Goal: Task Accomplishment & Management: Manage account settings

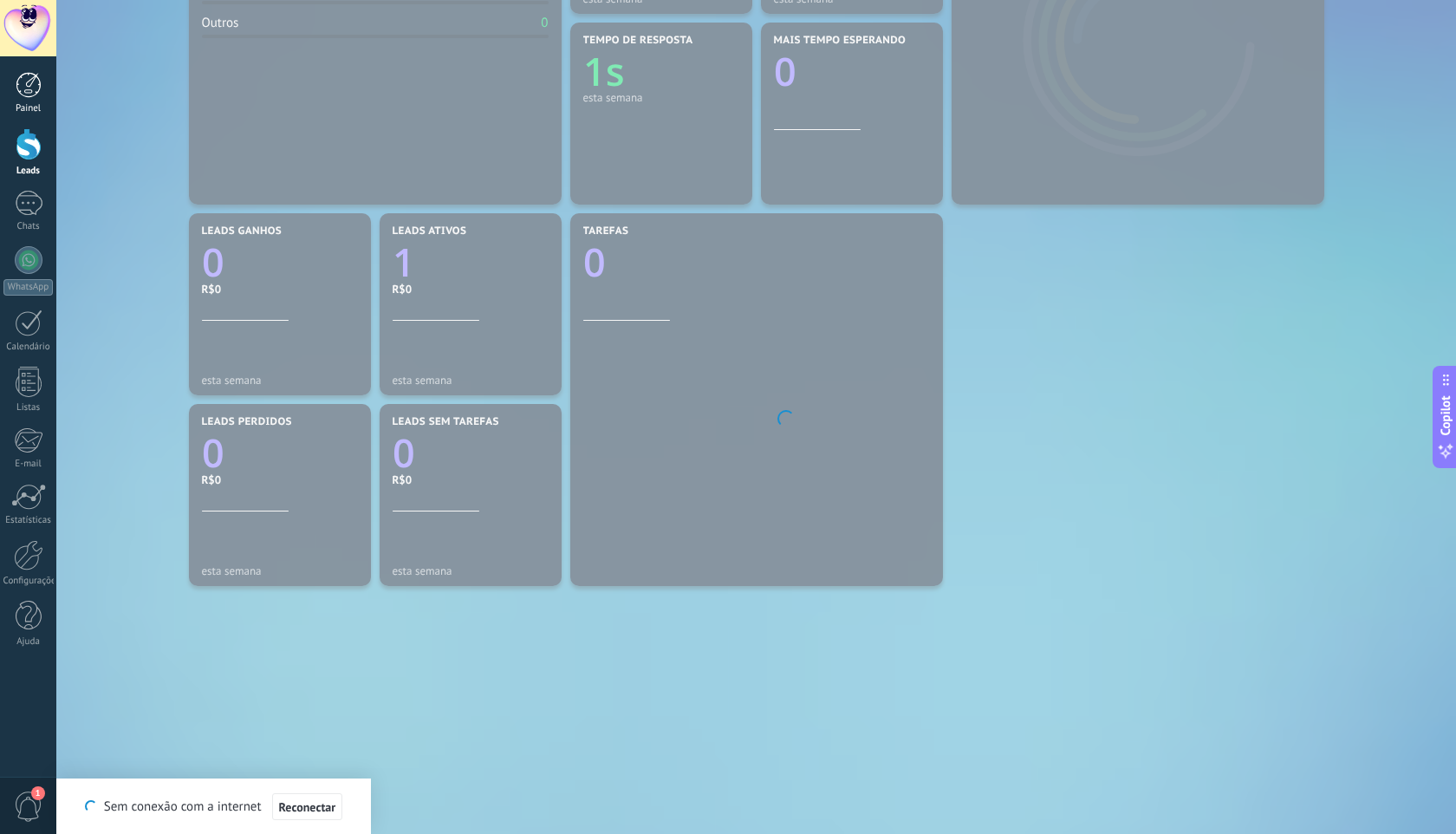
click at [35, 82] on div at bounding box center [28, 85] width 26 height 26
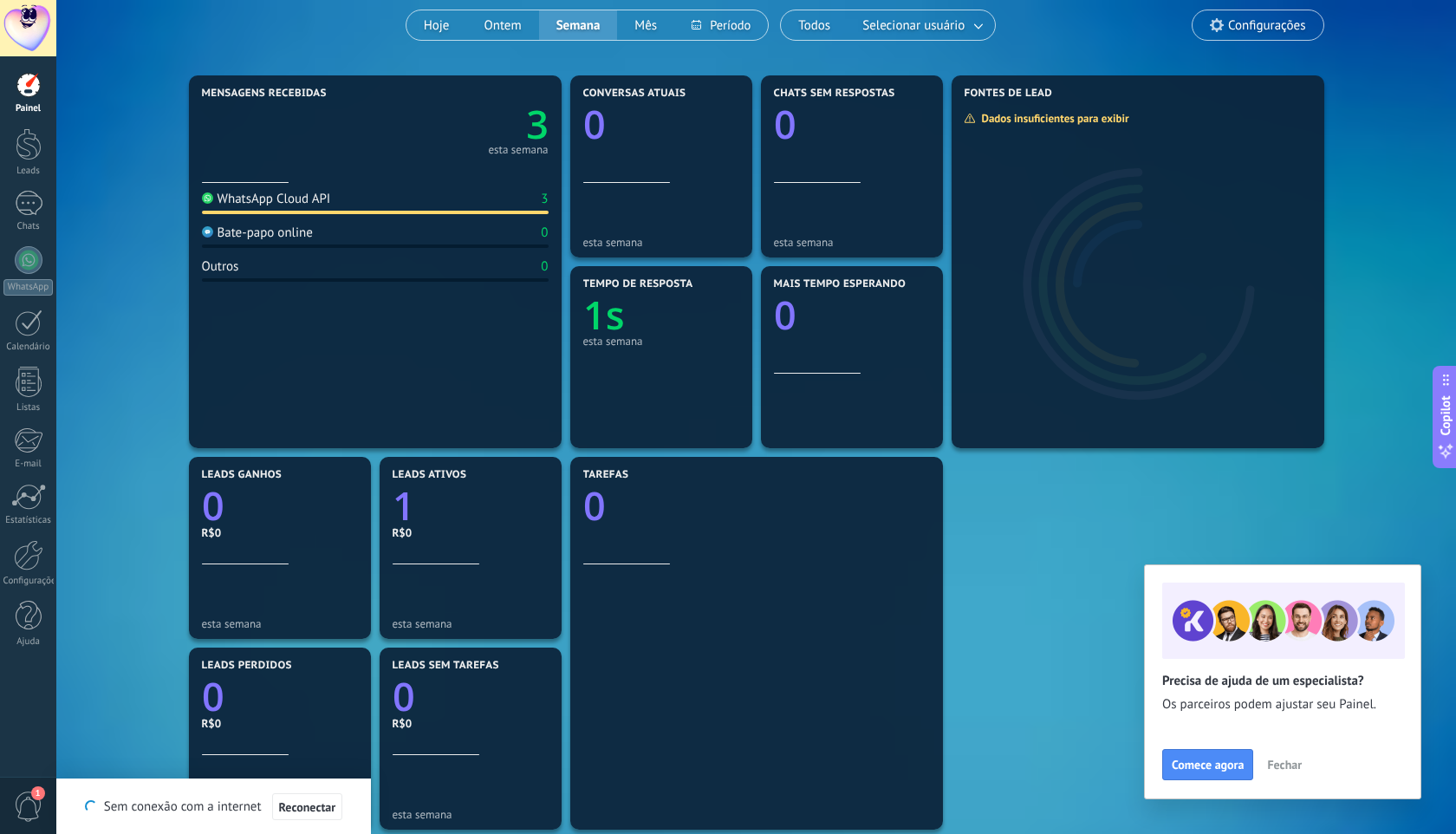
scroll to position [147, 0]
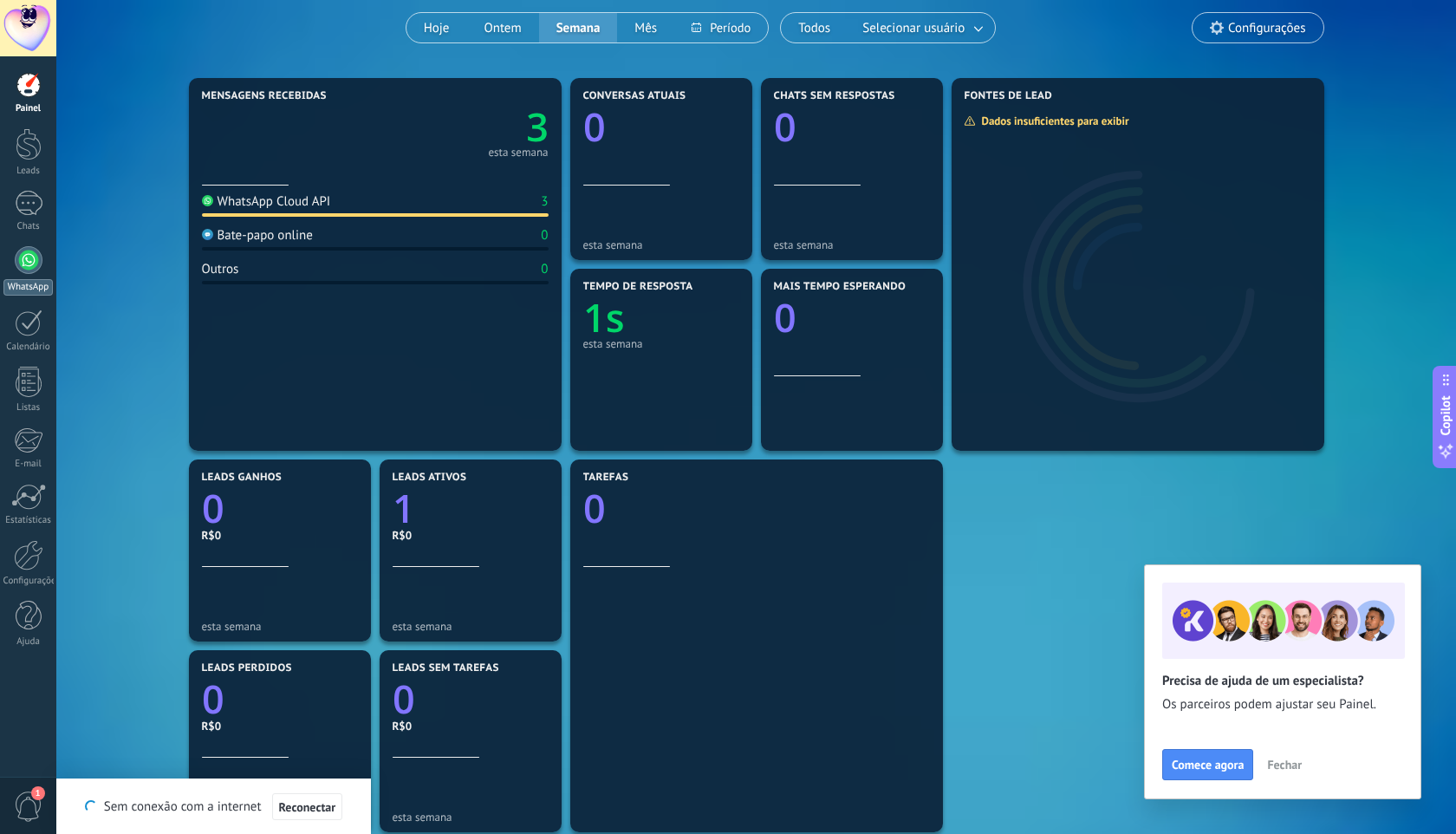
click at [39, 257] on div at bounding box center [28, 260] width 27 height 27
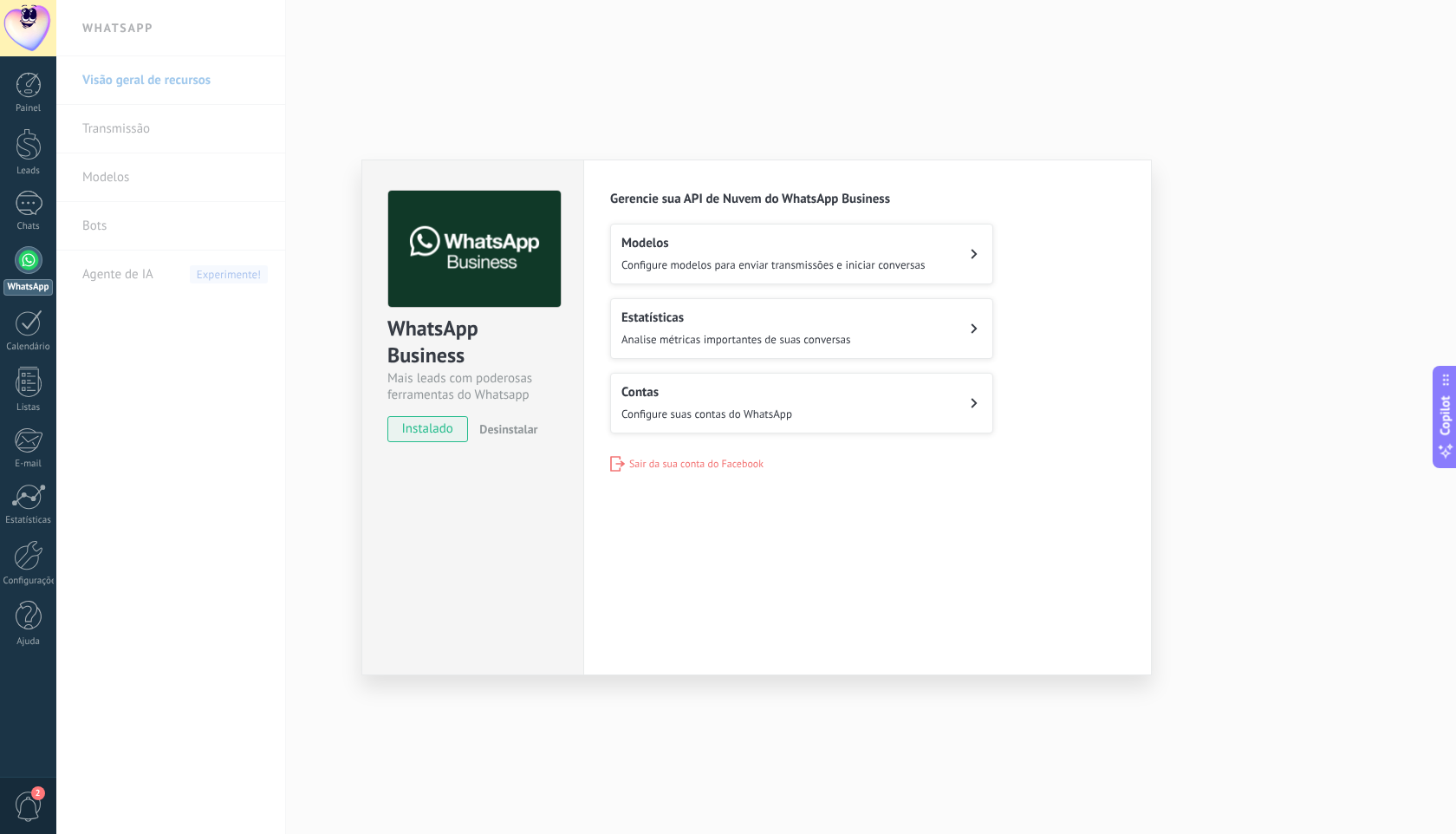
click at [331, 297] on div "WhatsApp Business Mais leads com poderosas ferramentas do Whatsapp instalado De…" at bounding box center [756, 417] width 1399 height 834
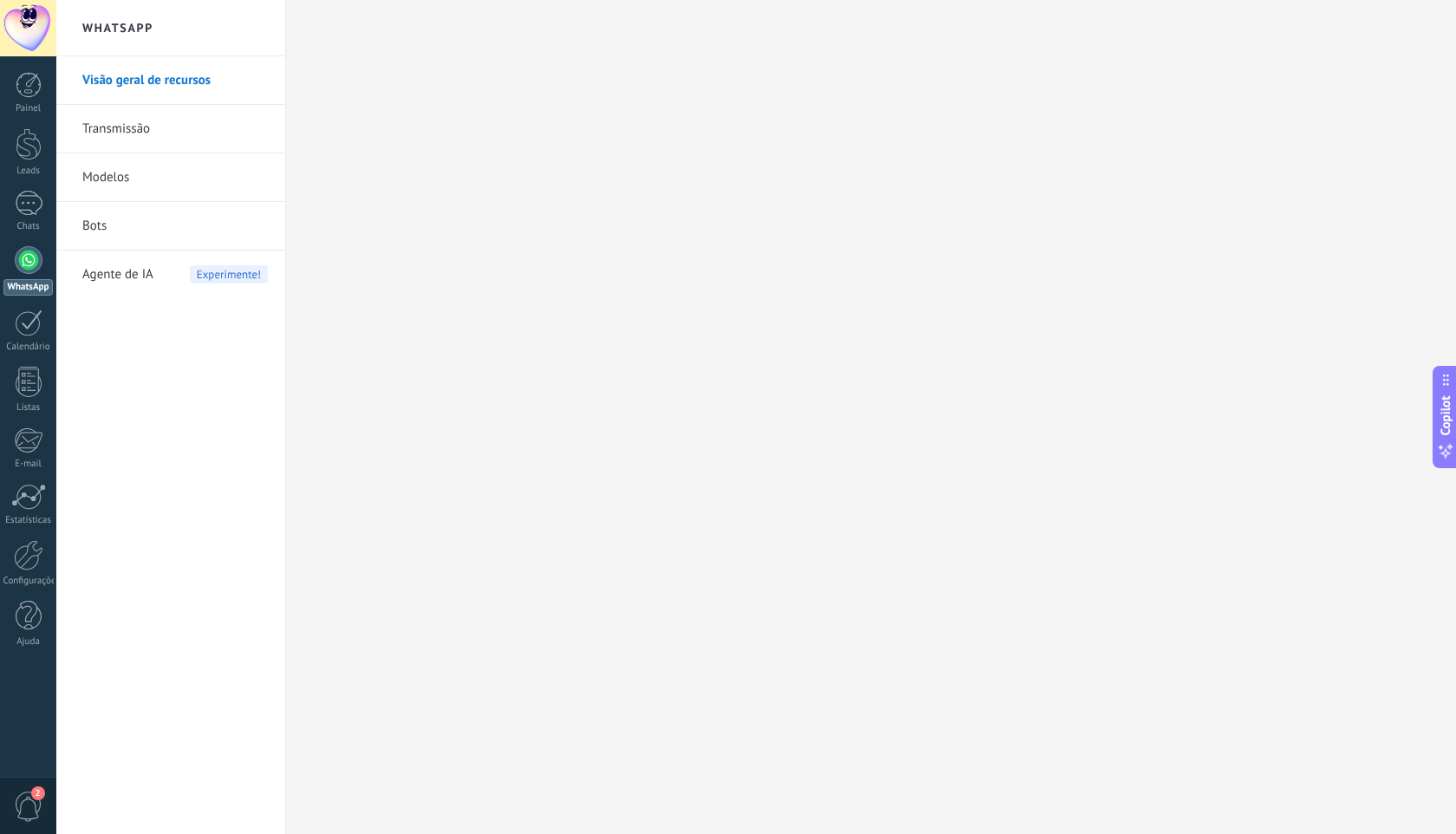
click at [96, 225] on link "Bots" at bounding box center [175, 227] width 186 height 49
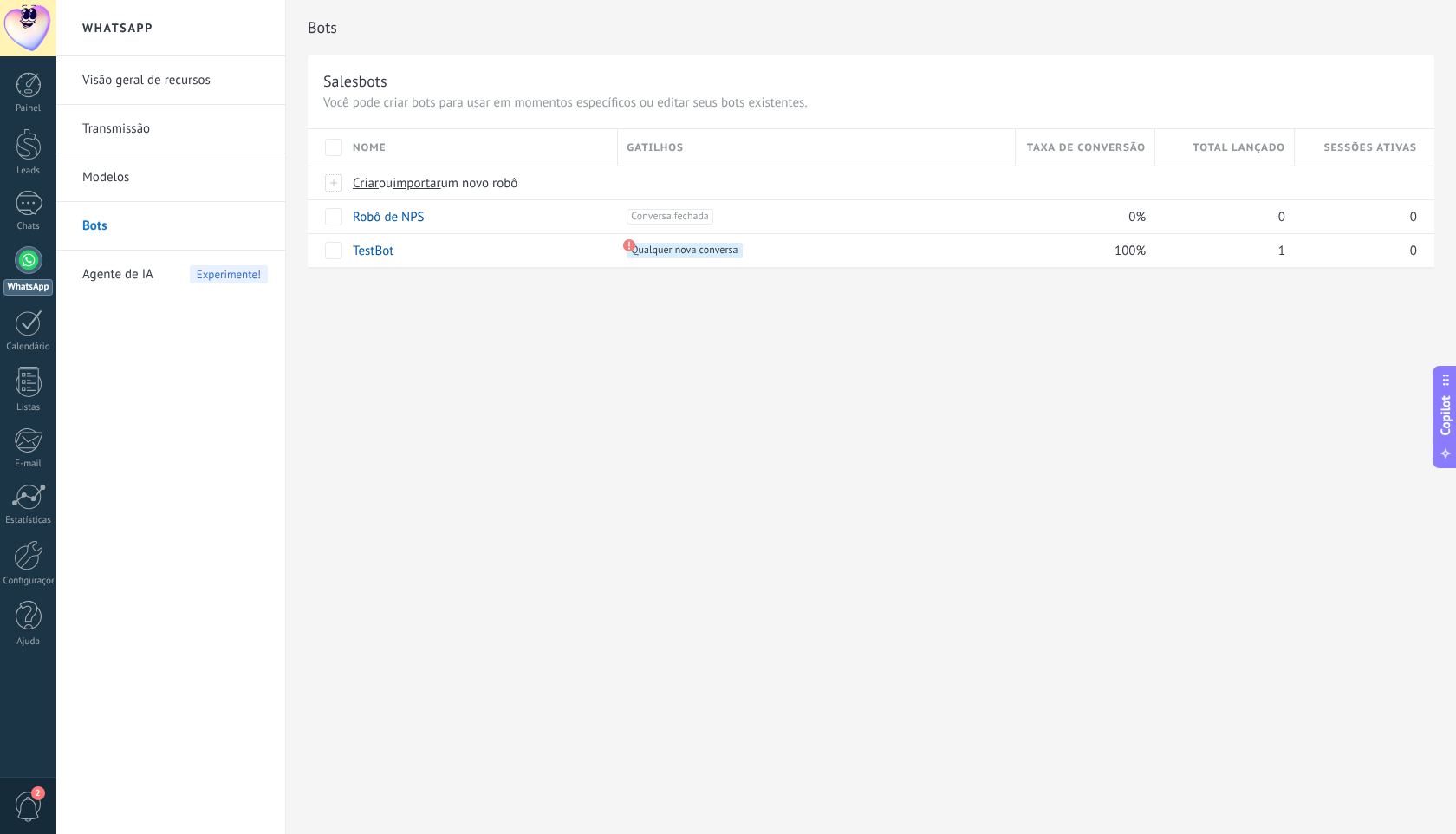
click at [189, 76] on link "Visão geral de recursos" at bounding box center [175, 81] width 186 height 49
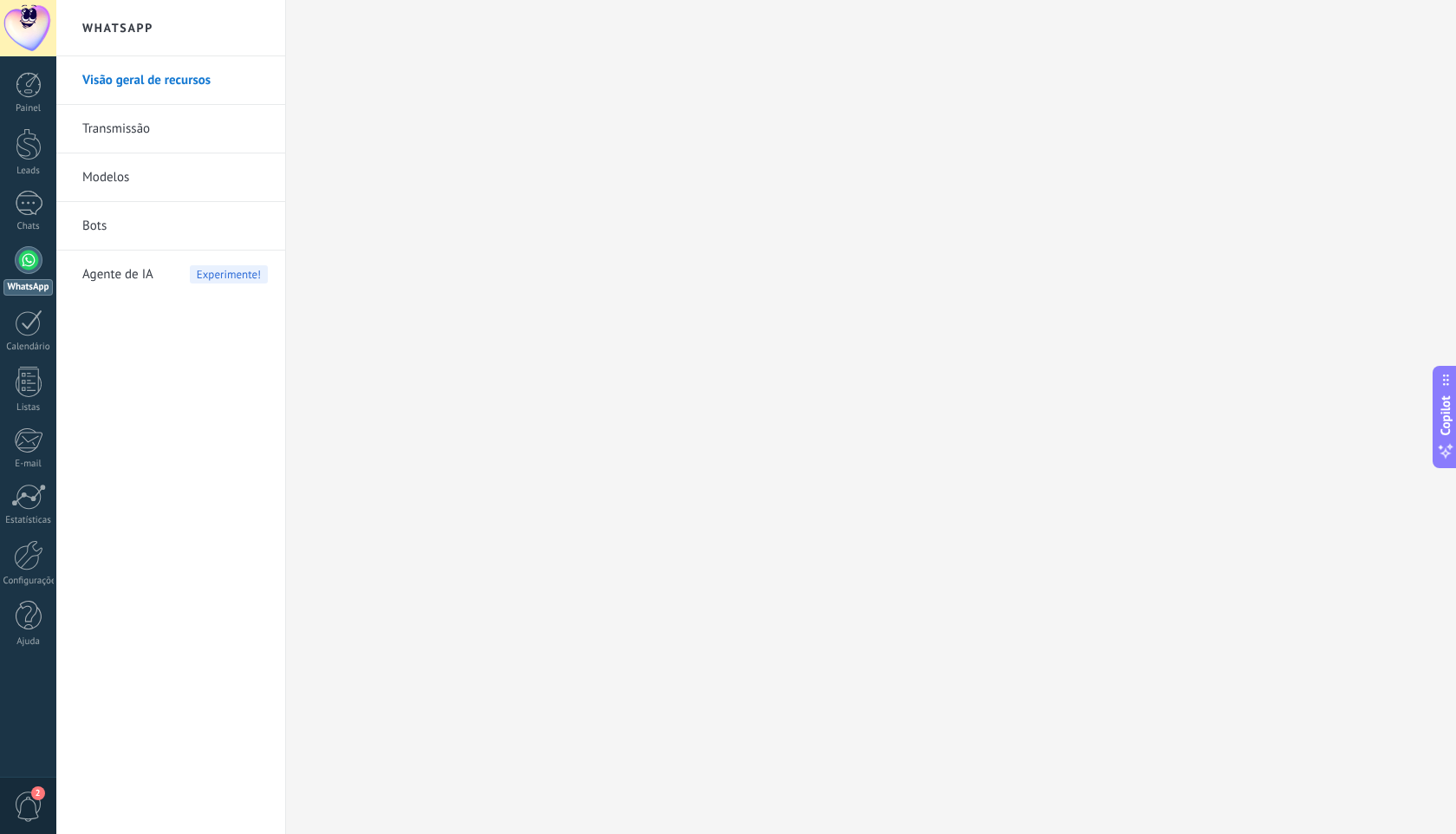
click at [142, 137] on link "Transmissão" at bounding box center [175, 129] width 186 height 49
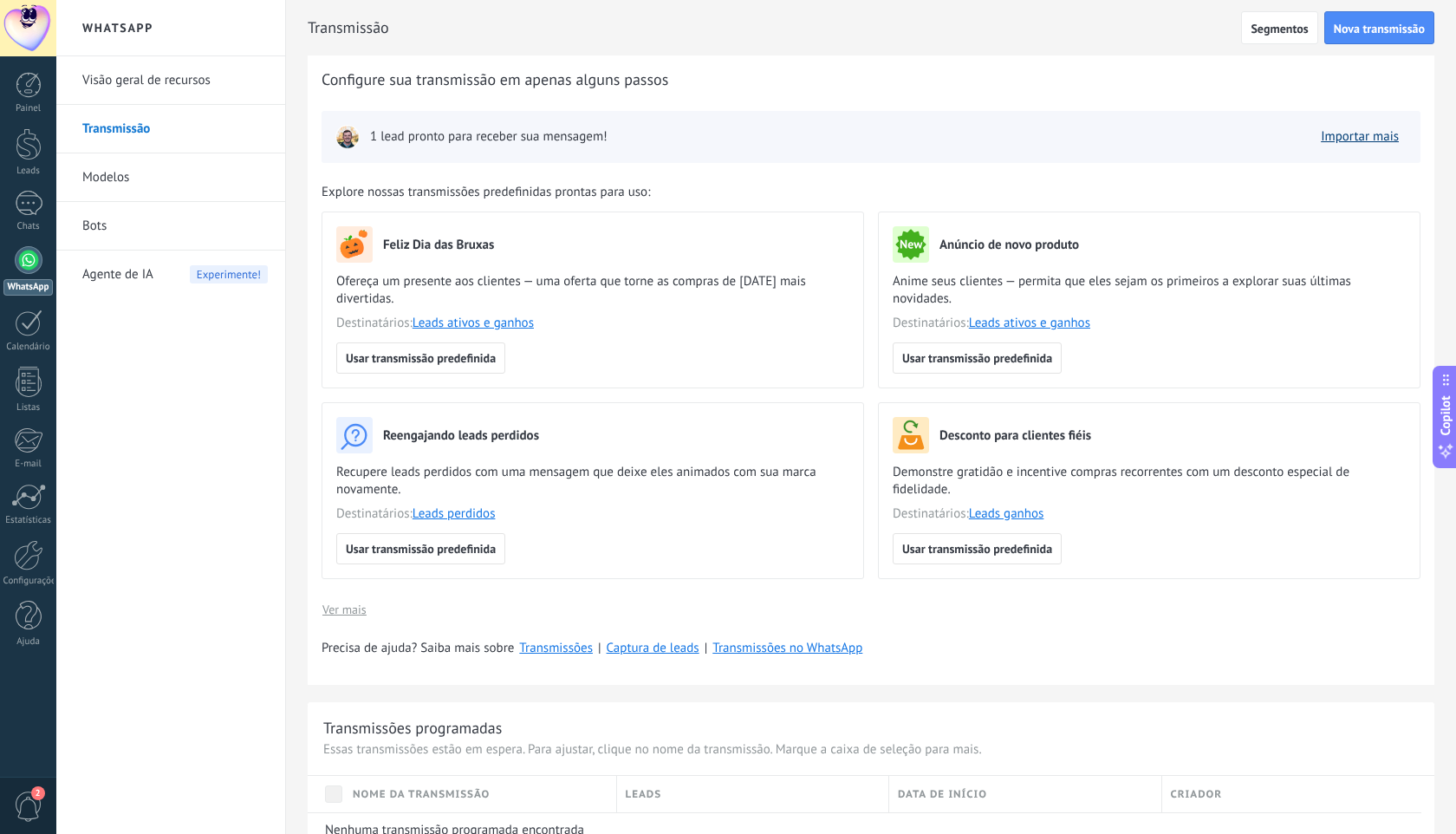
click at [1366, 139] on link "Importar mais" at bounding box center [1359, 136] width 78 height 17
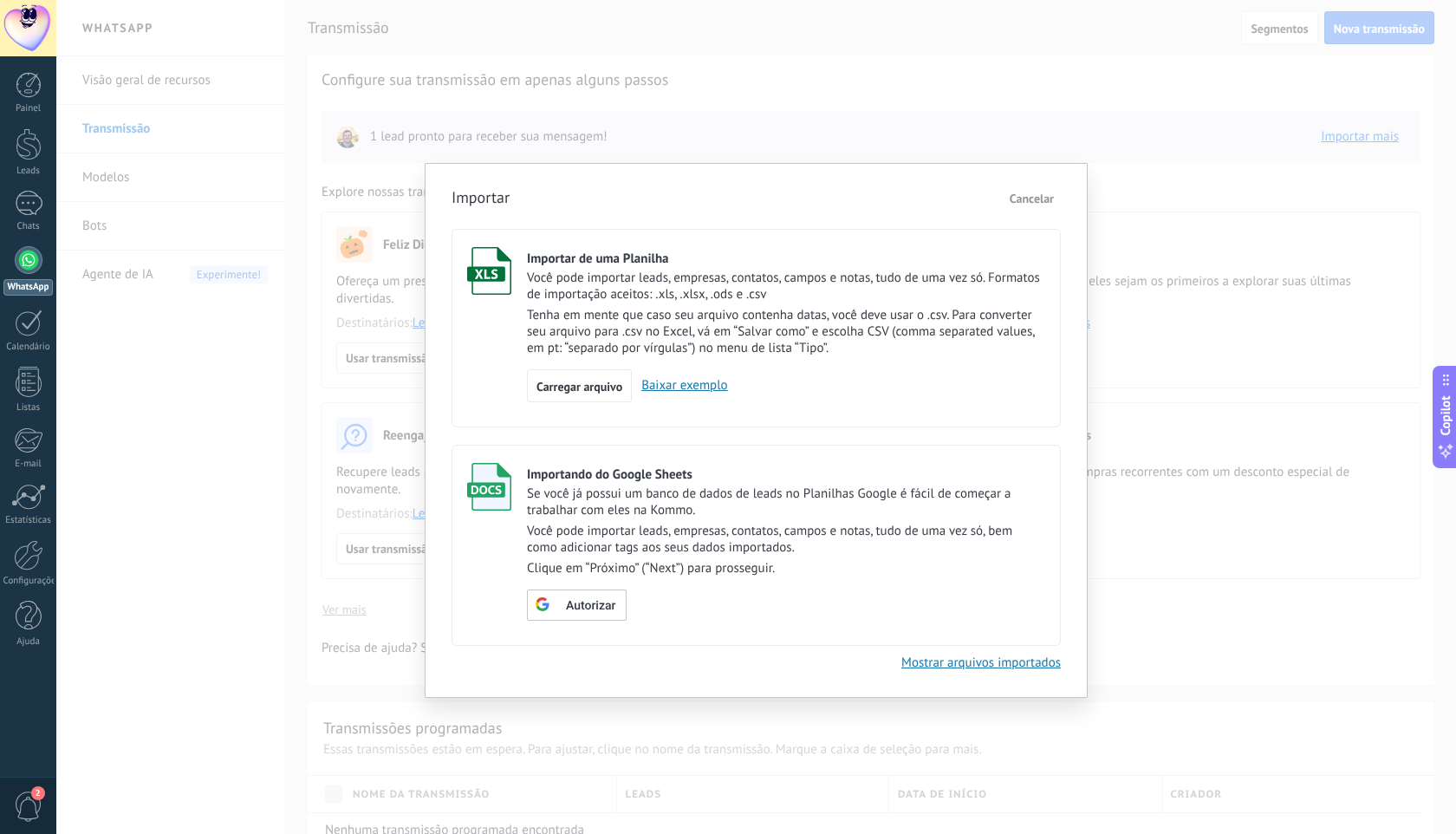
click at [1042, 202] on span "Cancelar" at bounding box center [1031, 198] width 44 height 16
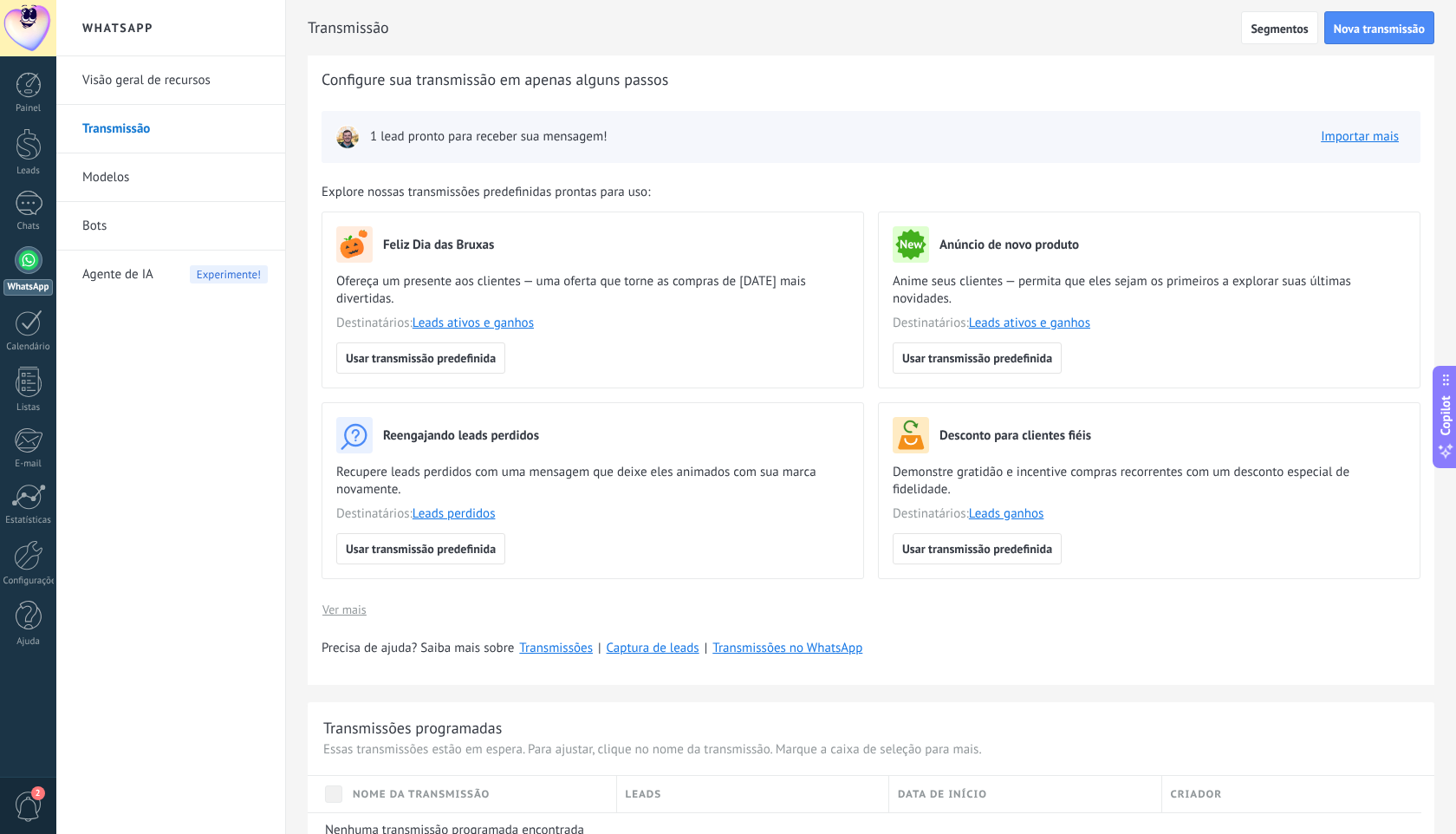
click at [107, 188] on link "Modelos" at bounding box center [175, 178] width 186 height 49
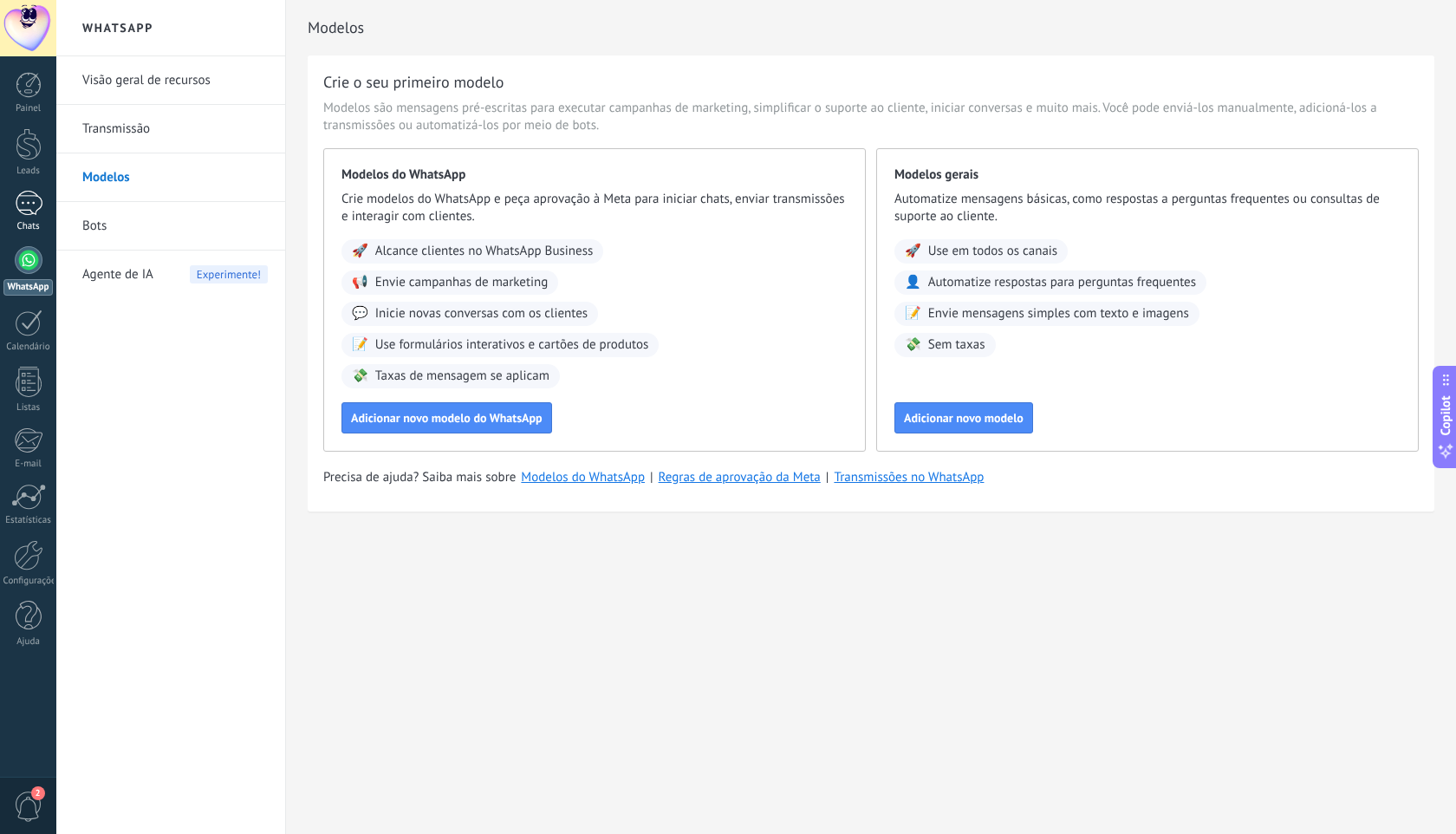
click at [28, 208] on div at bounding box center [28, 203] width 27 height 25
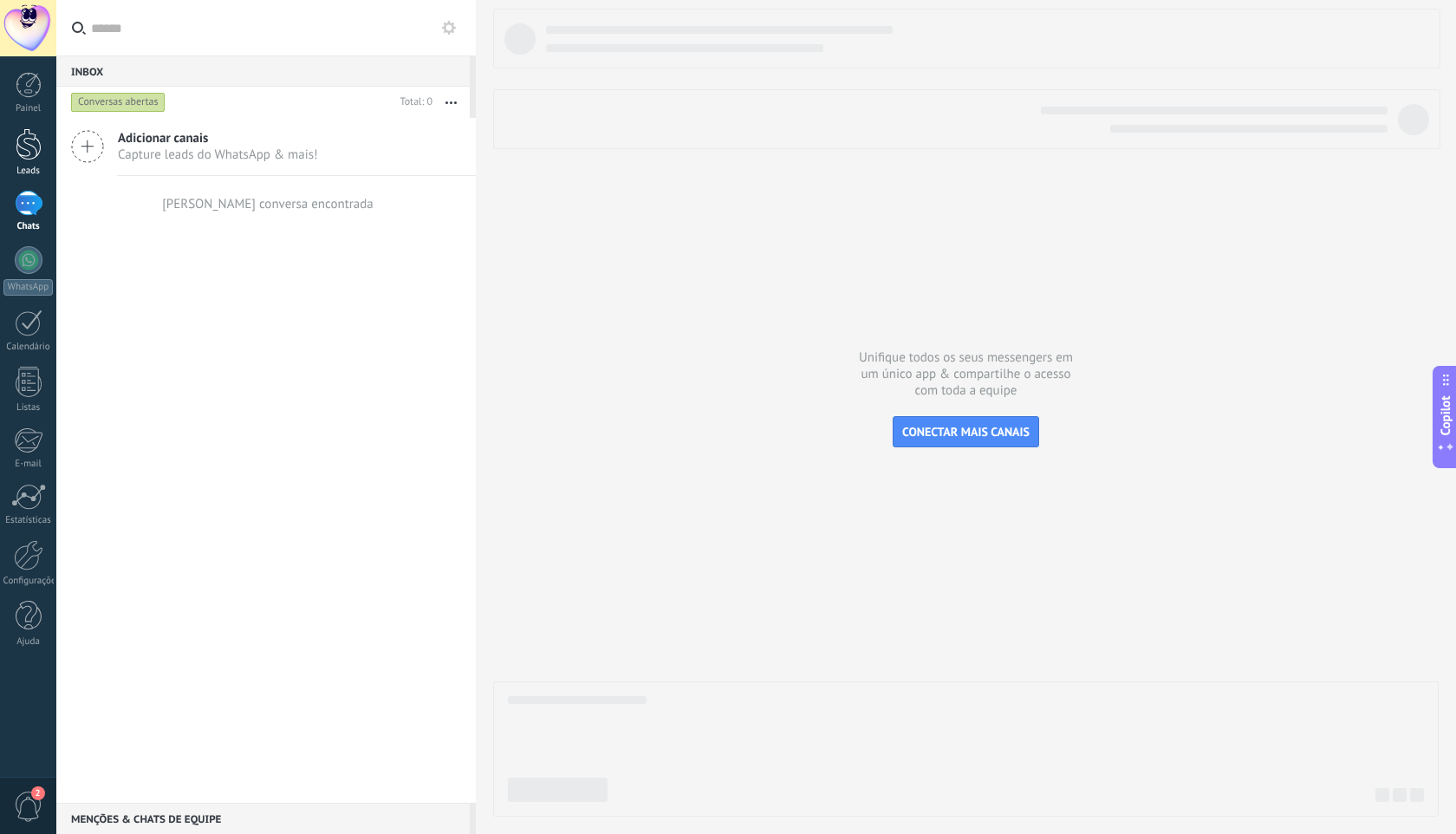
click at [37, 142] on div at bounding box center [28, 144] width 26 height 32
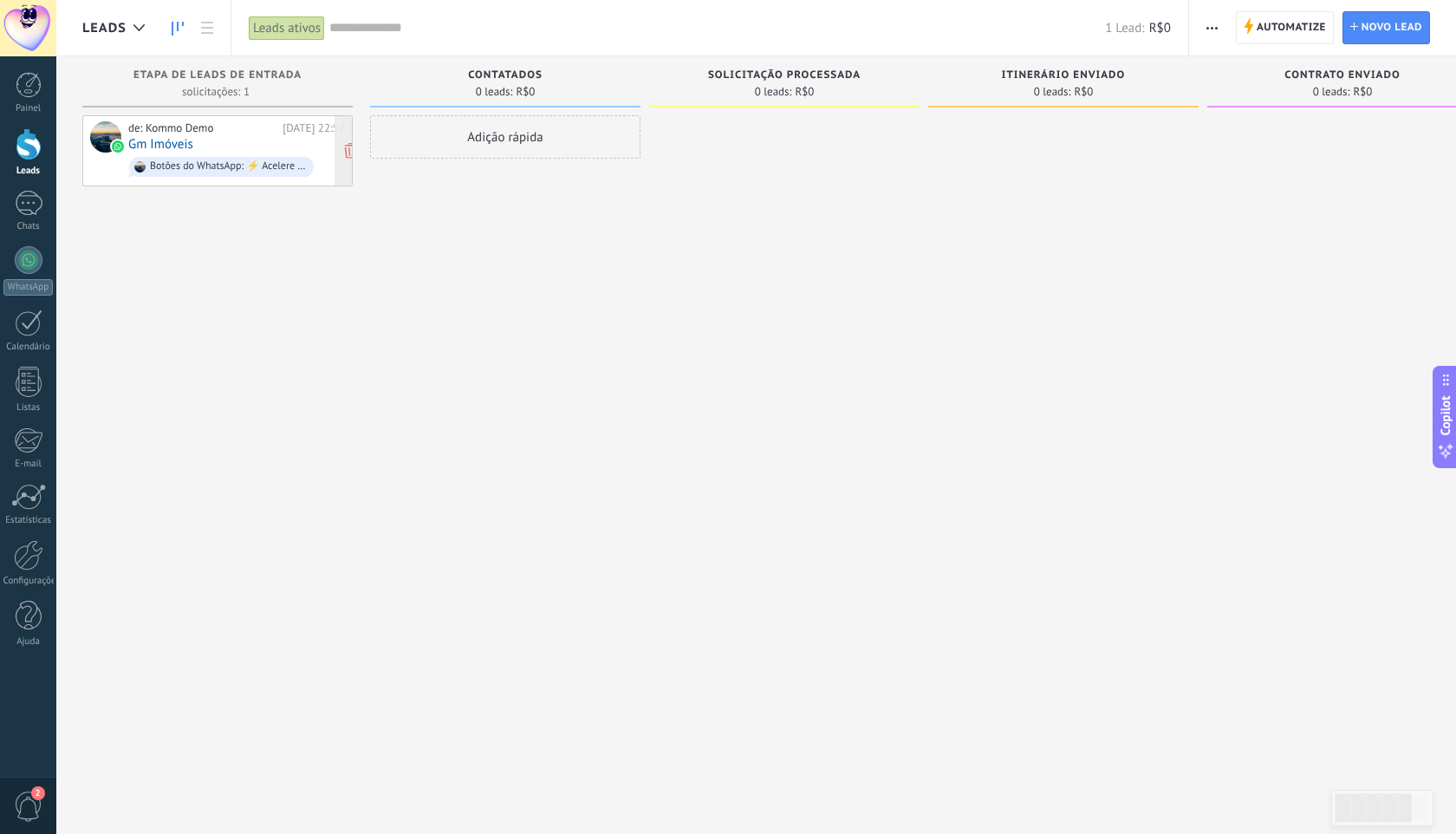
click at [205, 139] on div "de: Kommo Demo 08/10/2025 22:57 Gm Imóveis Botões do WhatsApp: ⚡ Acelere o temp…" at bounding box center [236, 151] width 217 height 59
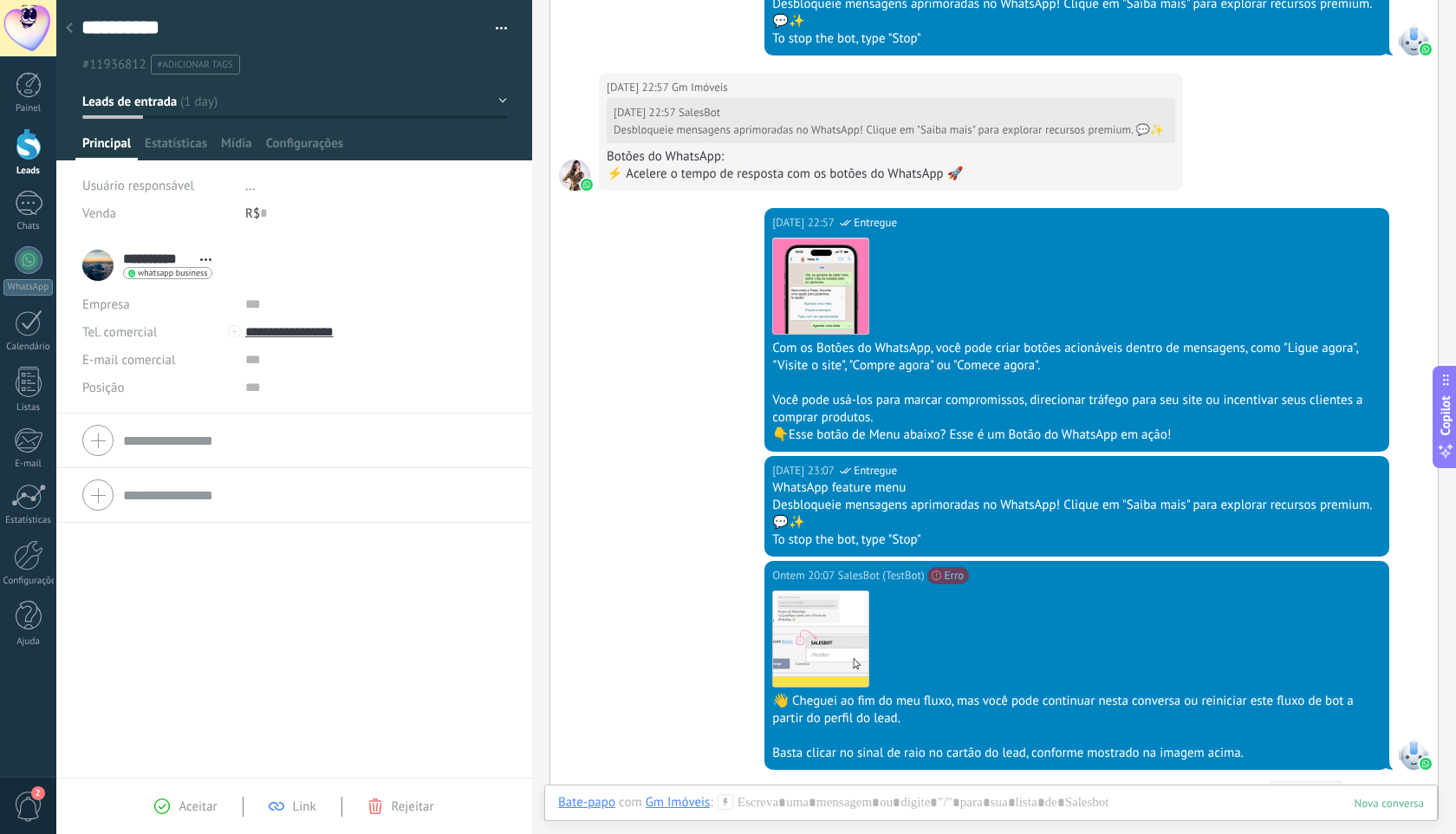
scroll to position [998, 0]
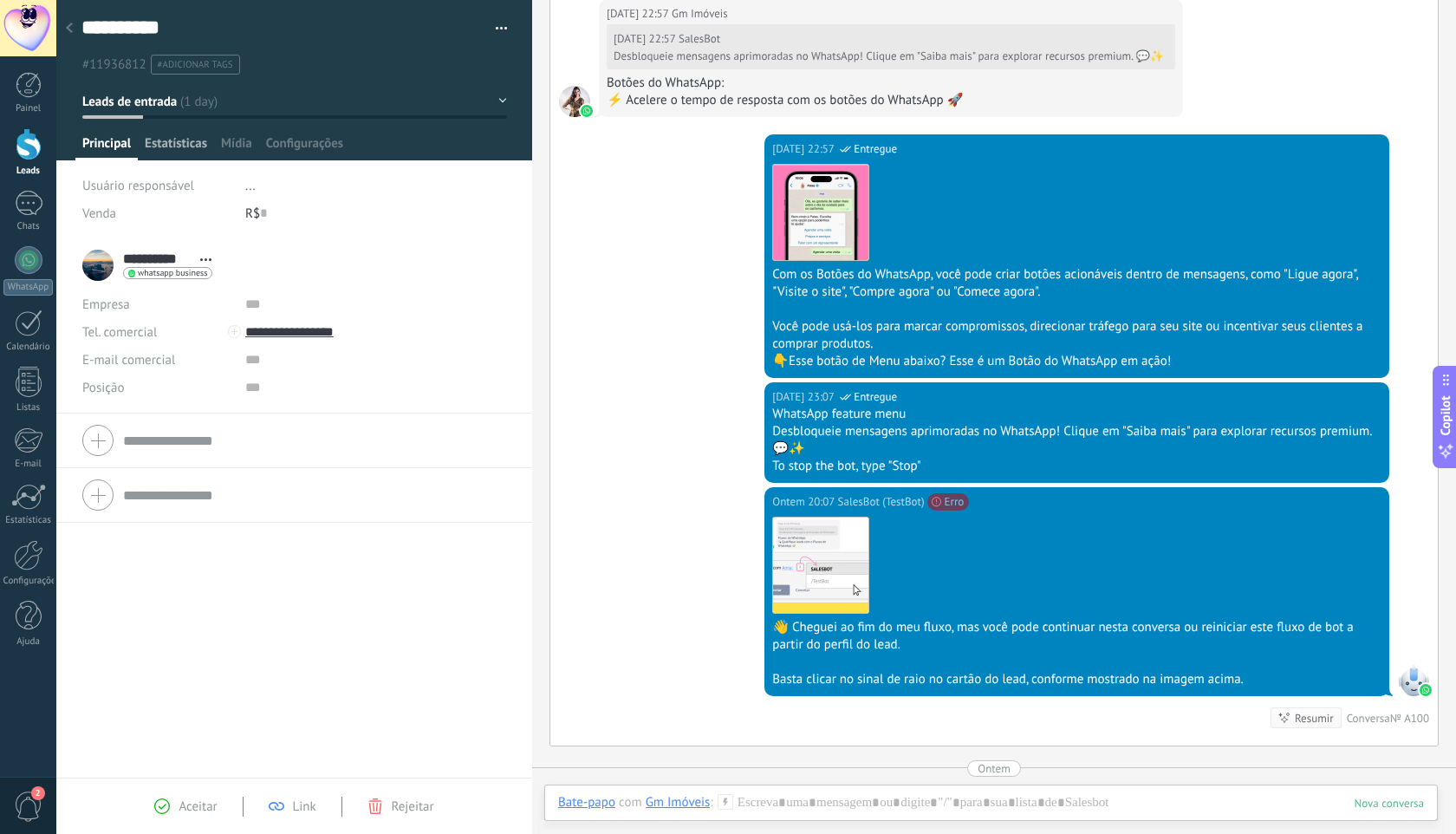
click at [195, 153] on span "Estatísticas" at bounding box center [176, 148] width 63 height 25
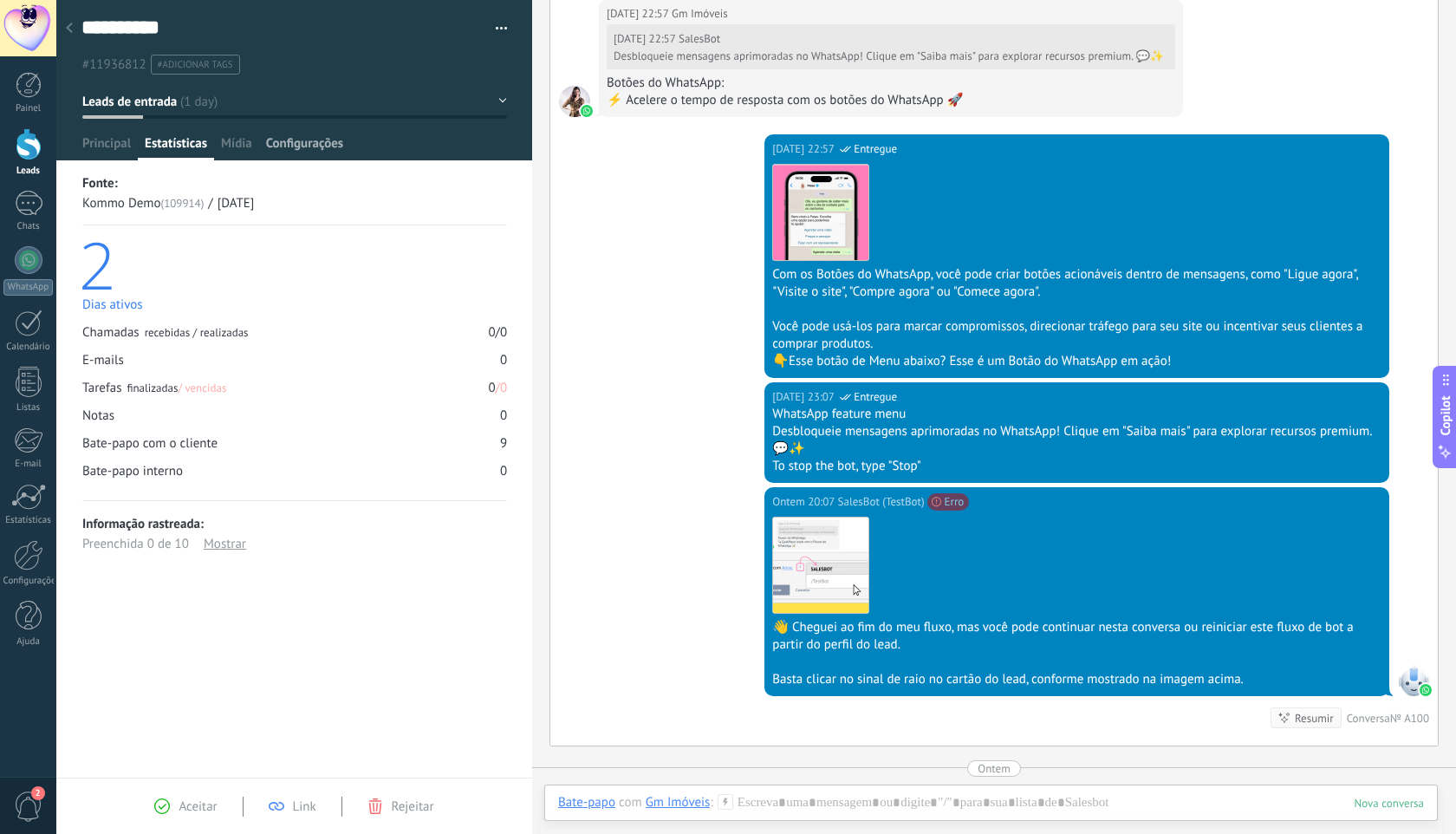
click at [259, 137] on div "Configurações" at bounding box center [304, 148] width 91 height 25
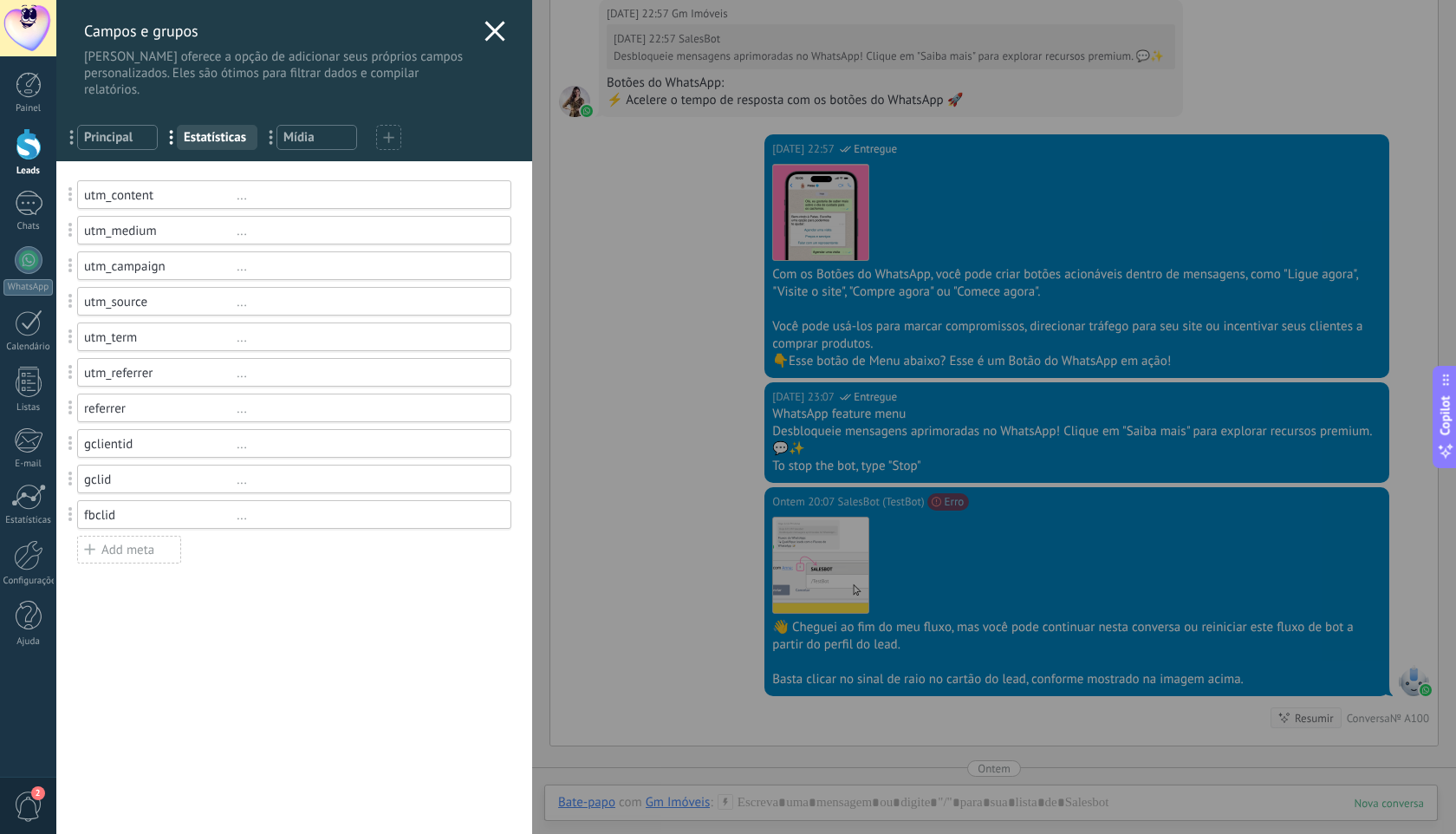
click at [109, 142] on span "Principal" at bounding box center [117, 137] width 66 height 17
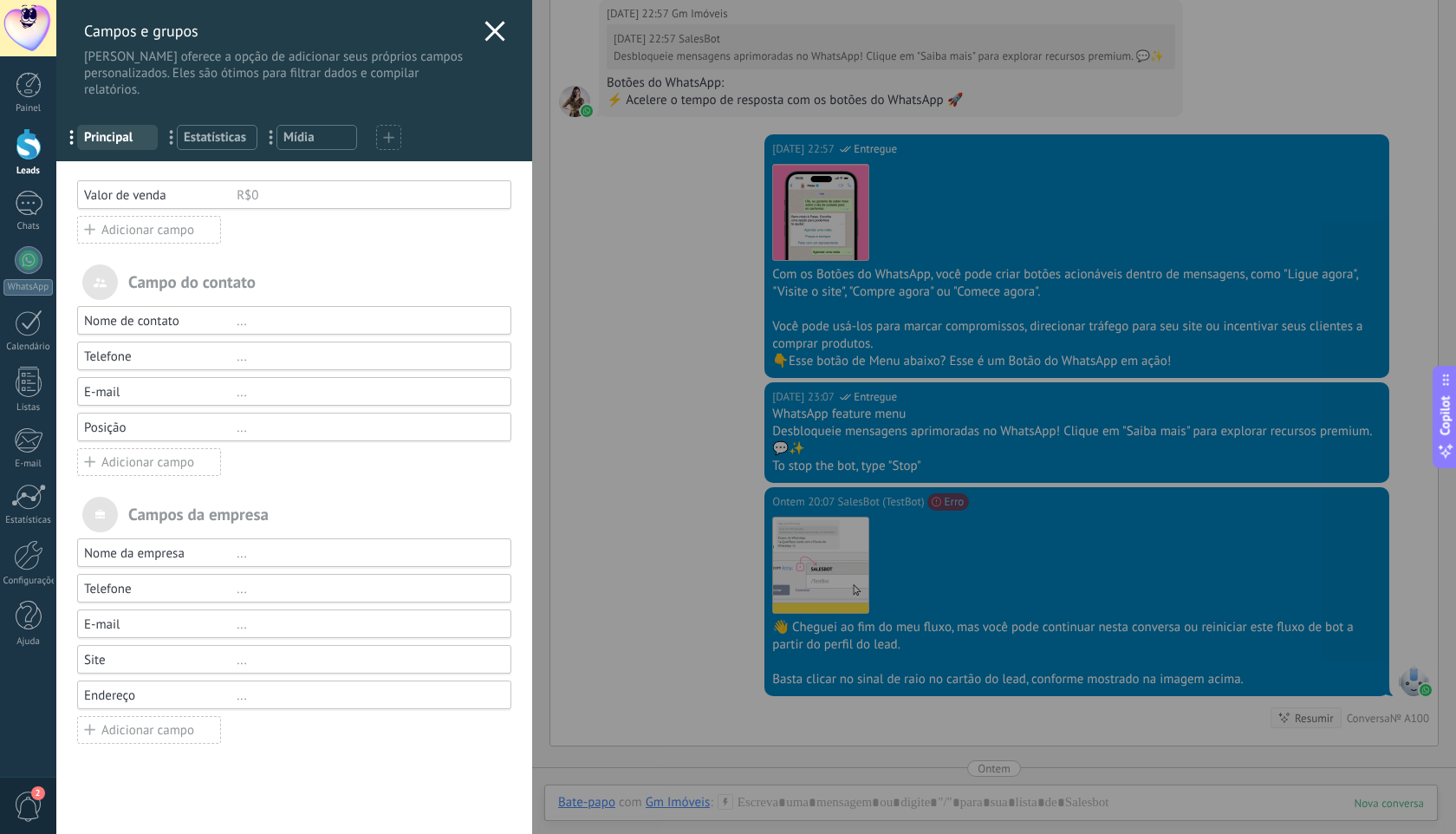
click at [492, 34] on use at bounding box center [495, 30] width 20 height 20
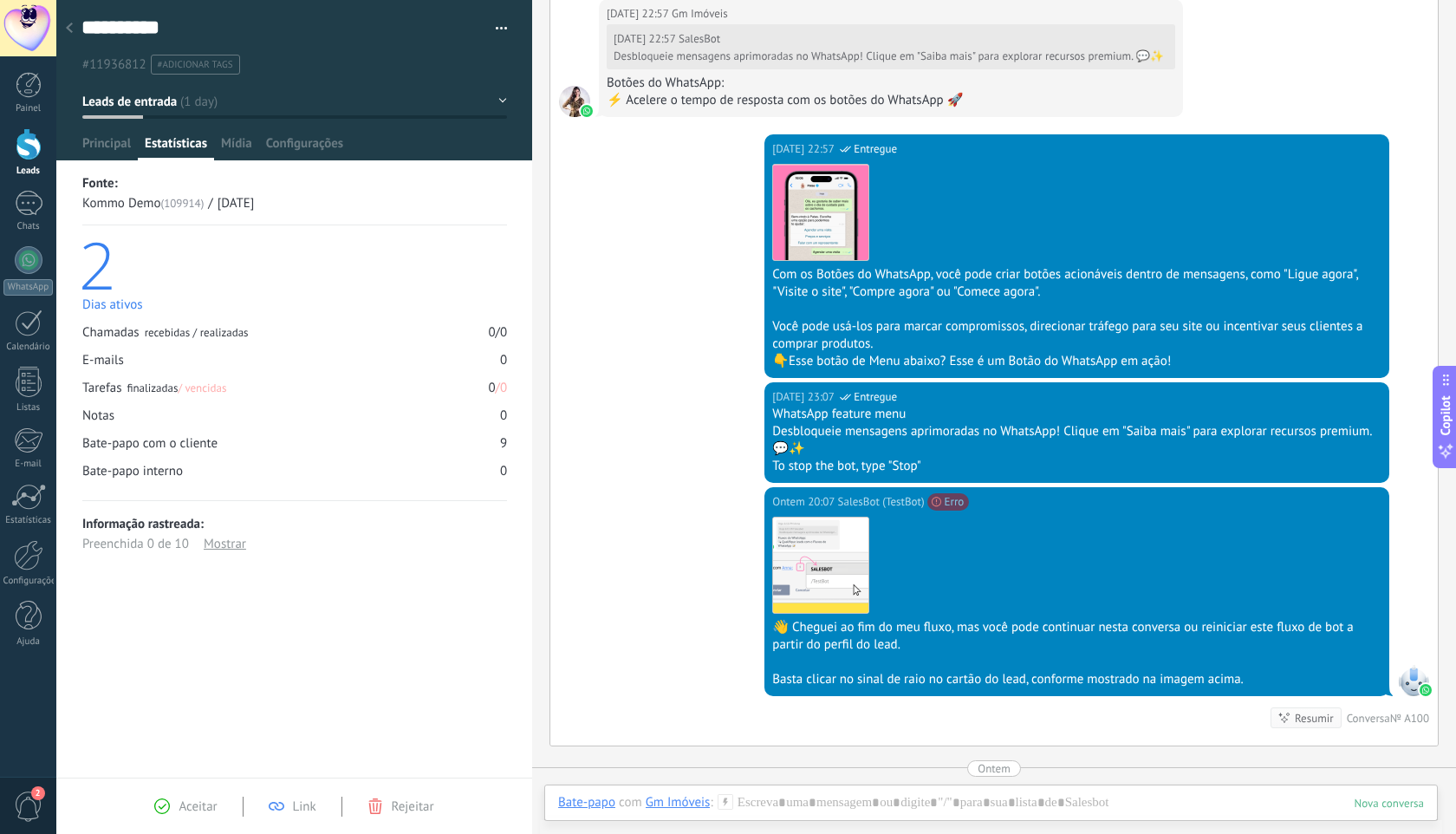
click at [188, 815] on div "Aceitar Link Rejeitar" at bounding box center [294, 806] width 476 height 57
click at [191, 818] on div "Aceitar Link Rejeitar" at bounding box center [294, 806] width 476 height 57
click at [202, 807] on span "Aceitar" at bounding box center [197, 807] width 38 height 17
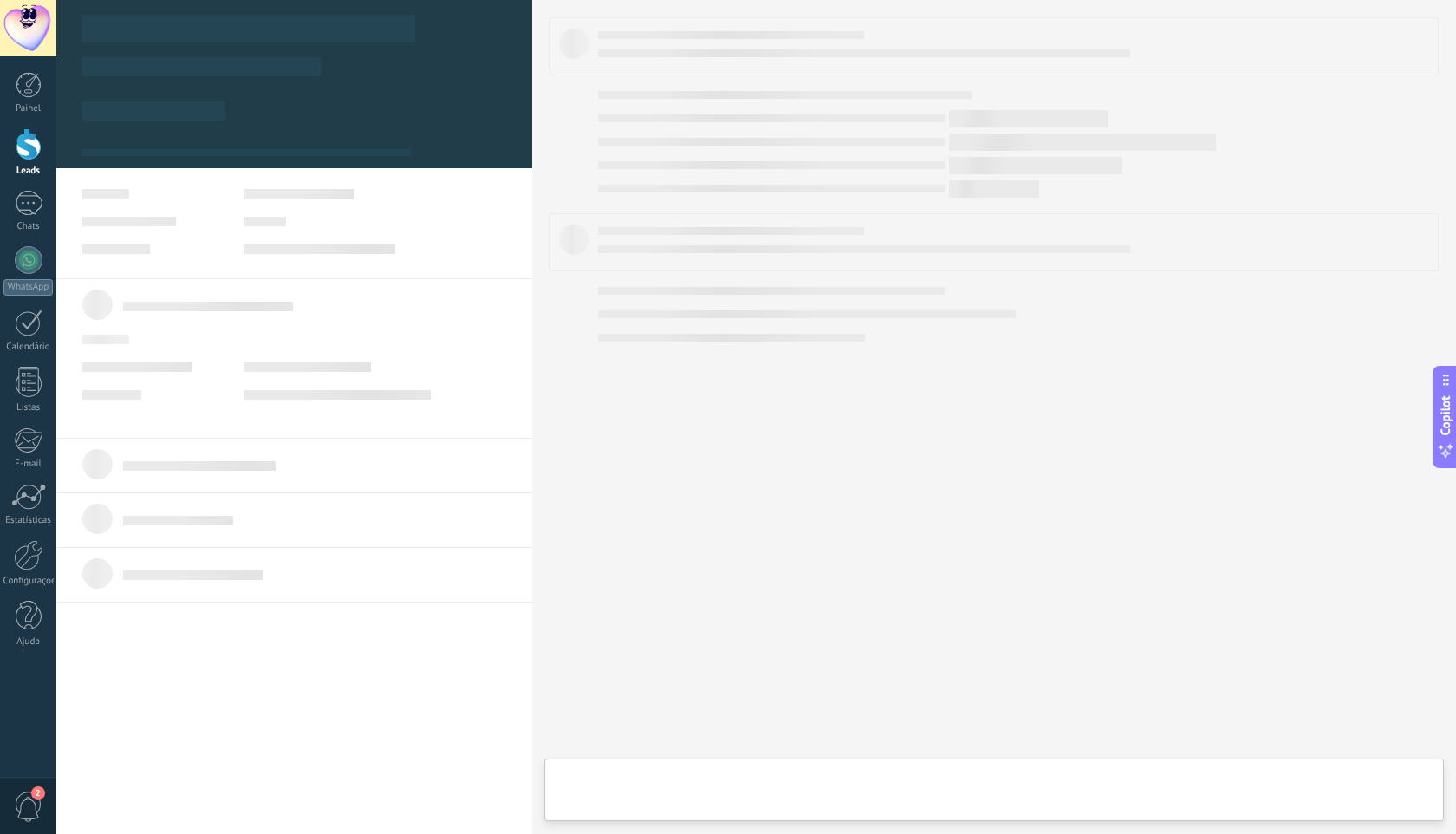
type textarea "**********"
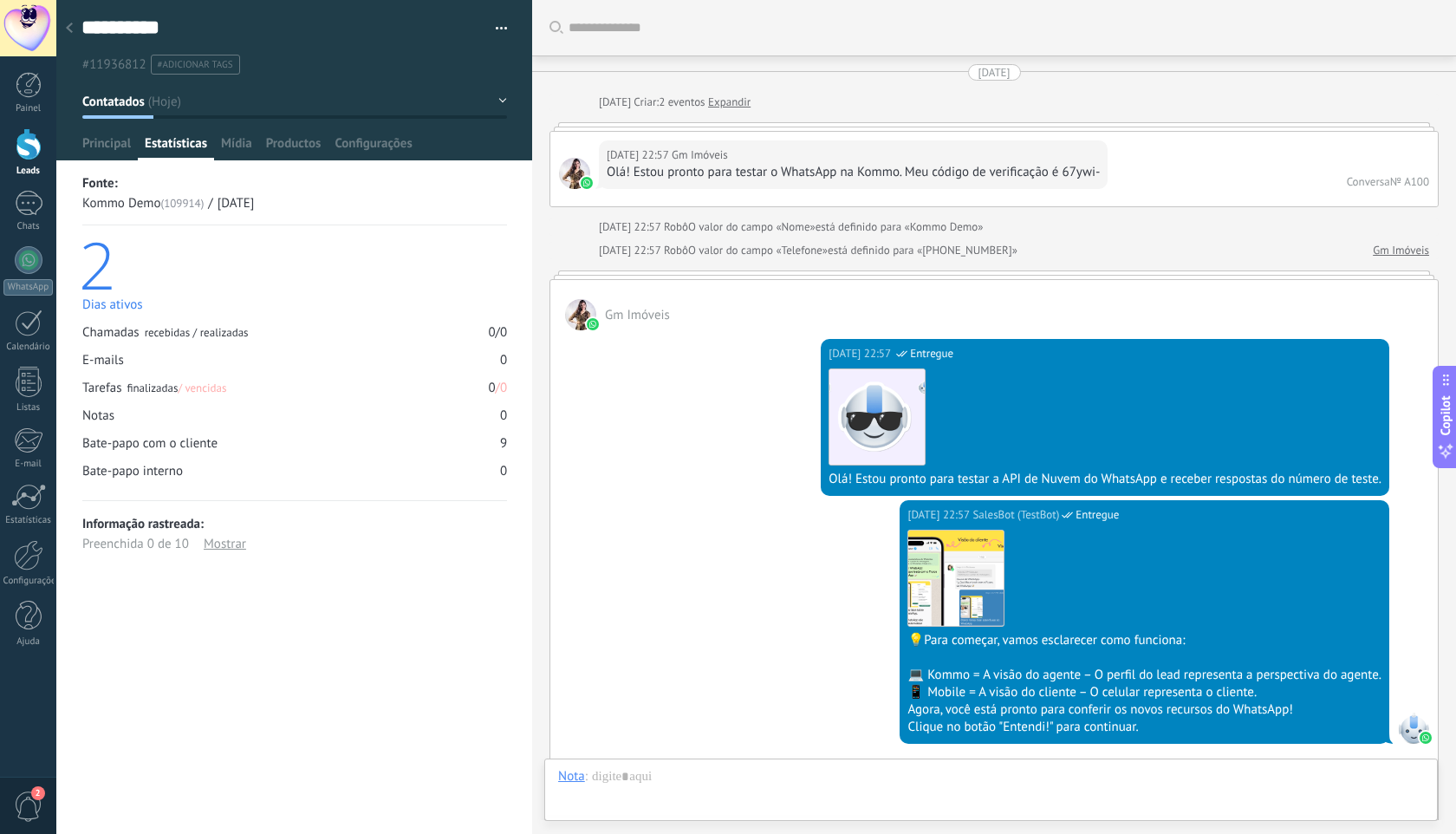
scroll to position [1356, 0]
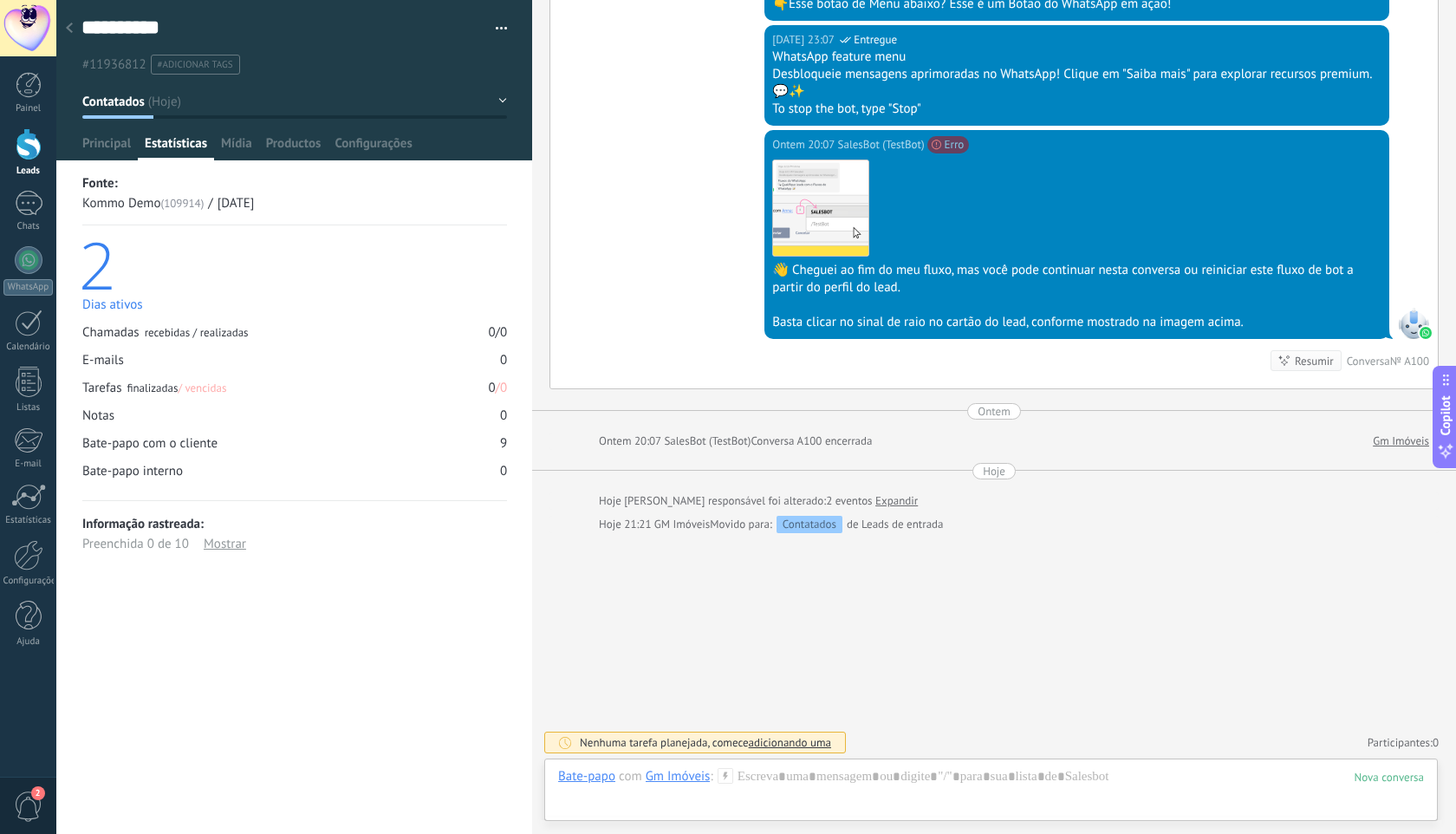
click at [73, 32] on div at bounding box center [69, 28] width 24 height 34
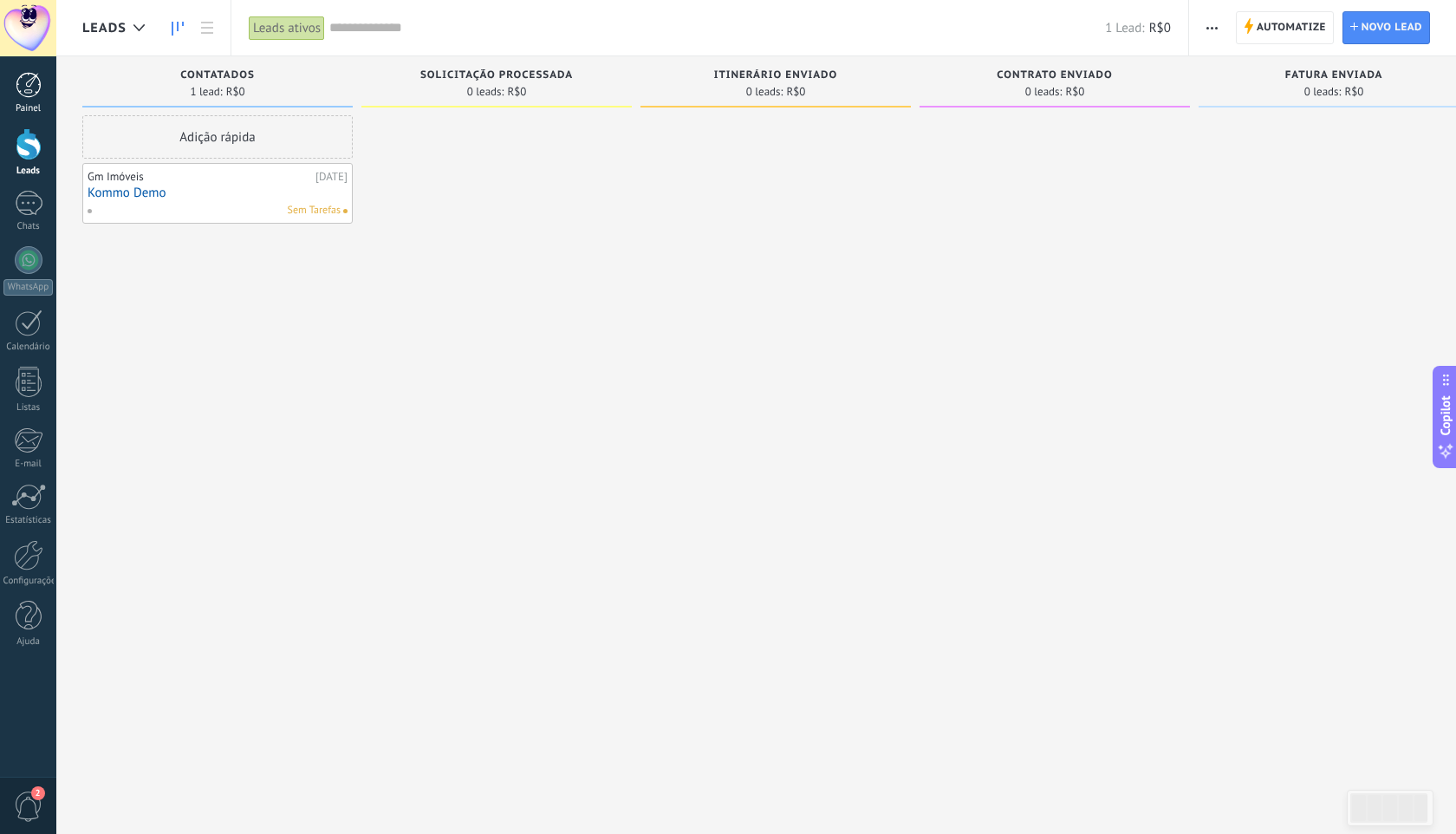
click at [30, 90] on div at bounding box center [28, 85] width 26 height 26
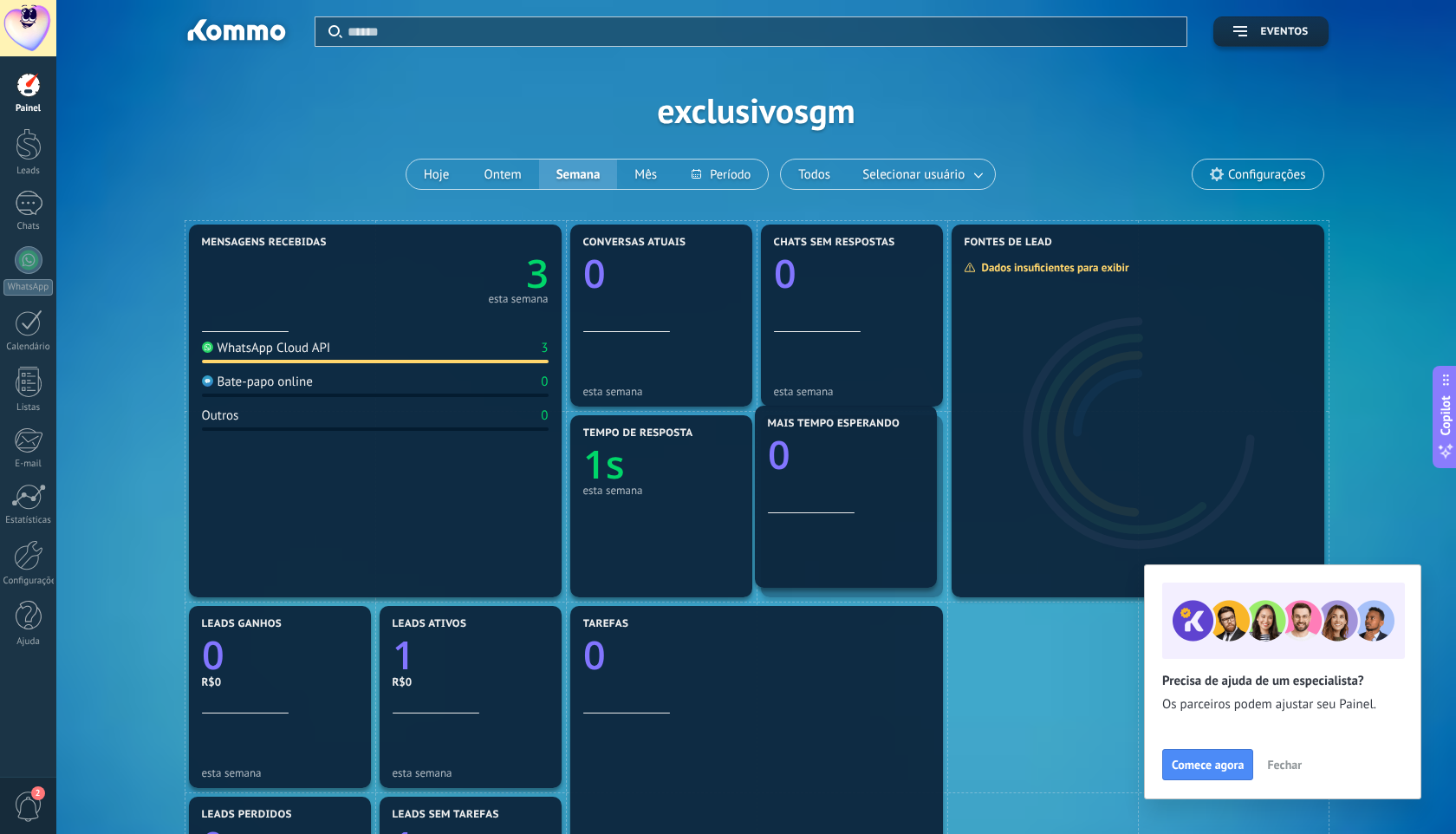
drag, startPoint x: 847, startPoint y: 470, endPoint x: 852, endPoint y: 460, distance: 11.2
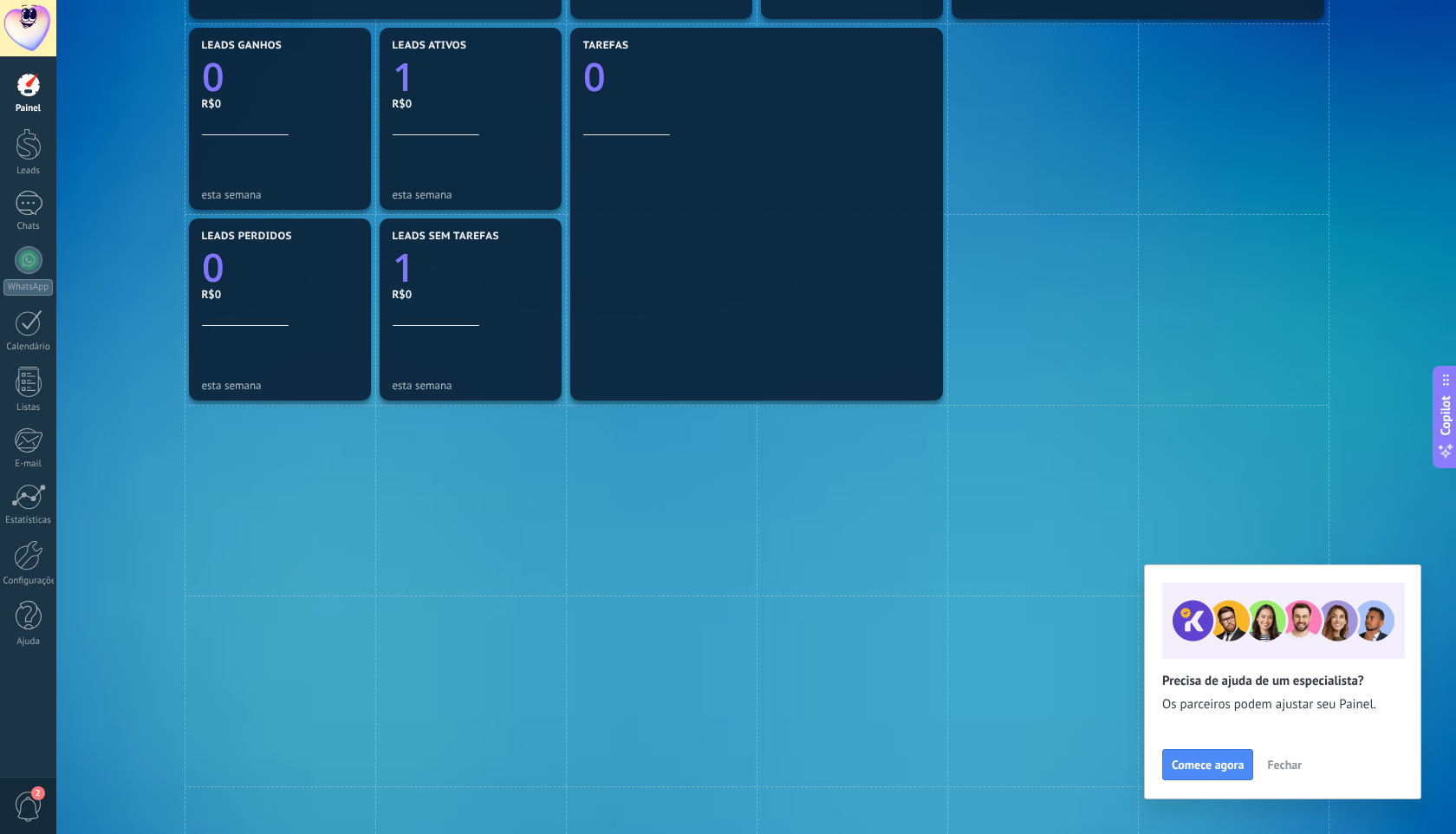
scroll to position [393, 0]
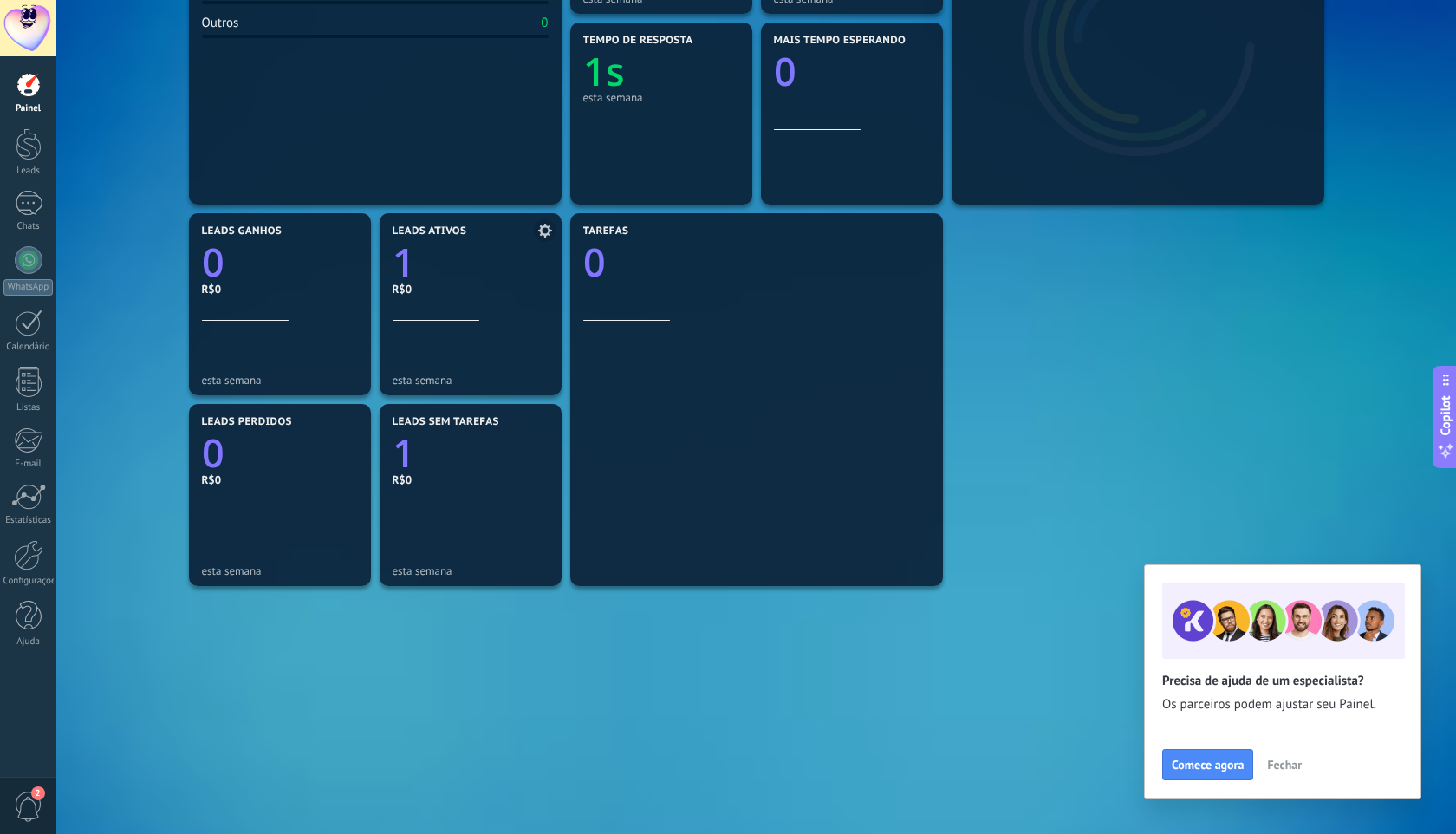
click at [542, 234] on use at bounding box center [545, 231] width 14 height 14
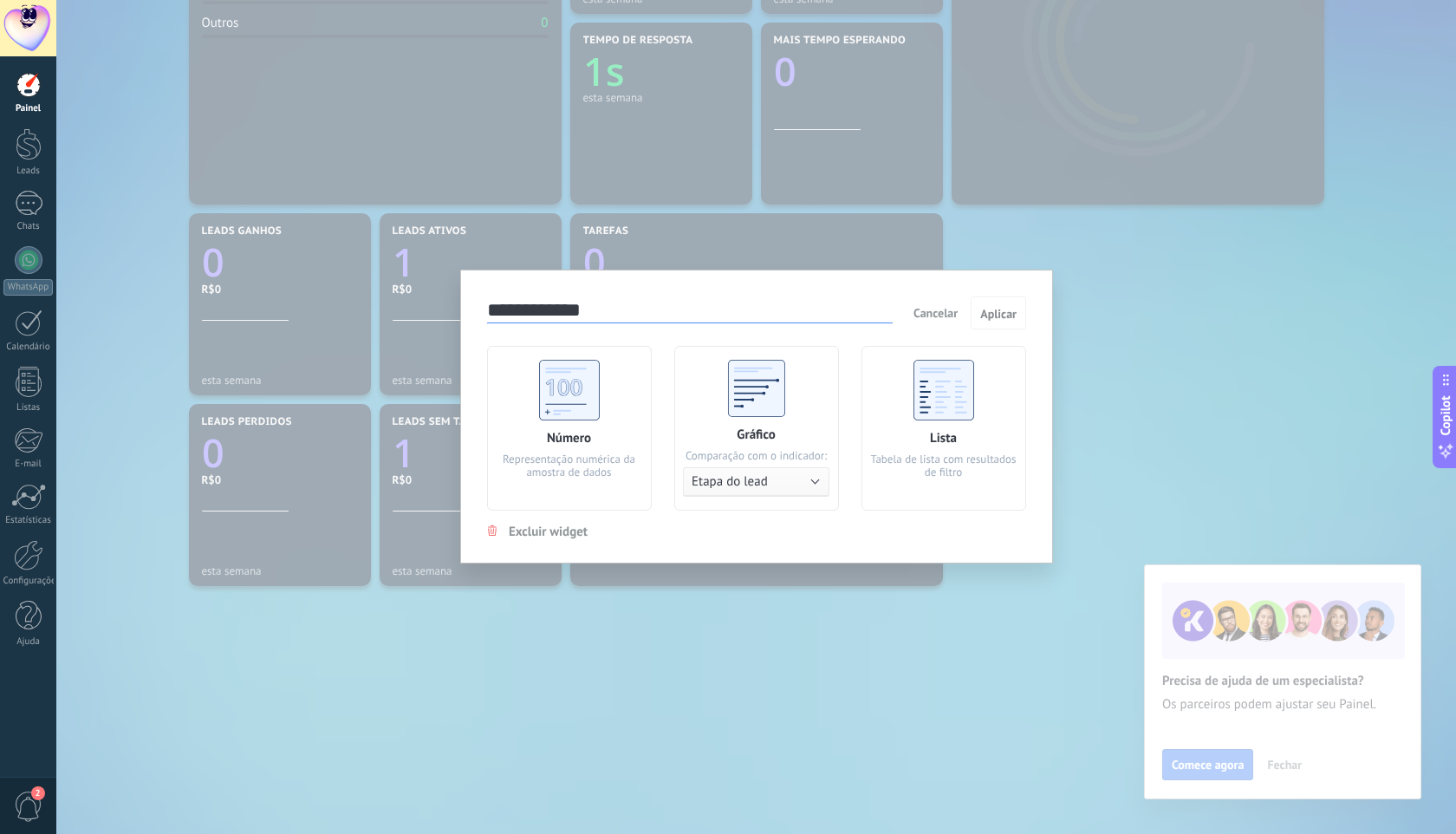
click at [949, 316] on span "Cancelar" at bounding box center [935, 313] width 44 height 16
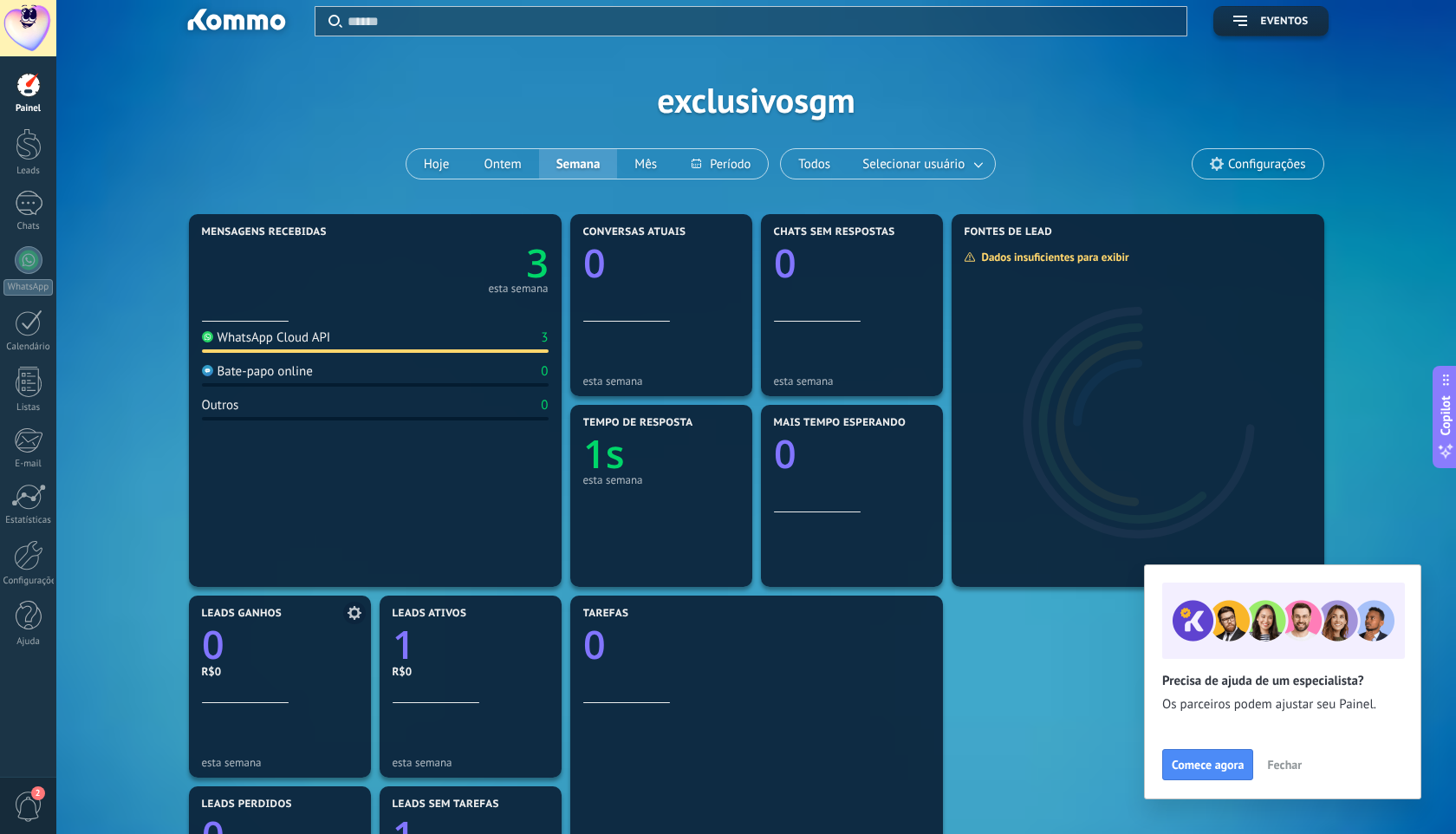
scroll to position [8, 0]
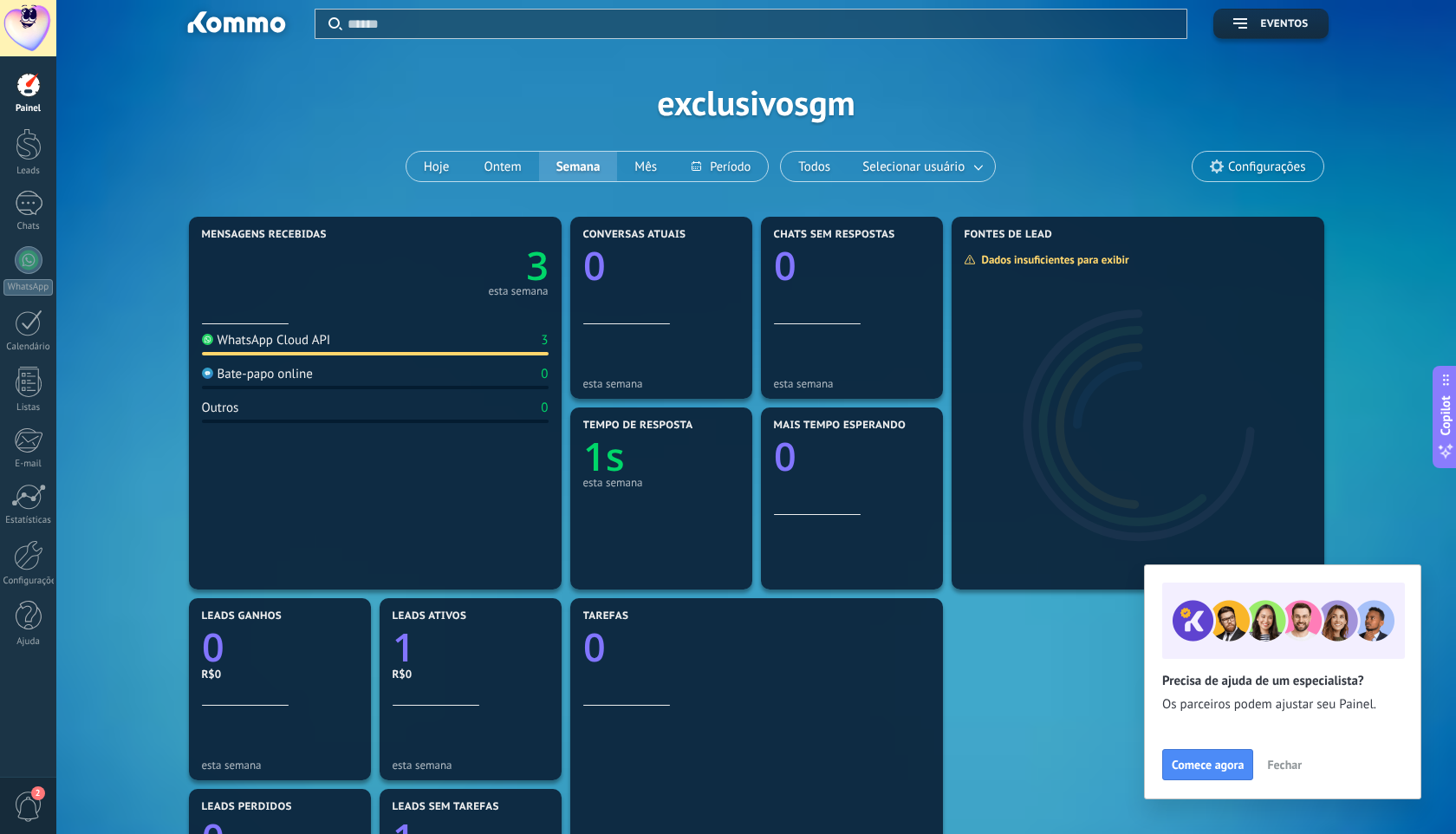
click at [1261, 176] on span "Configurações" at bounding box center [1257, 166] width 130 height 29
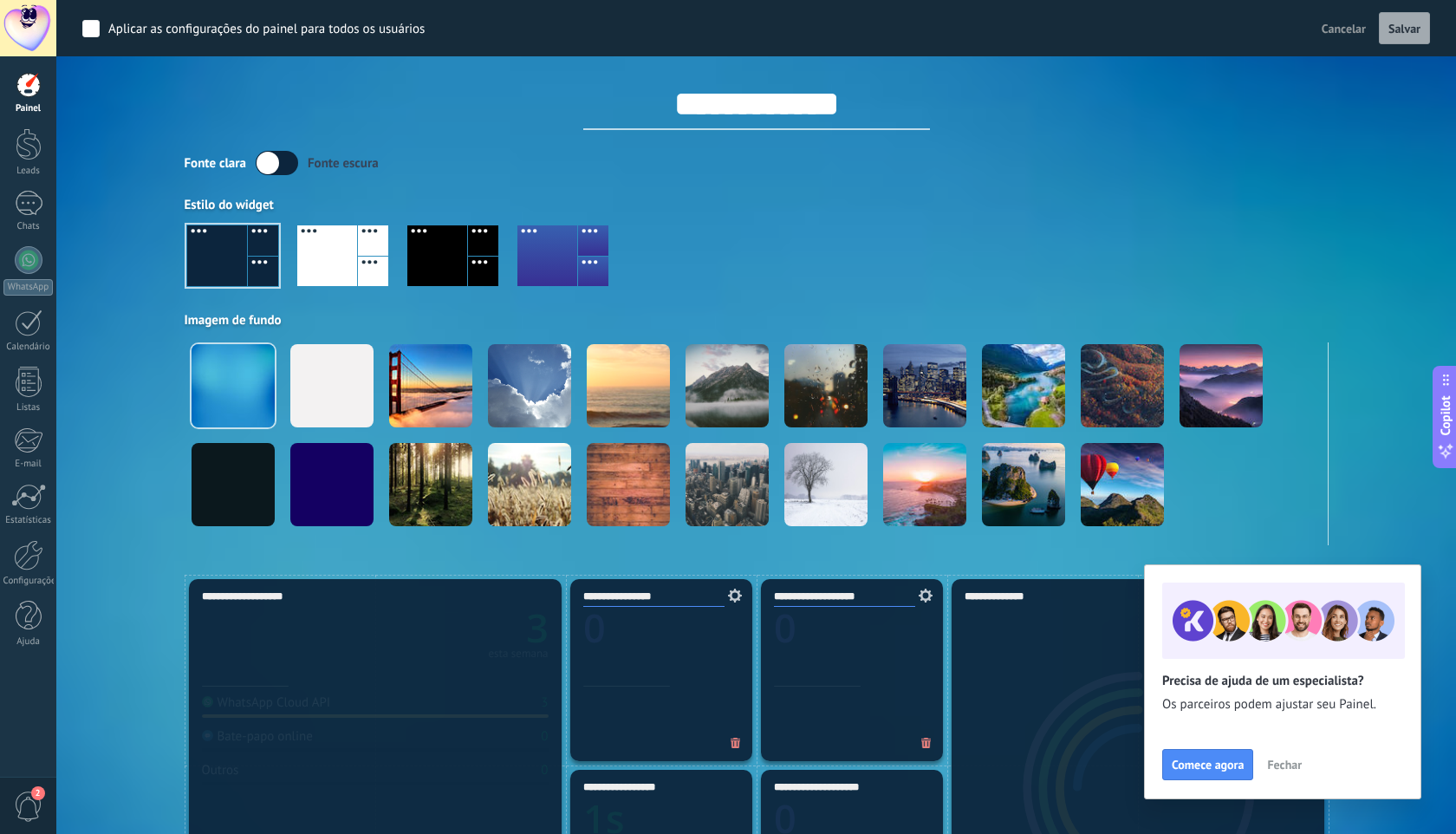
click at [1136, 261] on div at bounding box center [756, 262] width 1143 height 99
click at [1295, 761] on span "Fechar" at bounding box center [1283, 765] width 34 height 12
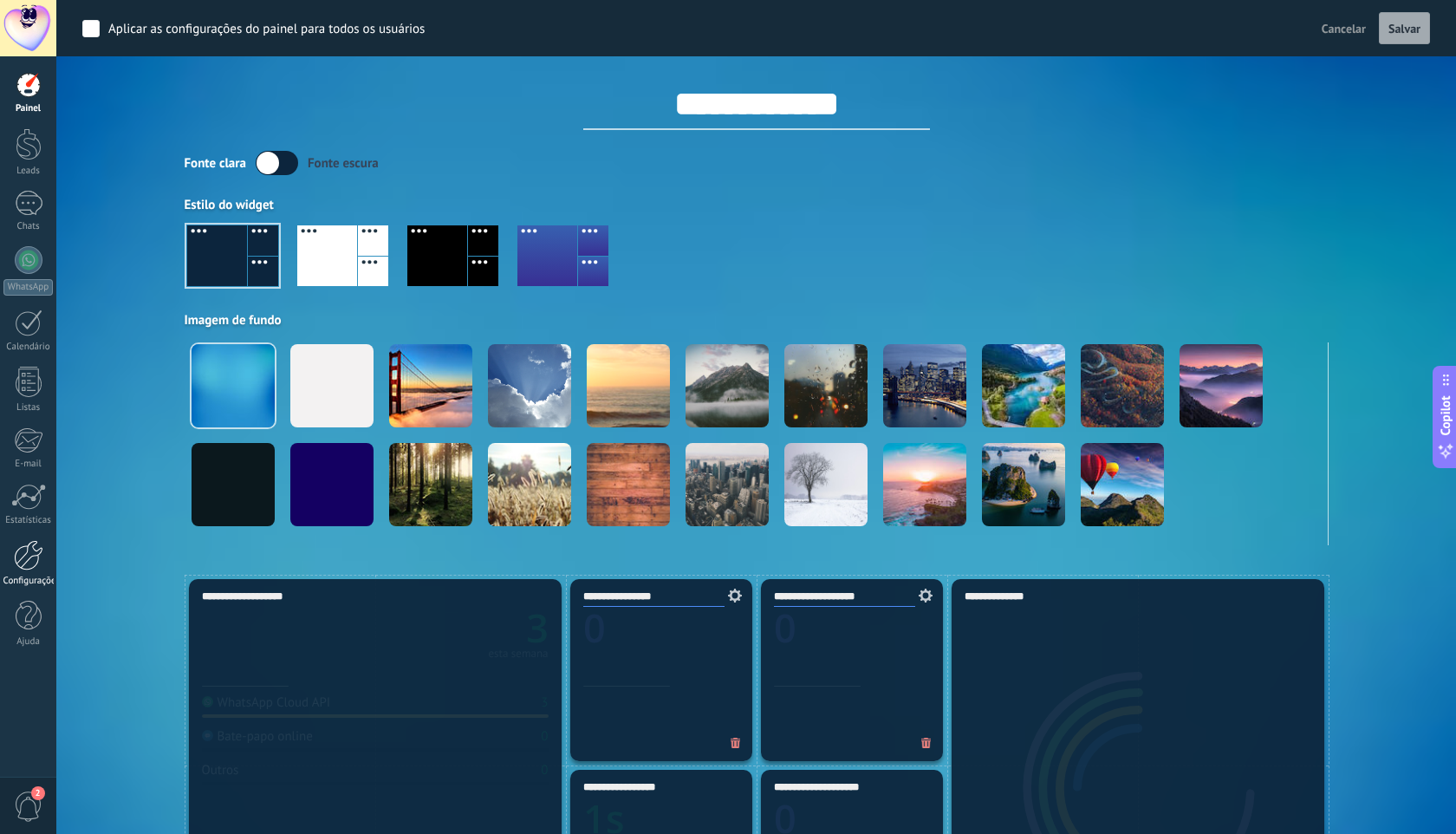
click at [9, 570] on link "Configurações" at bounding box center [28, 563] width 57 height 47
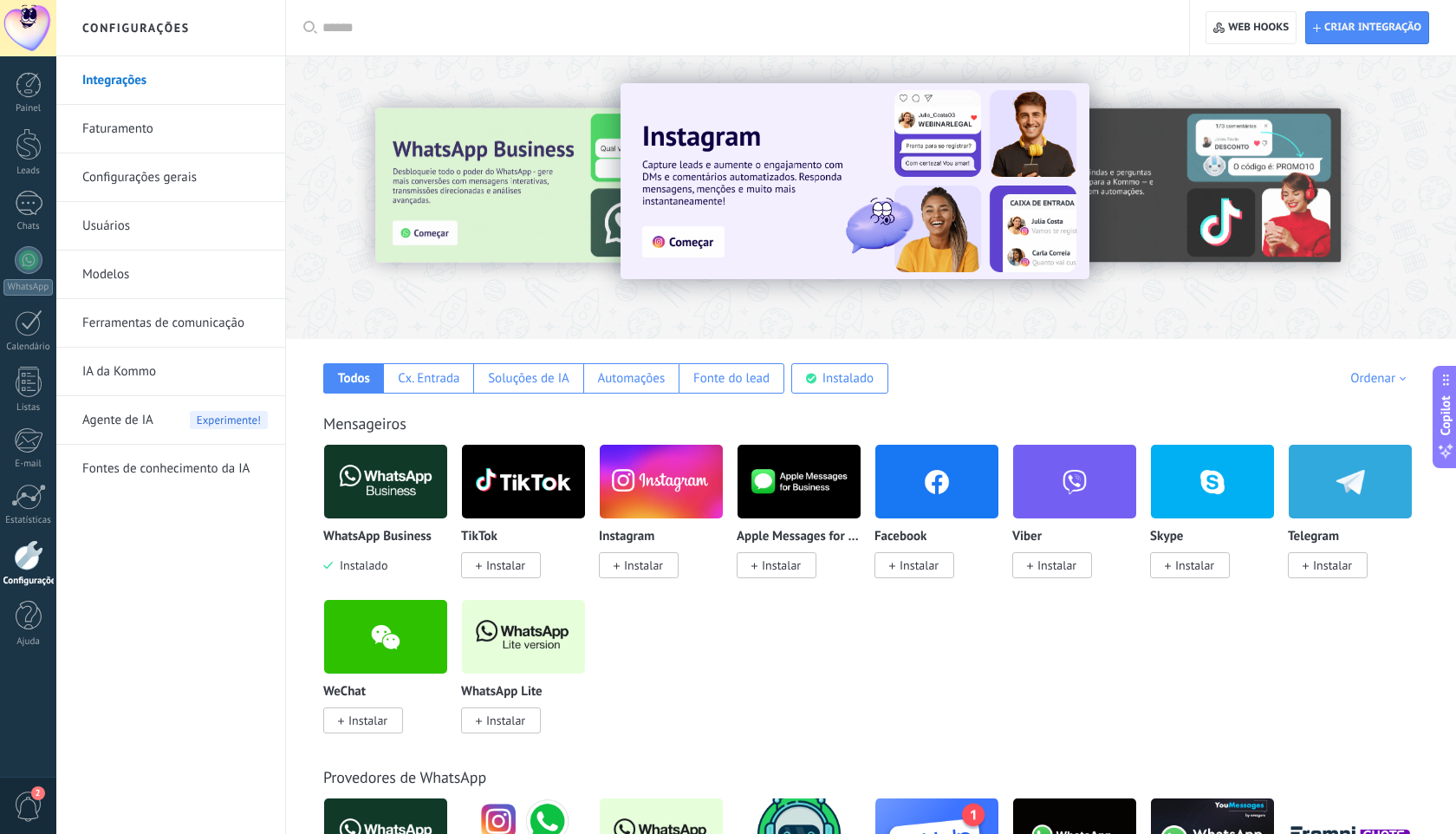
click at [768, 279] on img at bounding box center [855, 181] width 469 height 196
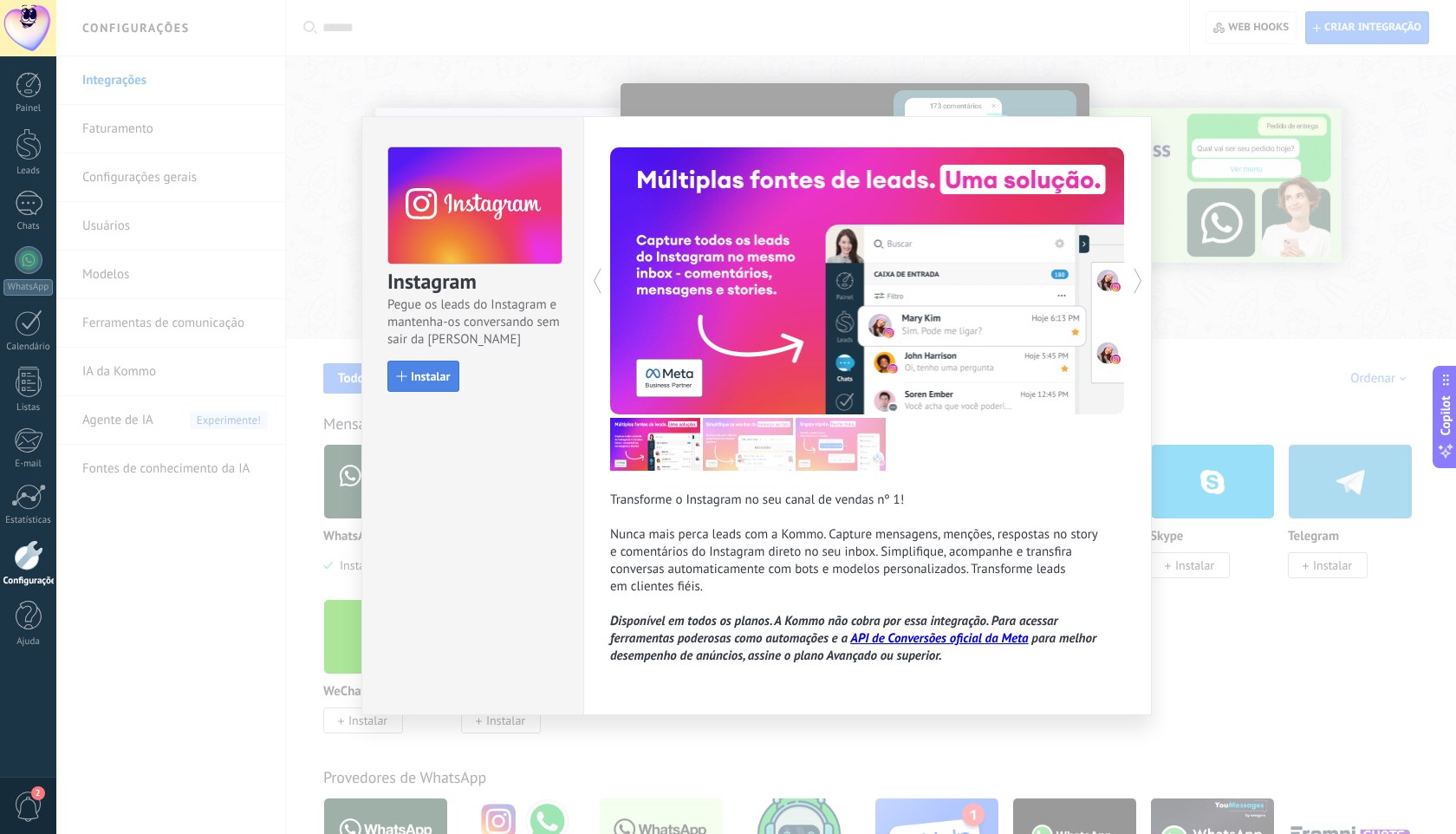
click at [432, 371] on span "Instalar" at bounding box center [430, 376] width 39 height 12
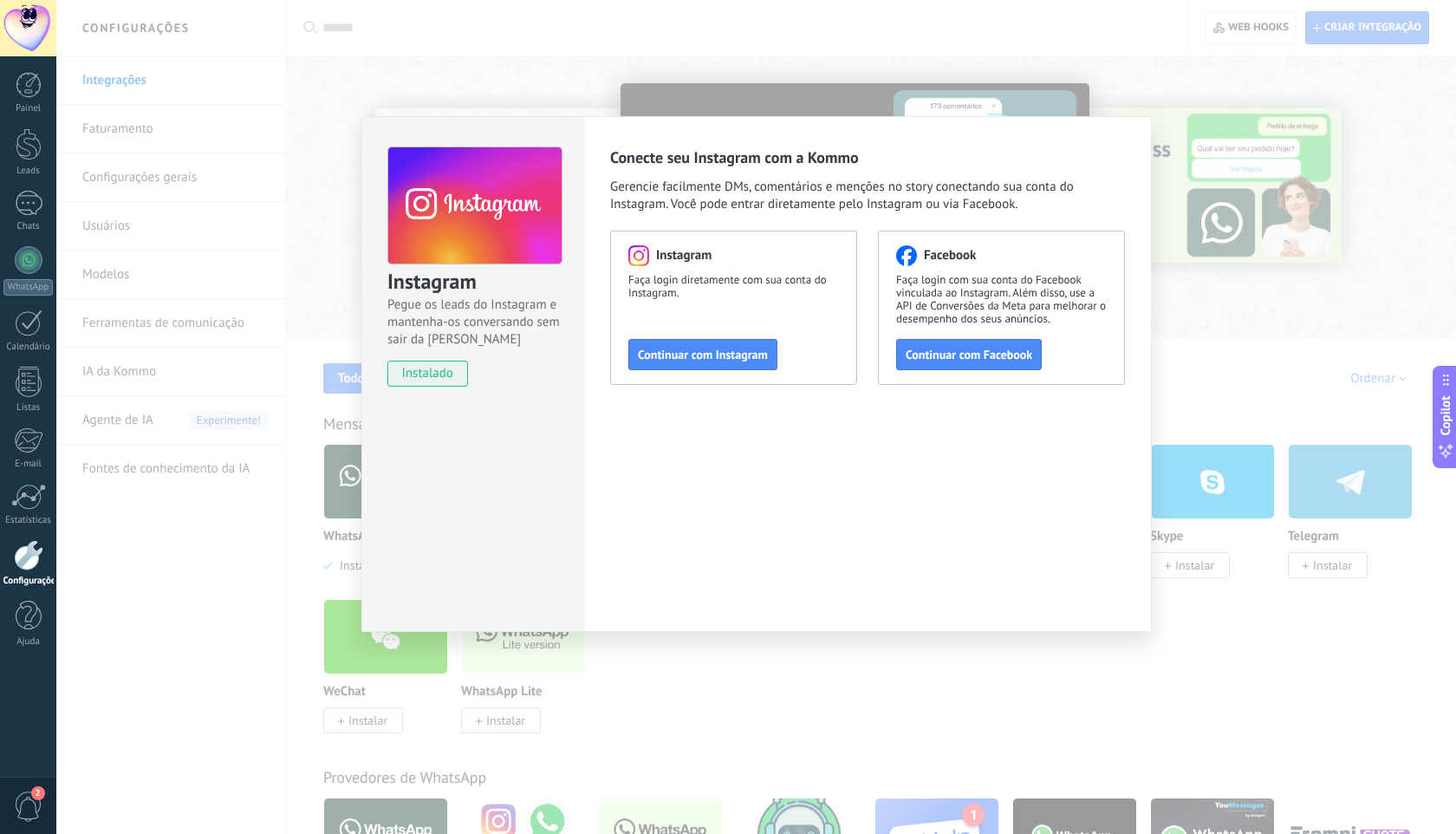
click at [988, 43] on div "Instagram Pegue os leads do Instagram e mantenha-os conversando sem sair da Kom…" at bounding box center [756, 417] width 1399 height 834
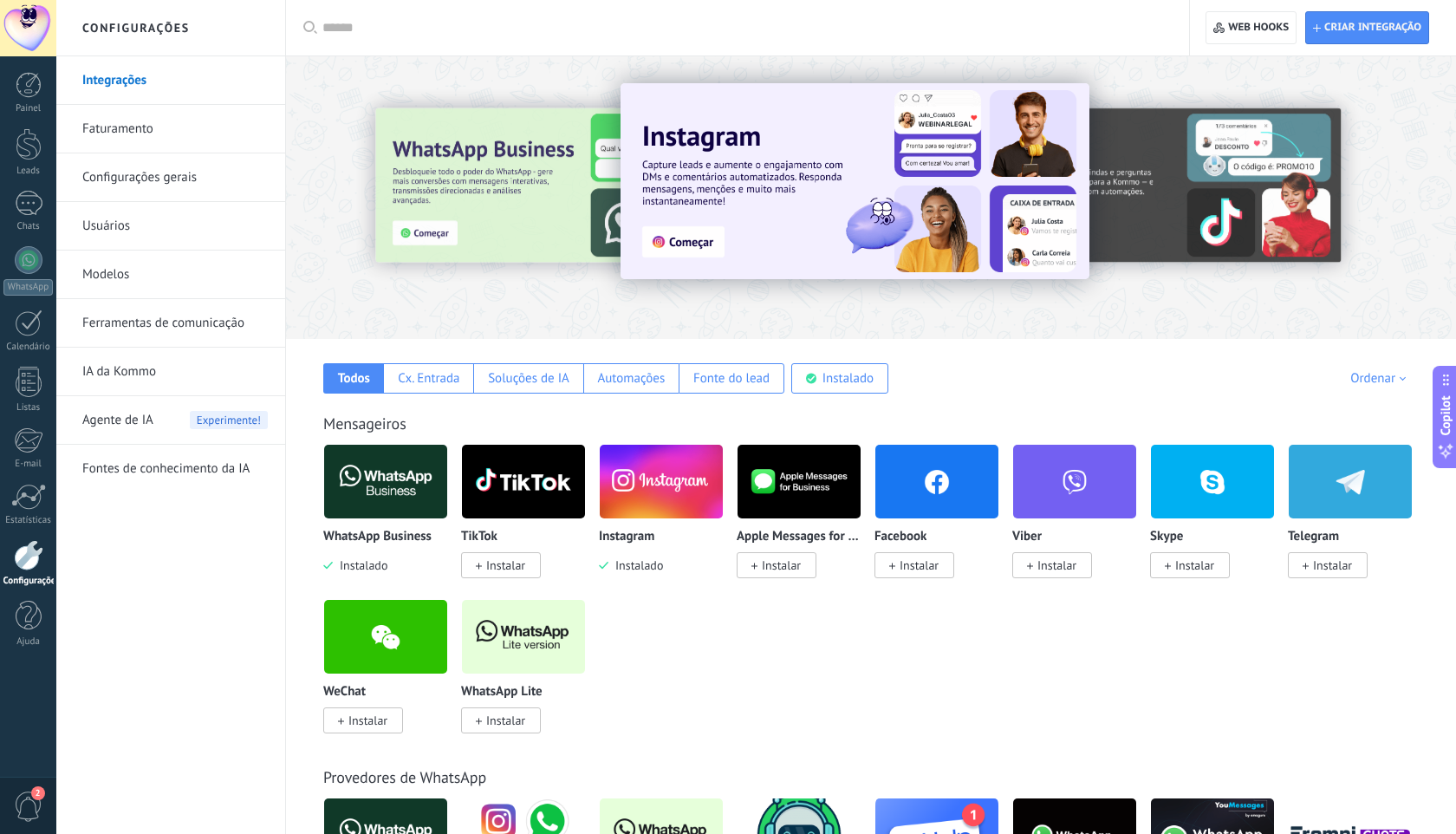
click at [169, 162] on link "Configurações gerais" at bounding box center [175, 178] width 186 height 49
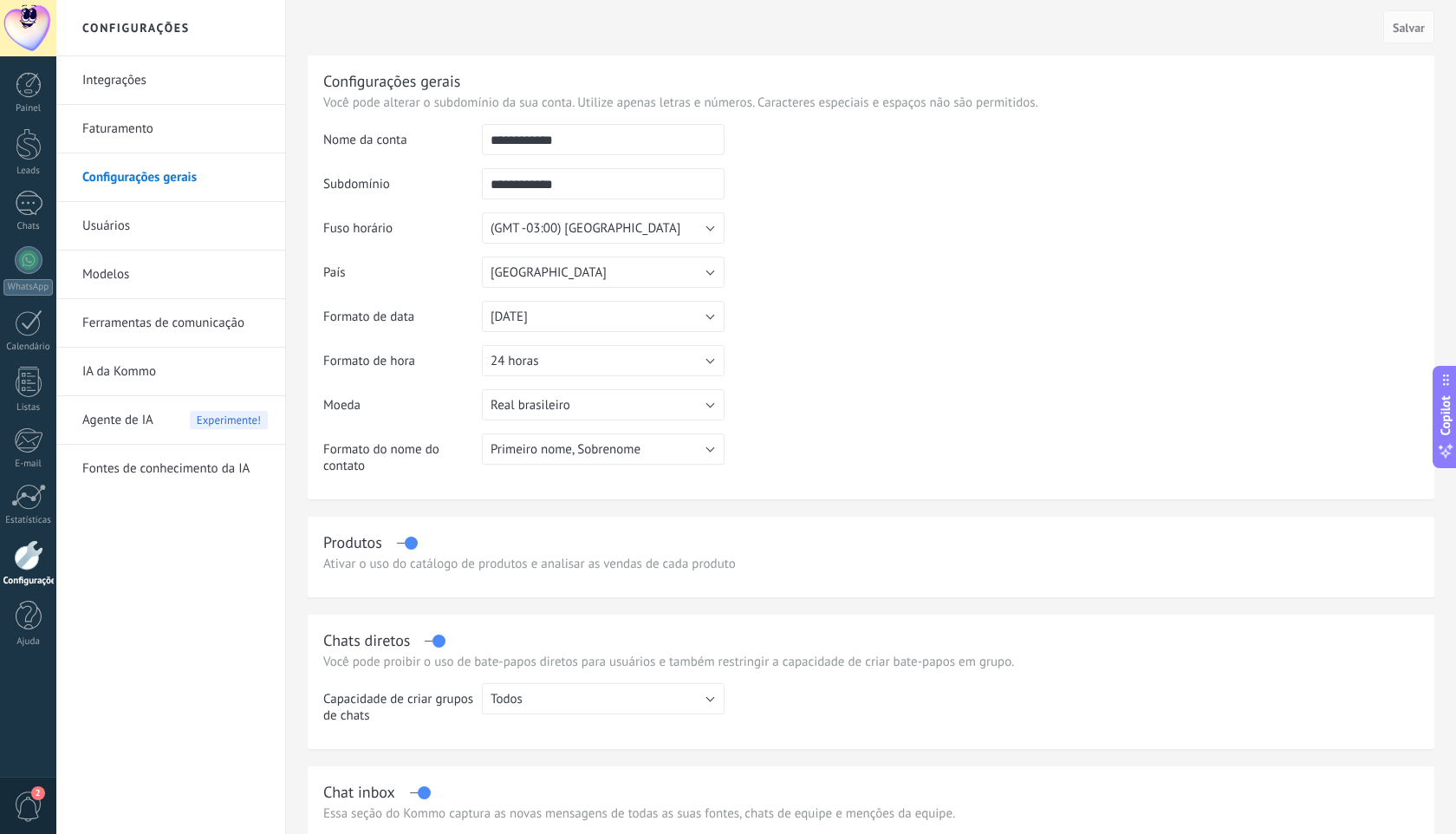
click at [181, 330] on link "Ferramentas de comunicação" at bounding box center [175, 324] width 186 height 49
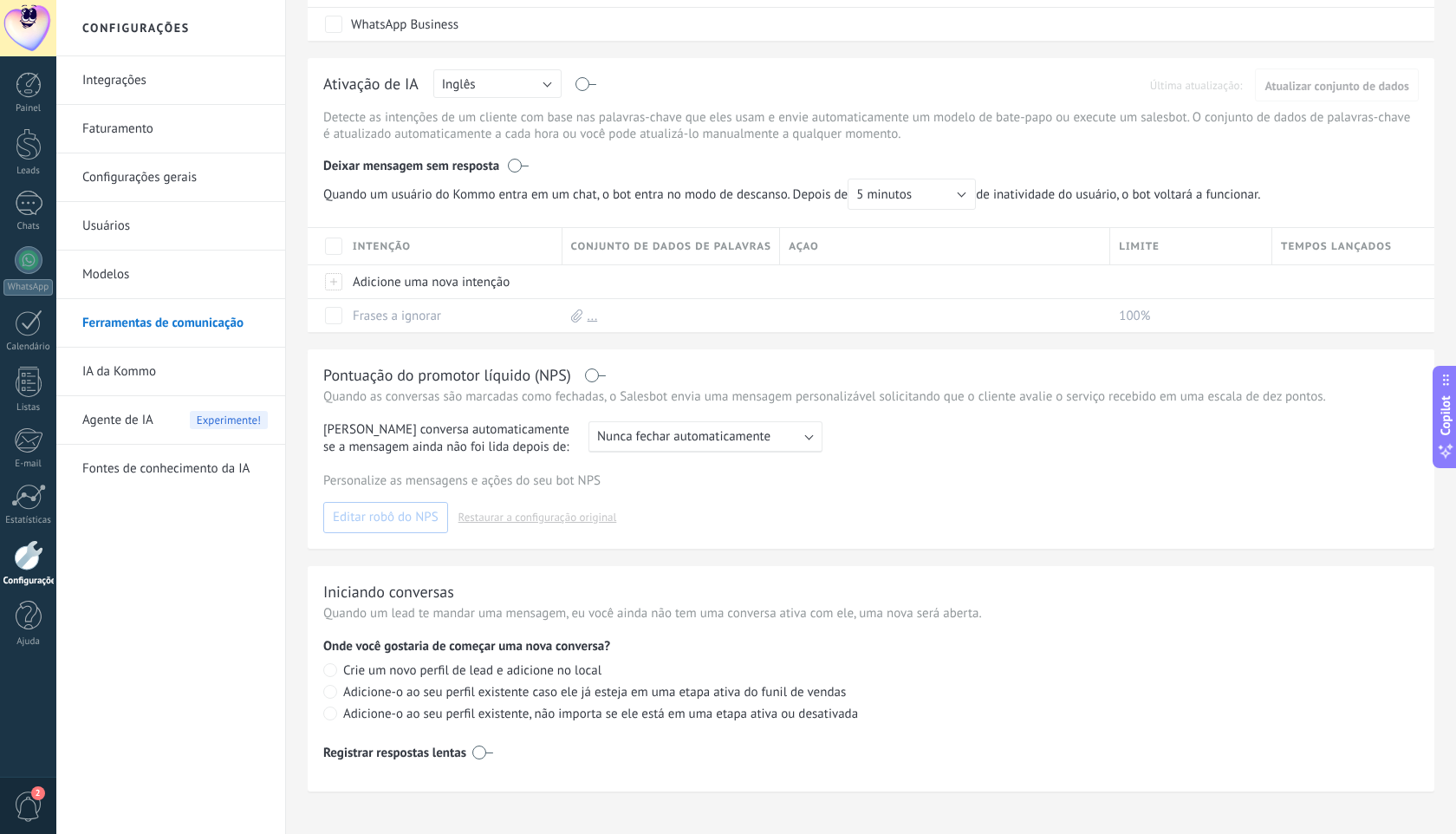
scroll to position [389, 0]
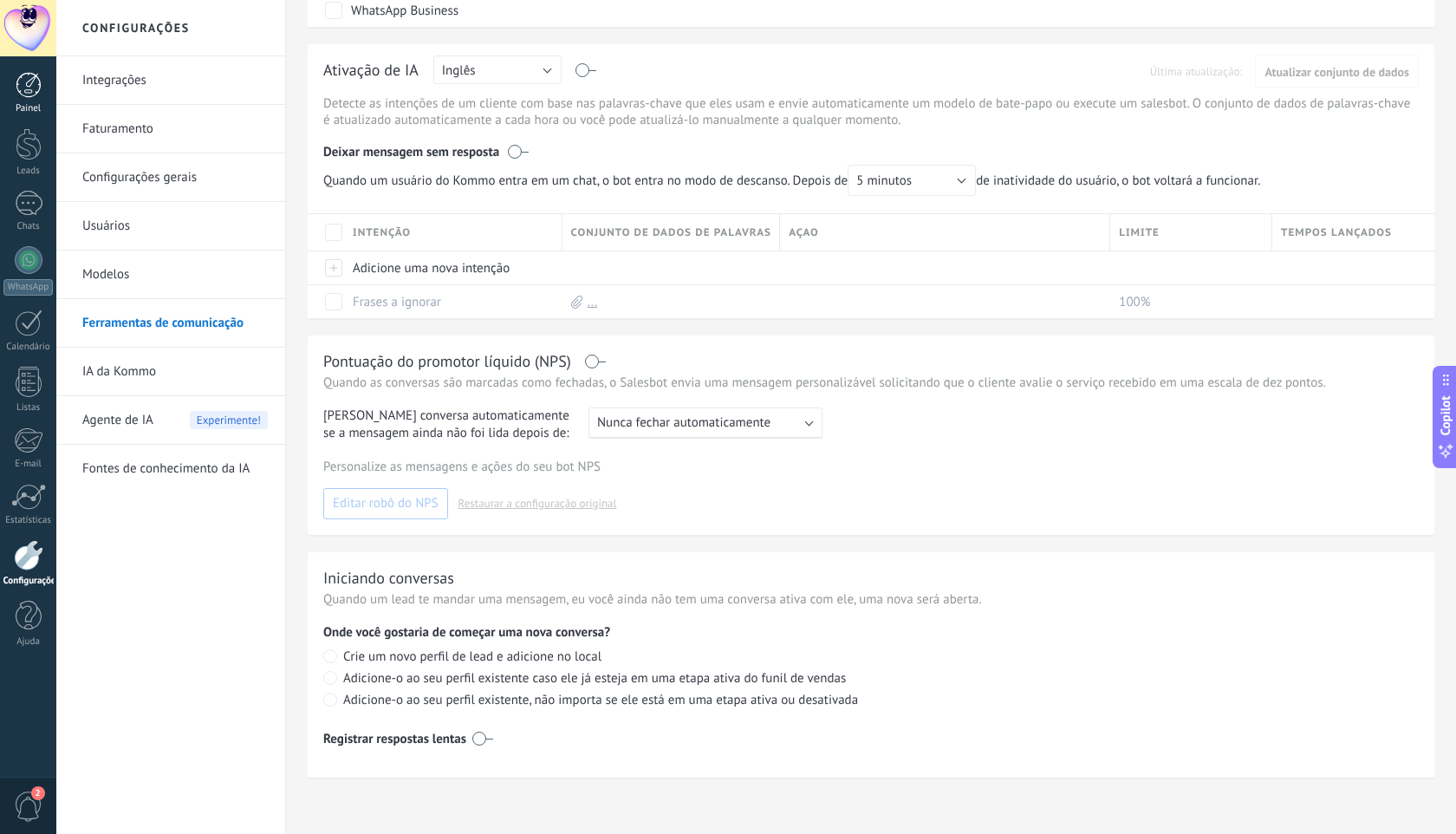
click at [30, 102] on link "Painel" at bounding box center [28, 93] width 57 height 42
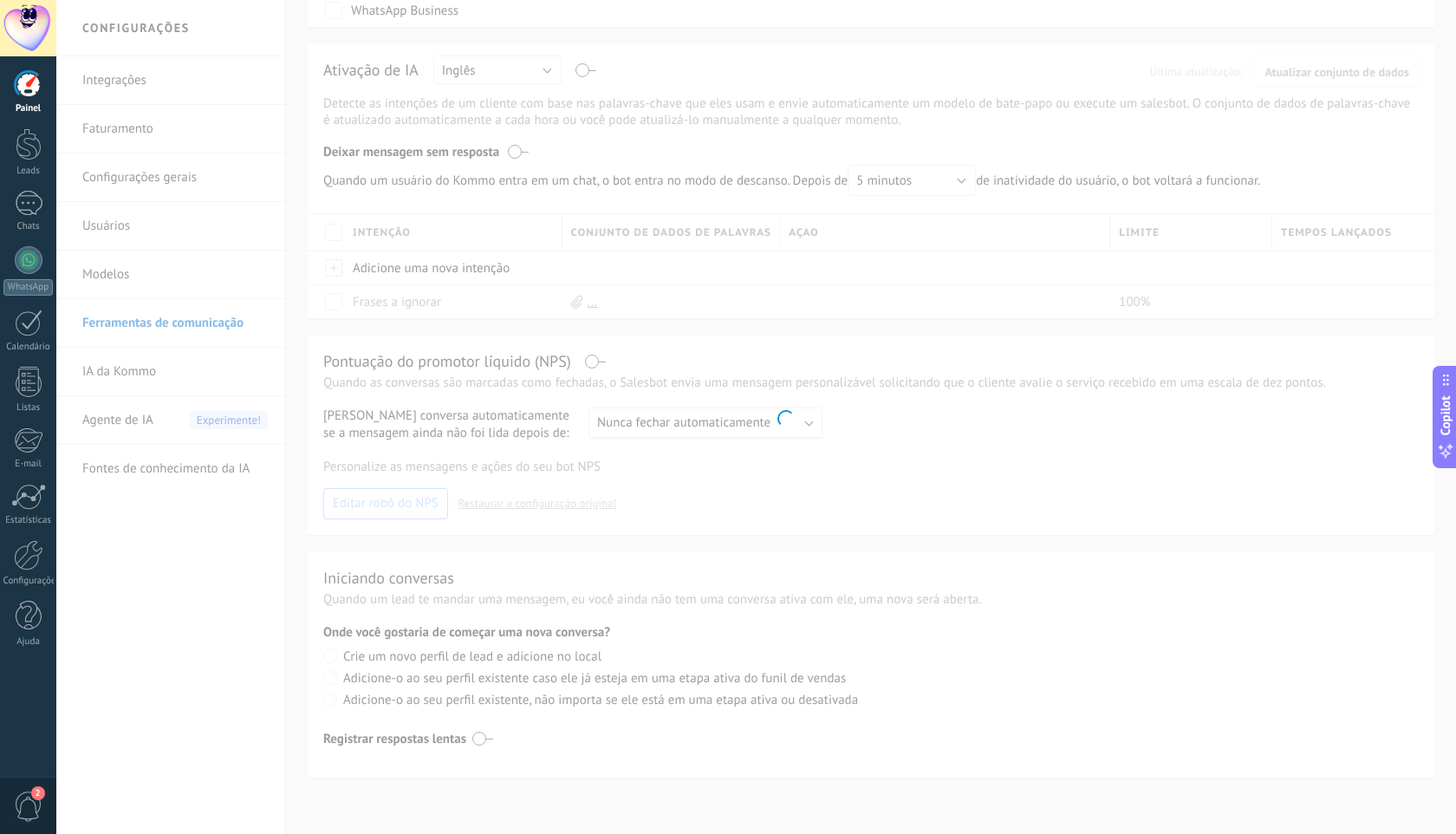
scroll to position [159, 0]
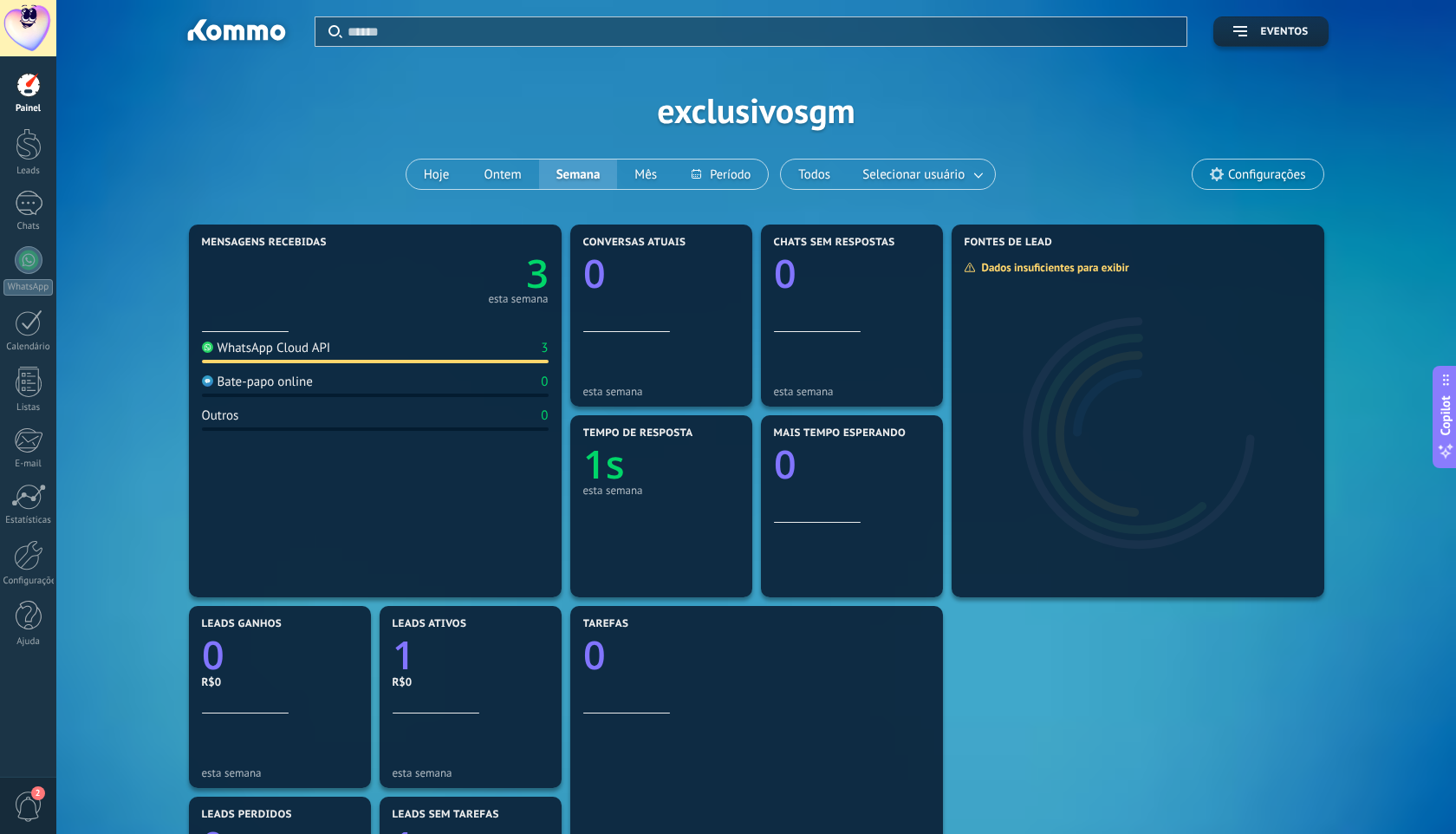
click at [1295, 167] on span "Configurações" at bounding box center [1265, 174] width 77 height 15
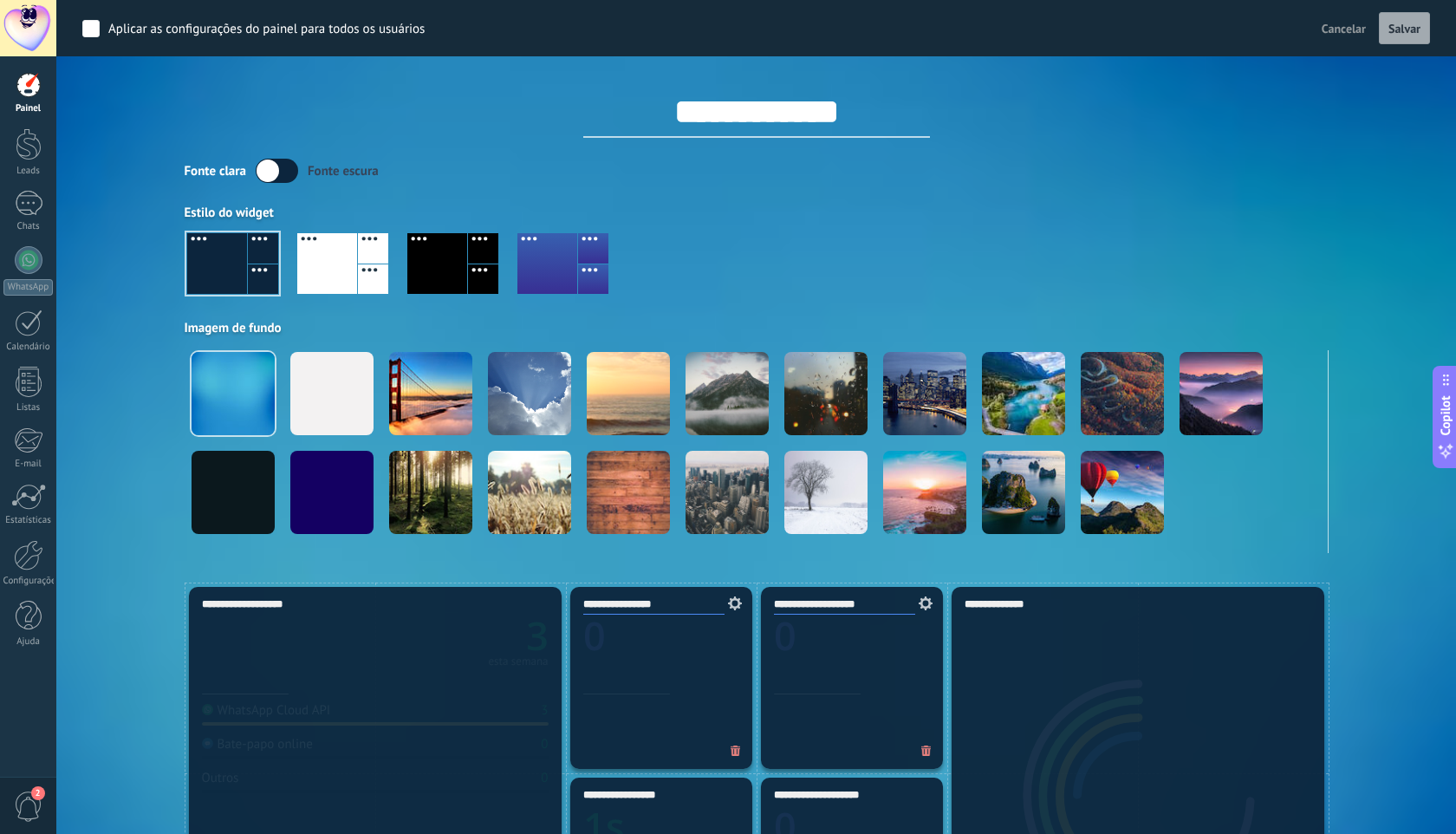
click at [1356, 28] on span "Cancelar" at bounding box center [1343, 28] width 44 height 16
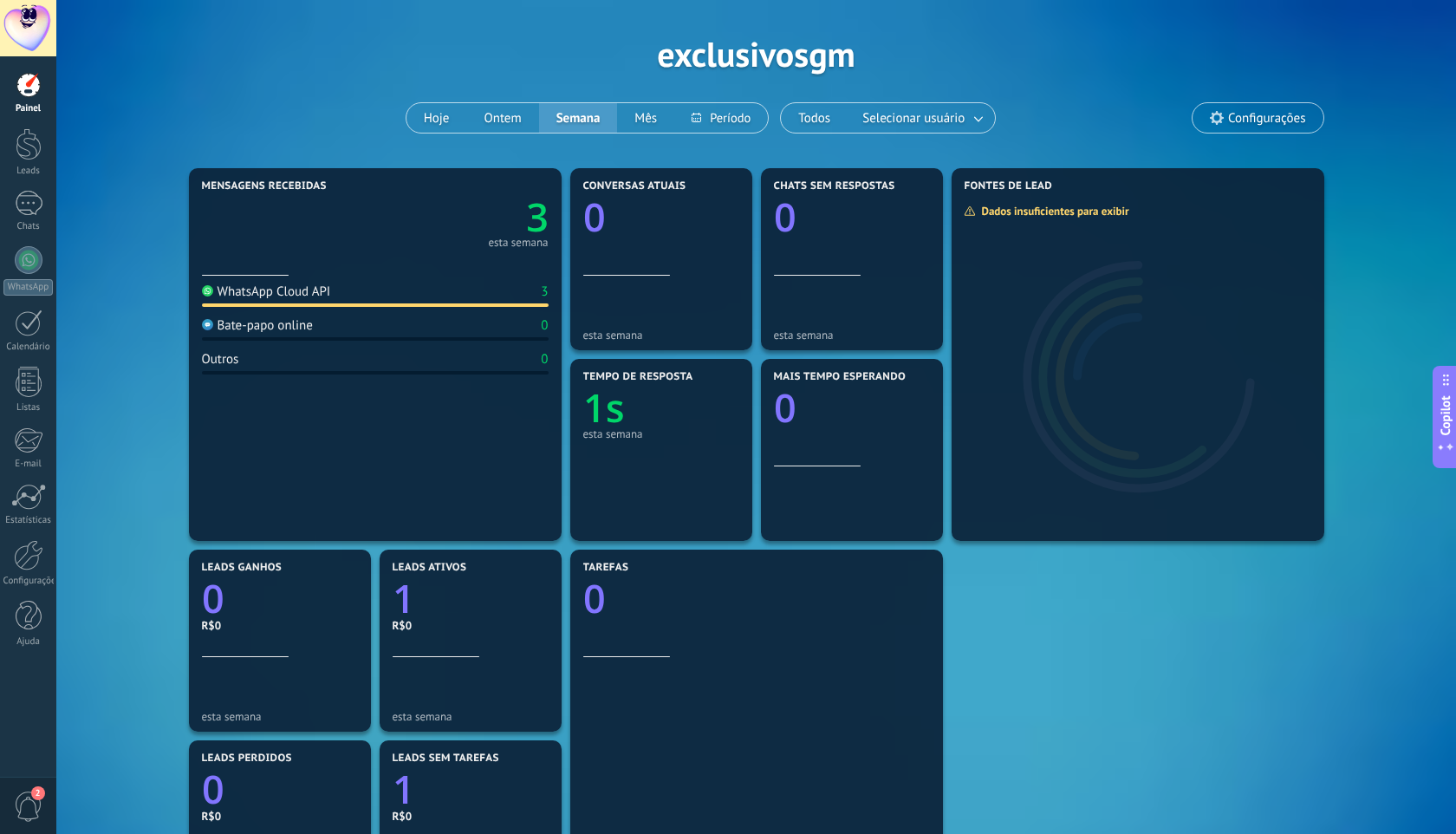
scroll to position [62, 0]
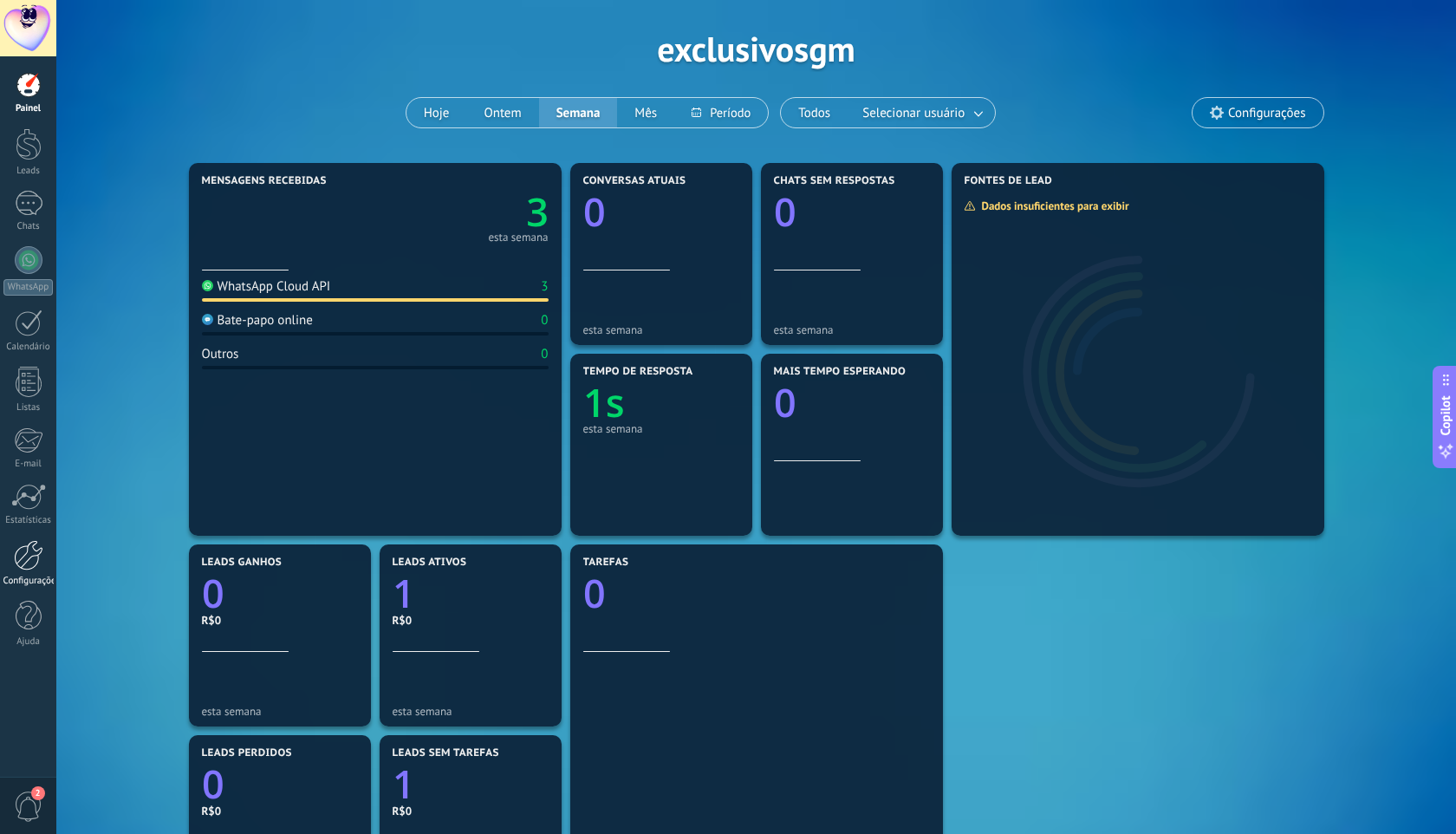
click at [38, 561] on div at bounding box center [28, 554] width 29 height 30
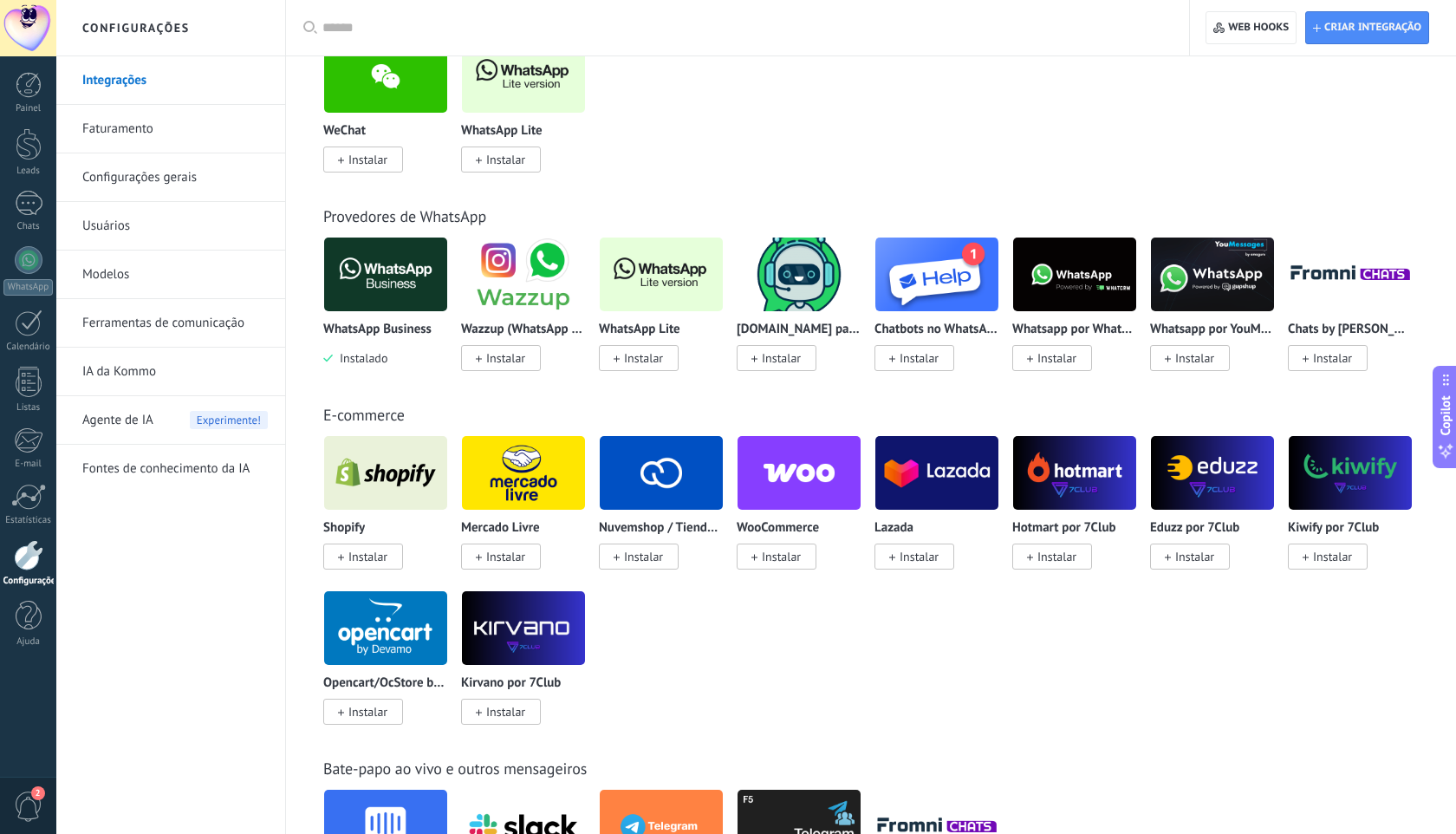
scroll to position [566, 0]
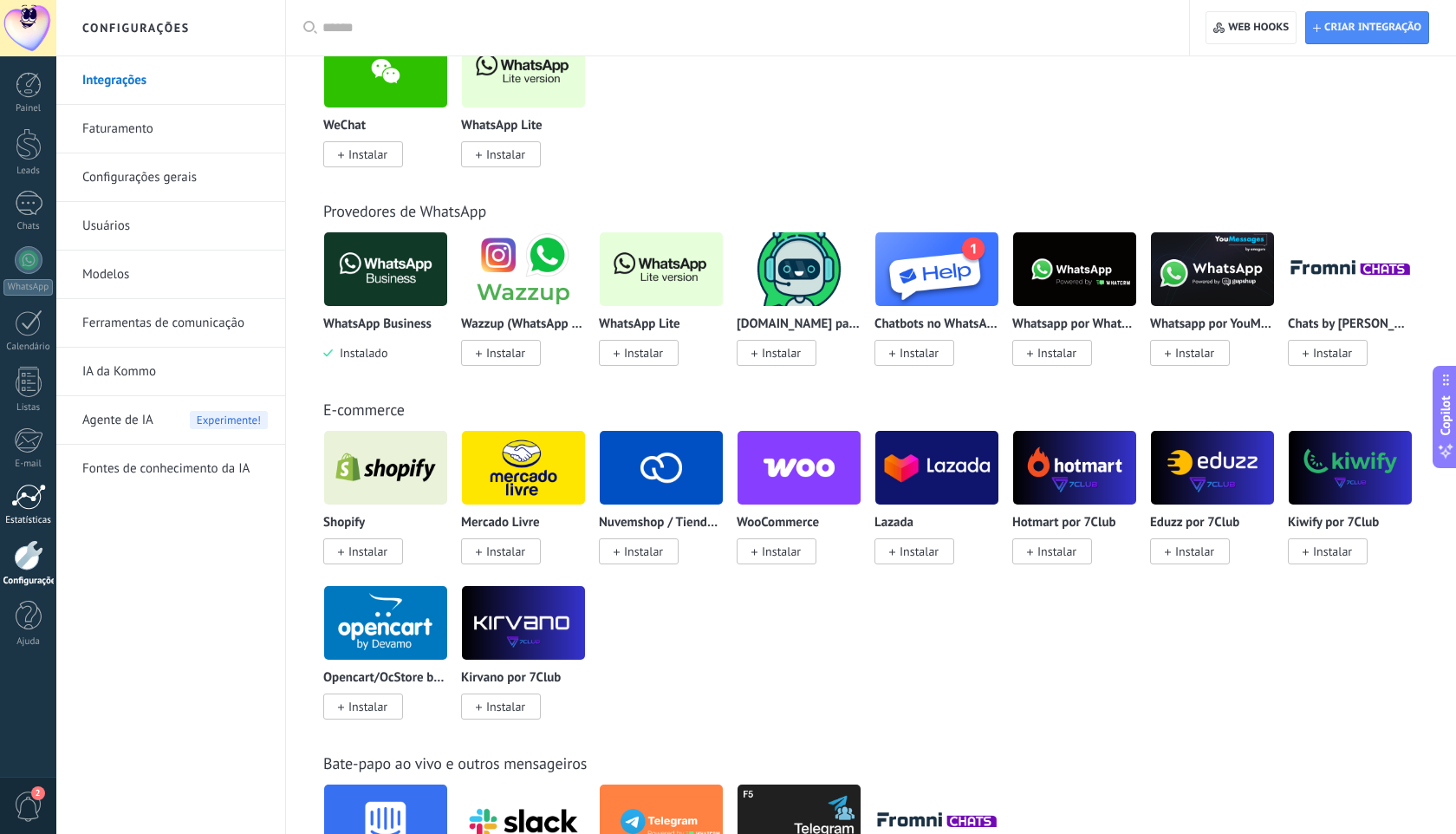
click at [37, 507] on div at bounding box center [28, 497] width 34 height 26
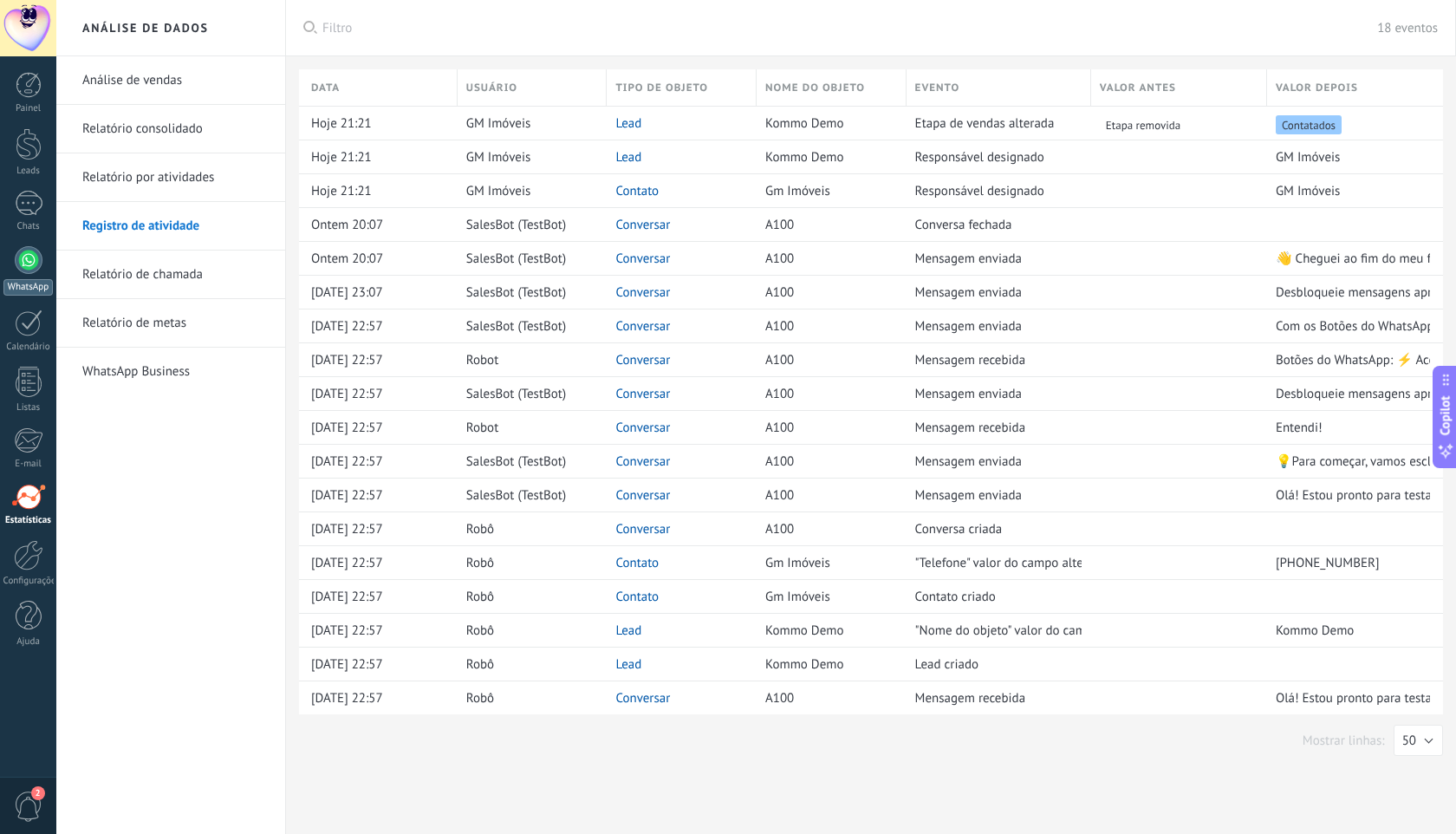
click at [21, 262] on div at bounding box center [28, 260] width 27 height 27
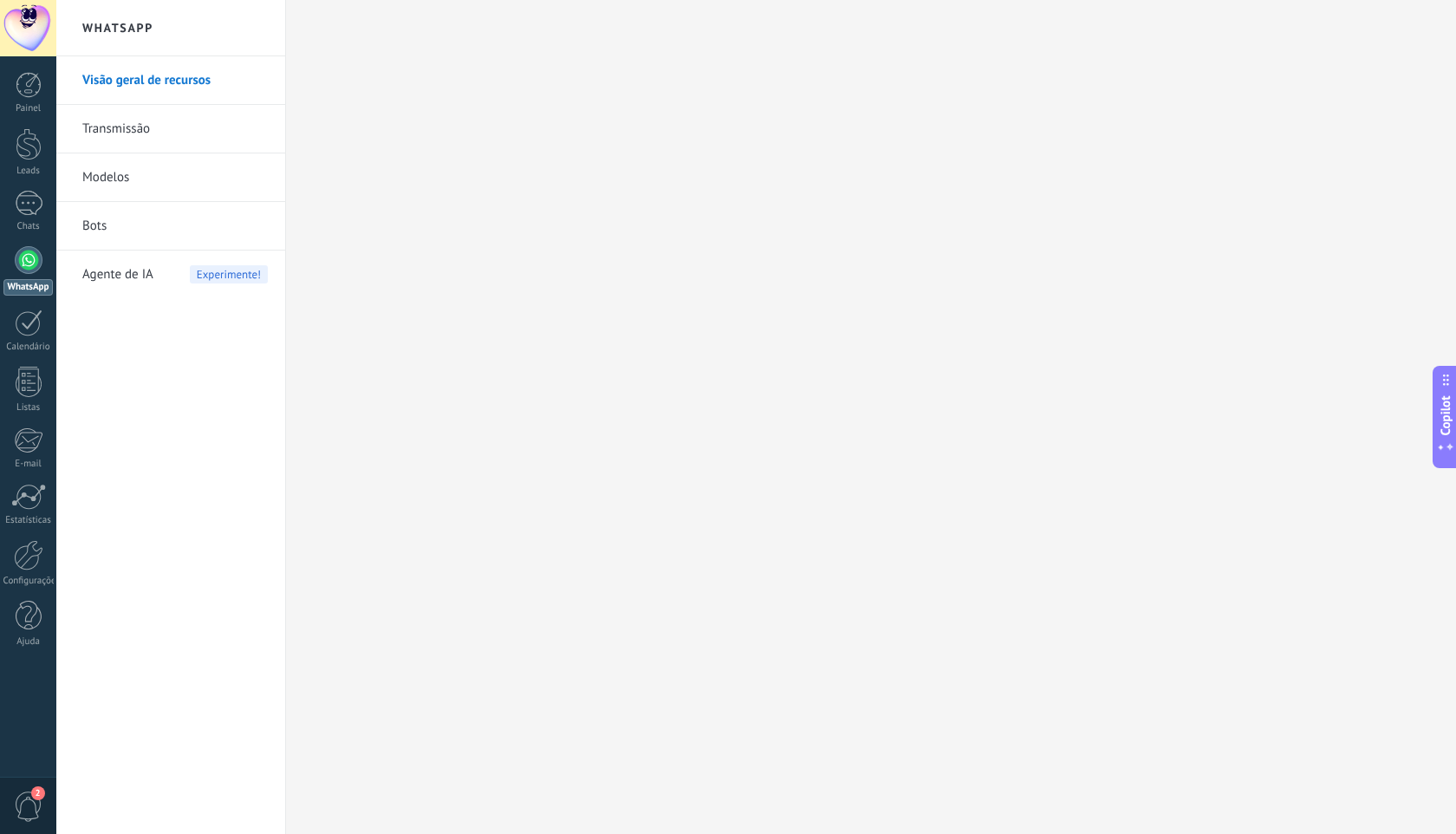
click at [33, 46] on div at bounding box center [28, 28] width 57 height 57
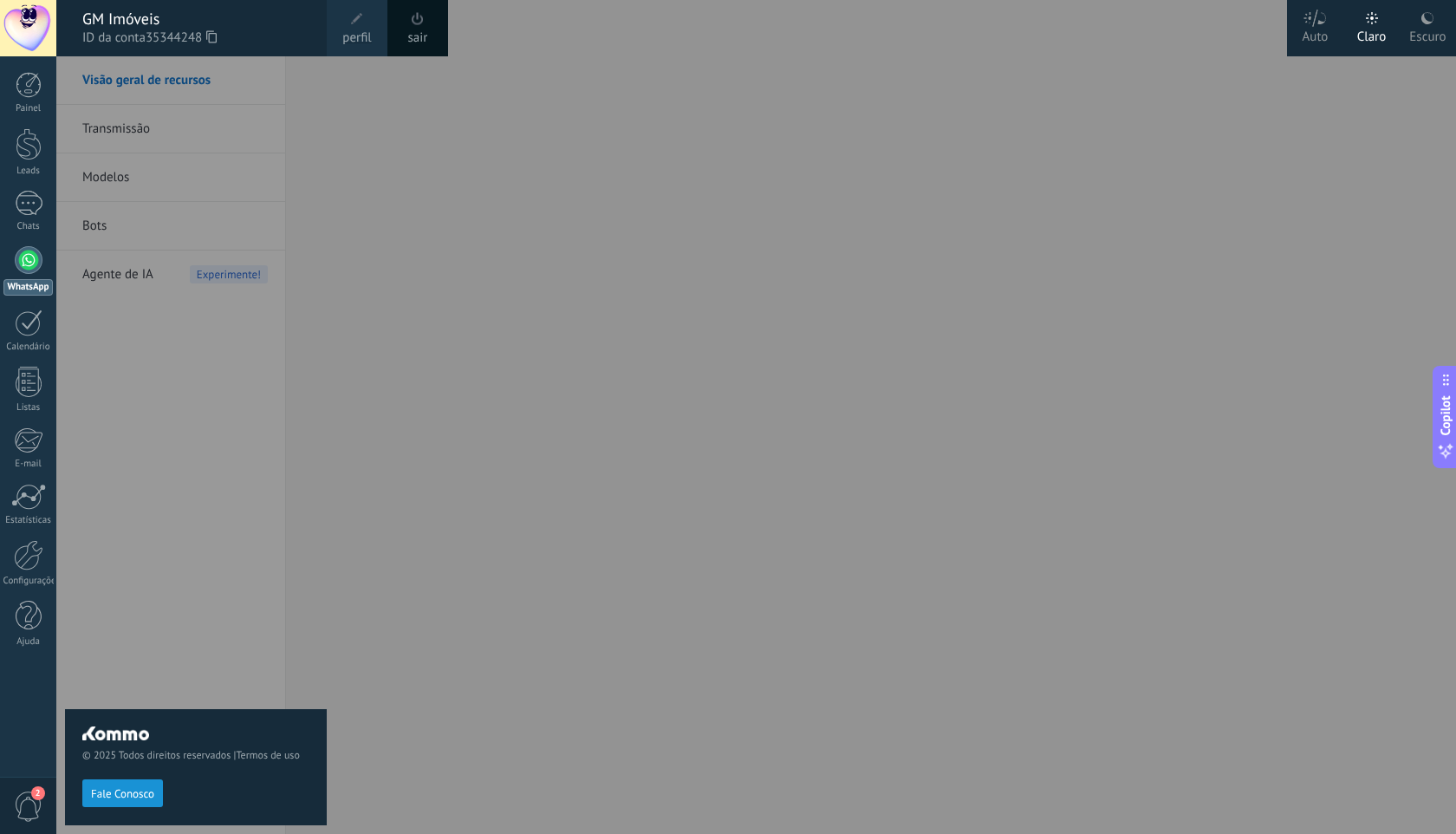
click at [366, 42] on span "perfil" at bounding box center [356, 38] width 28 height 20
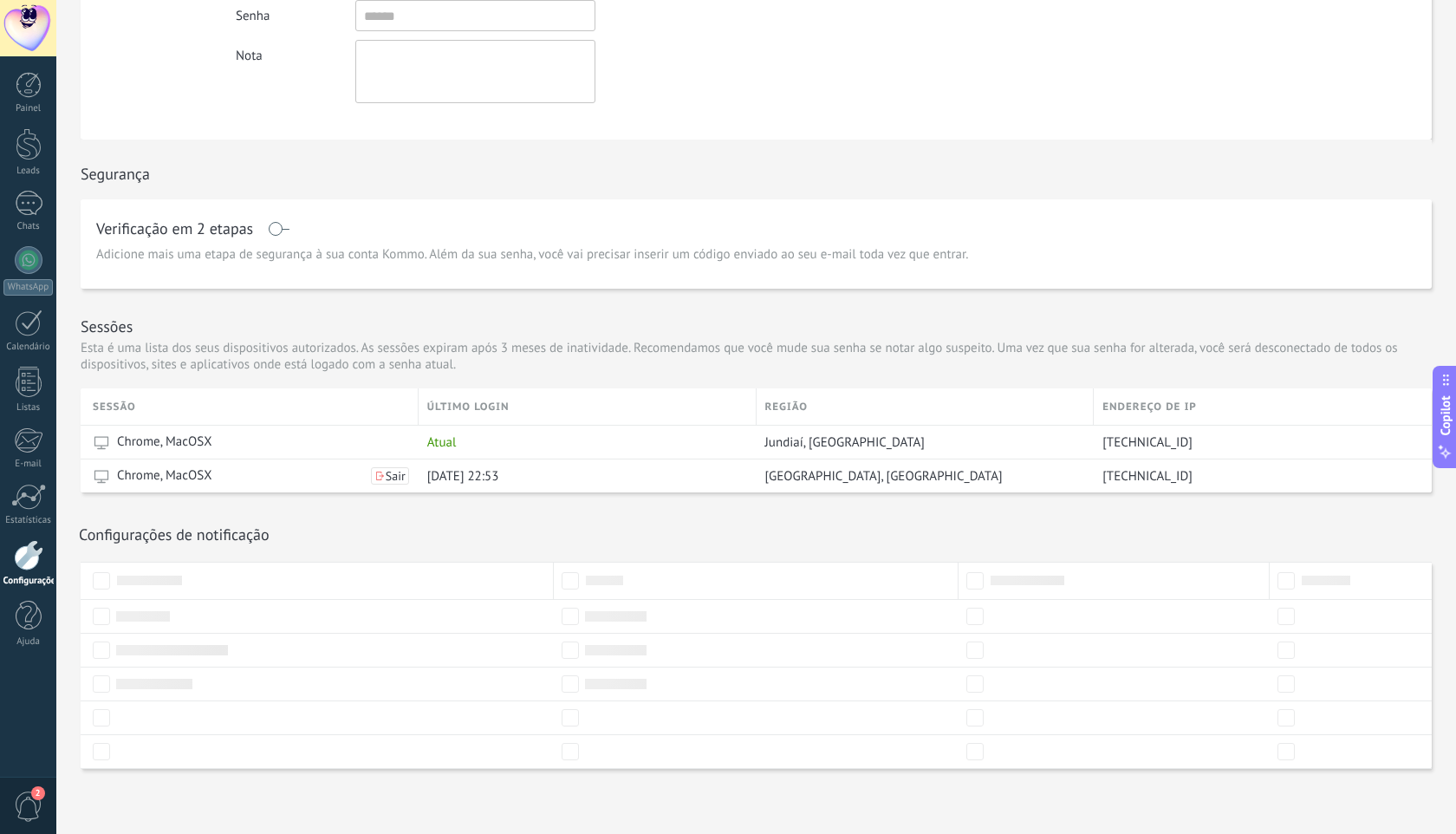
scroll to position [279, 0]
click at [41, 253] on link "WhatsApp" at bounding box center [28, 271] width 57 height 50
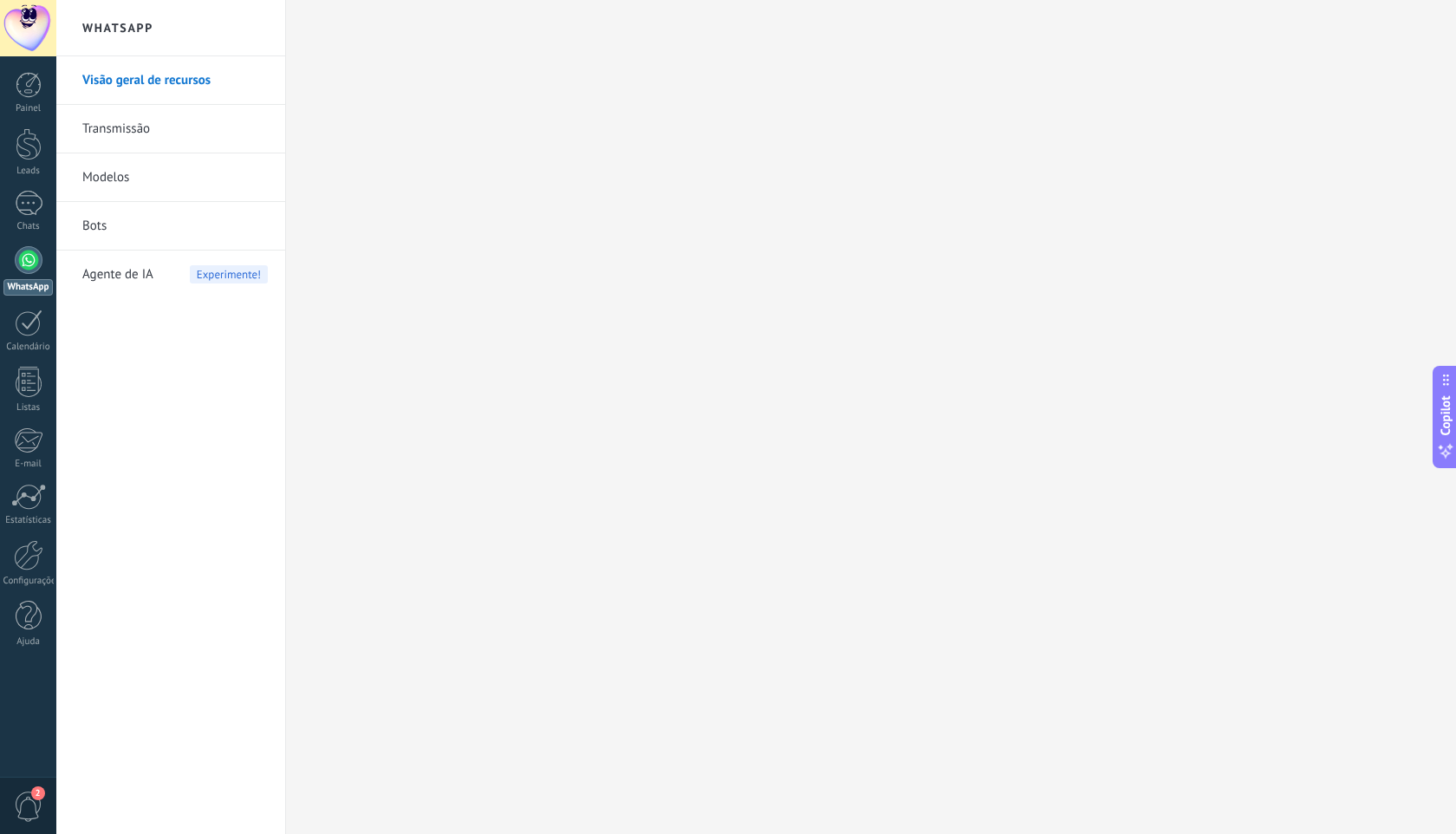
click at [148, 198] on link "Modelos" at bounding box center [175, 178] width 186 height 49
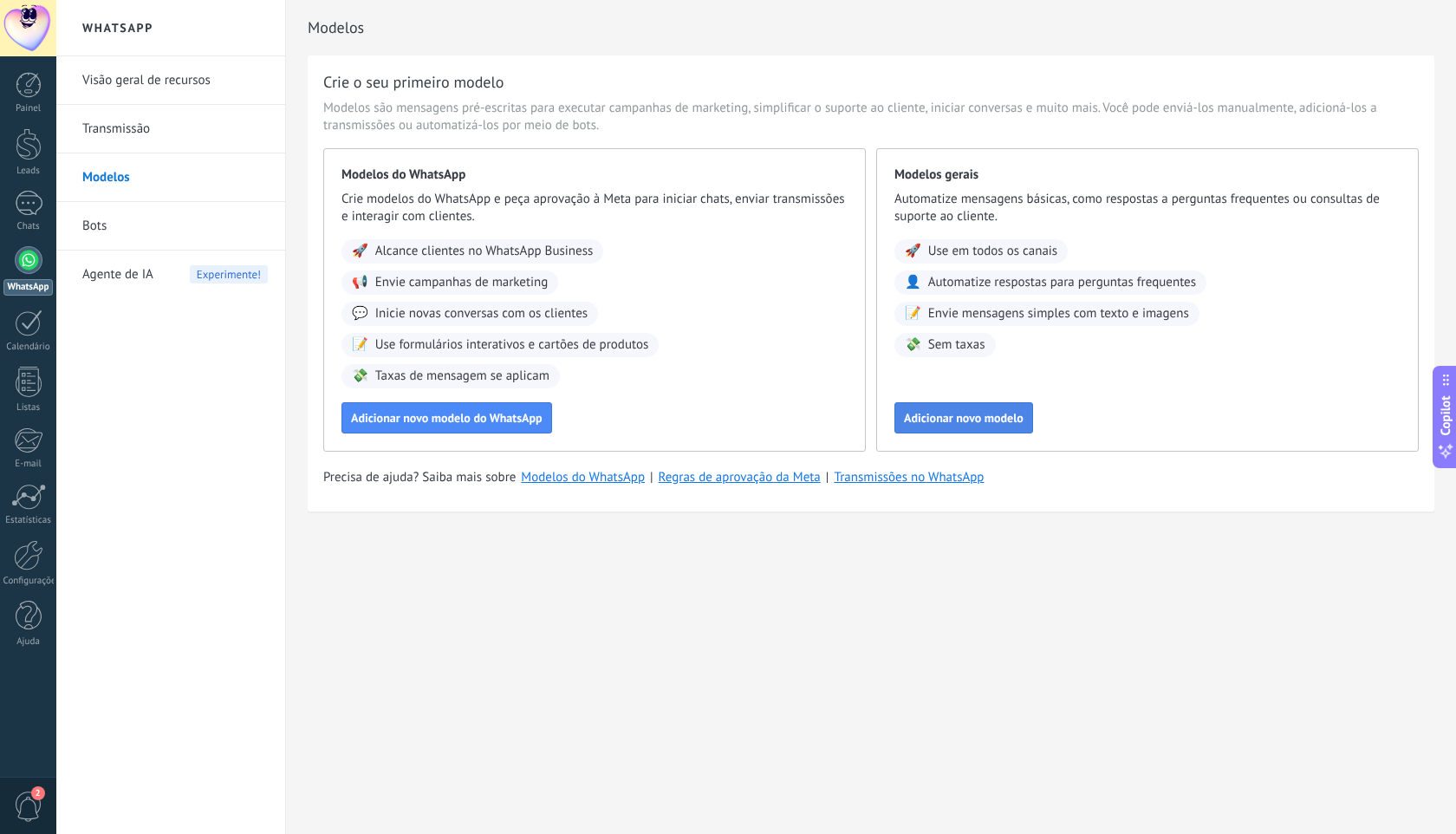
click at [964, 424] on span "Adicionar novo modelo" at bounding box center [964, 417] width 119 height 12
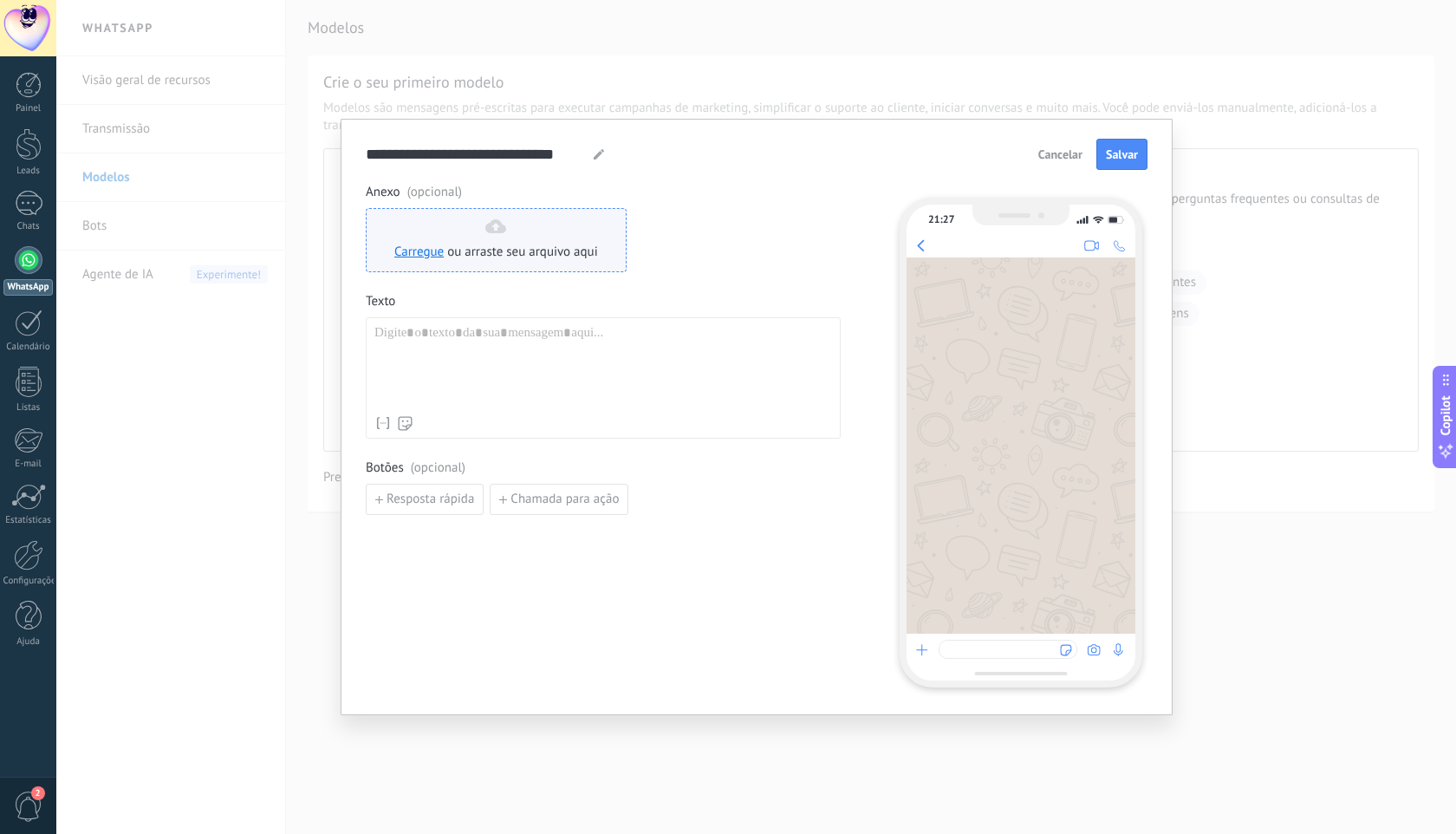
click at [536, 247] on span "ou arraste seu arquivo aqui" at bounding box center [523, 252] width 150 height 18
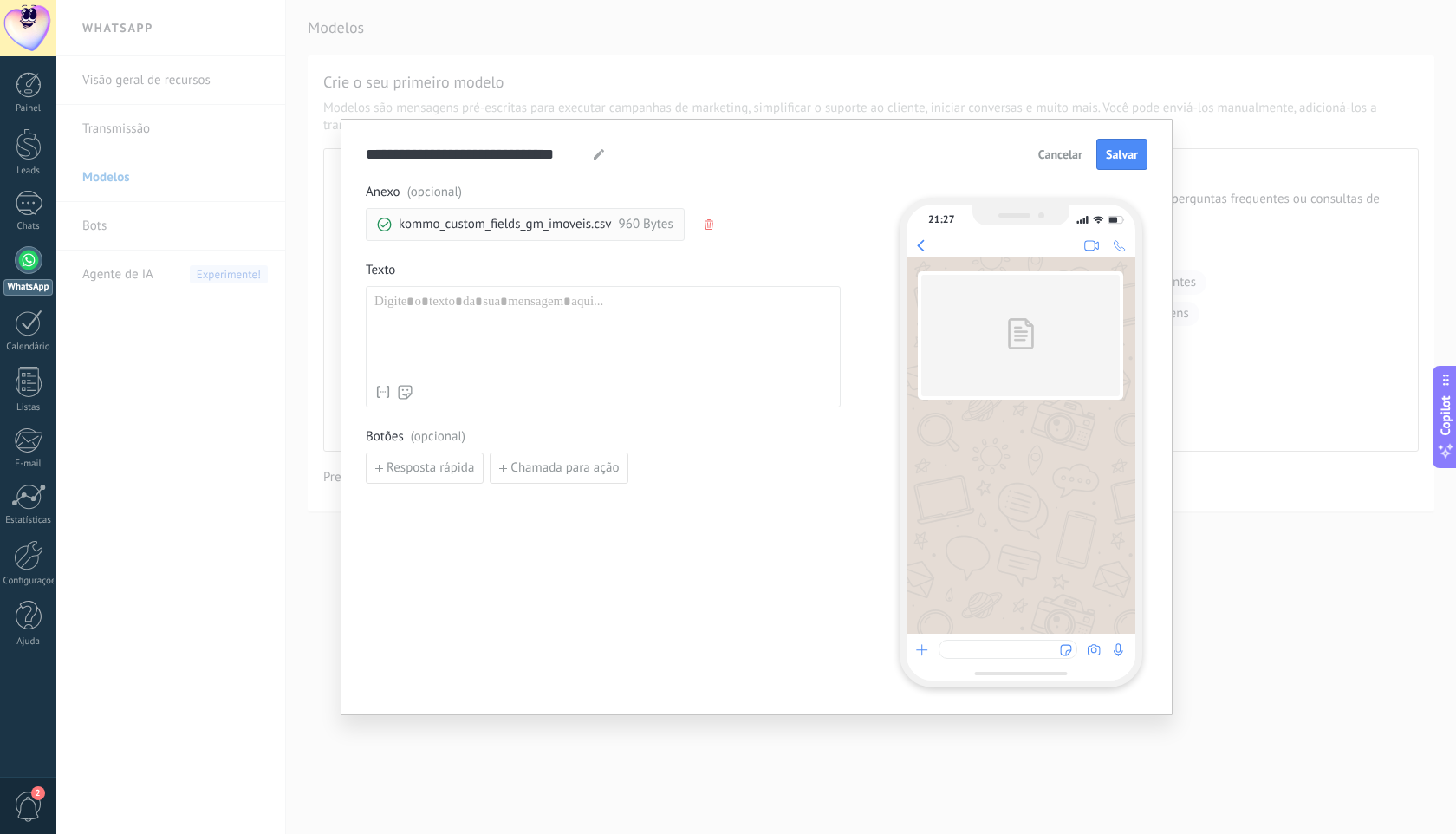
click at [1066, 302] on div at bounding box center [1019, 335] width 198 height 121
click at [540, 331] on div at bounding box center [603, 335] width 457 height 82
click at [1055, 151] on span "Cancelar" at bounding box center [1059, 154] width 44 height 12
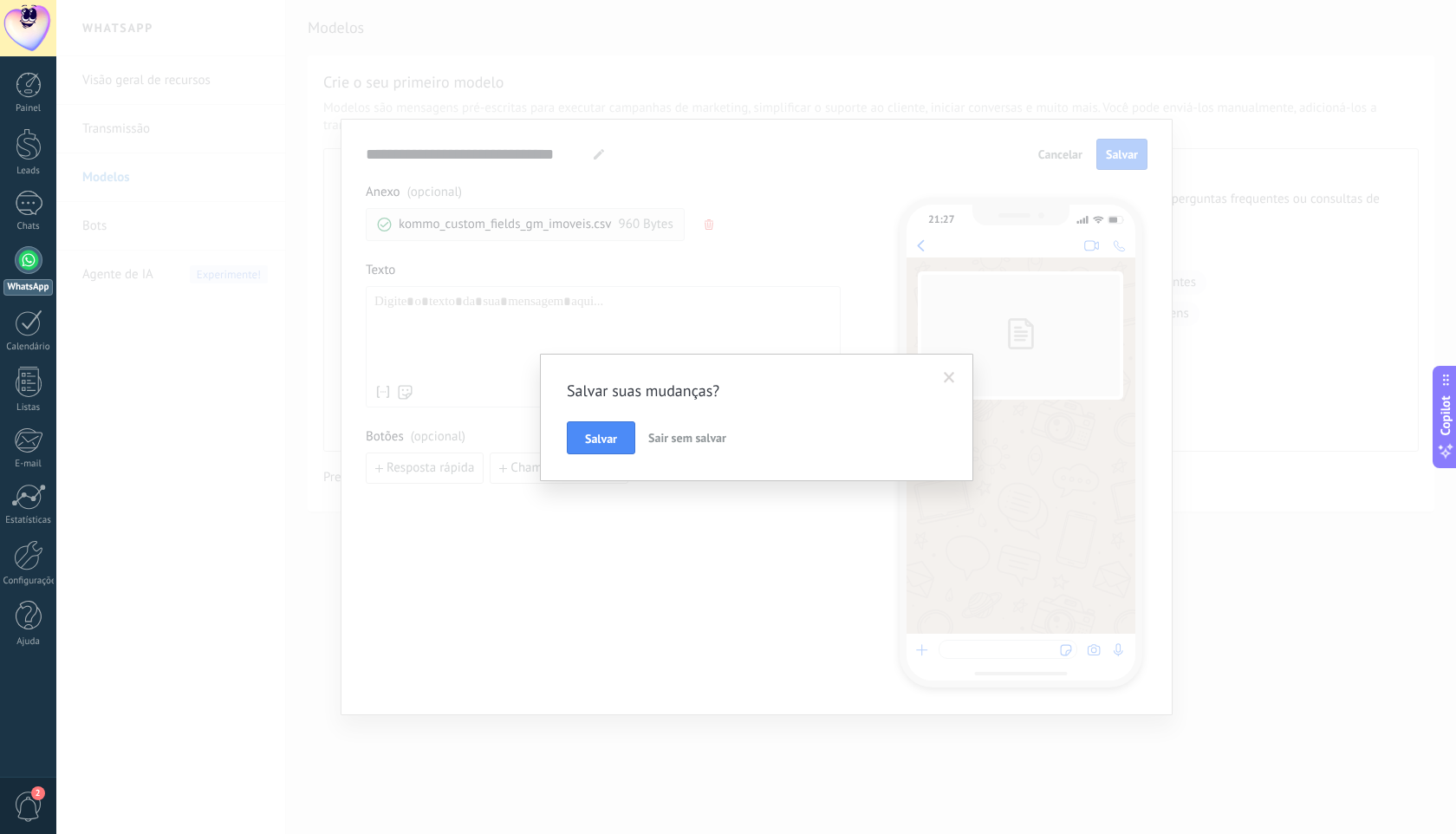
click at [696, 441] on span "Sair sem salvar" at bounding box center [687, 438] width 78 height 16
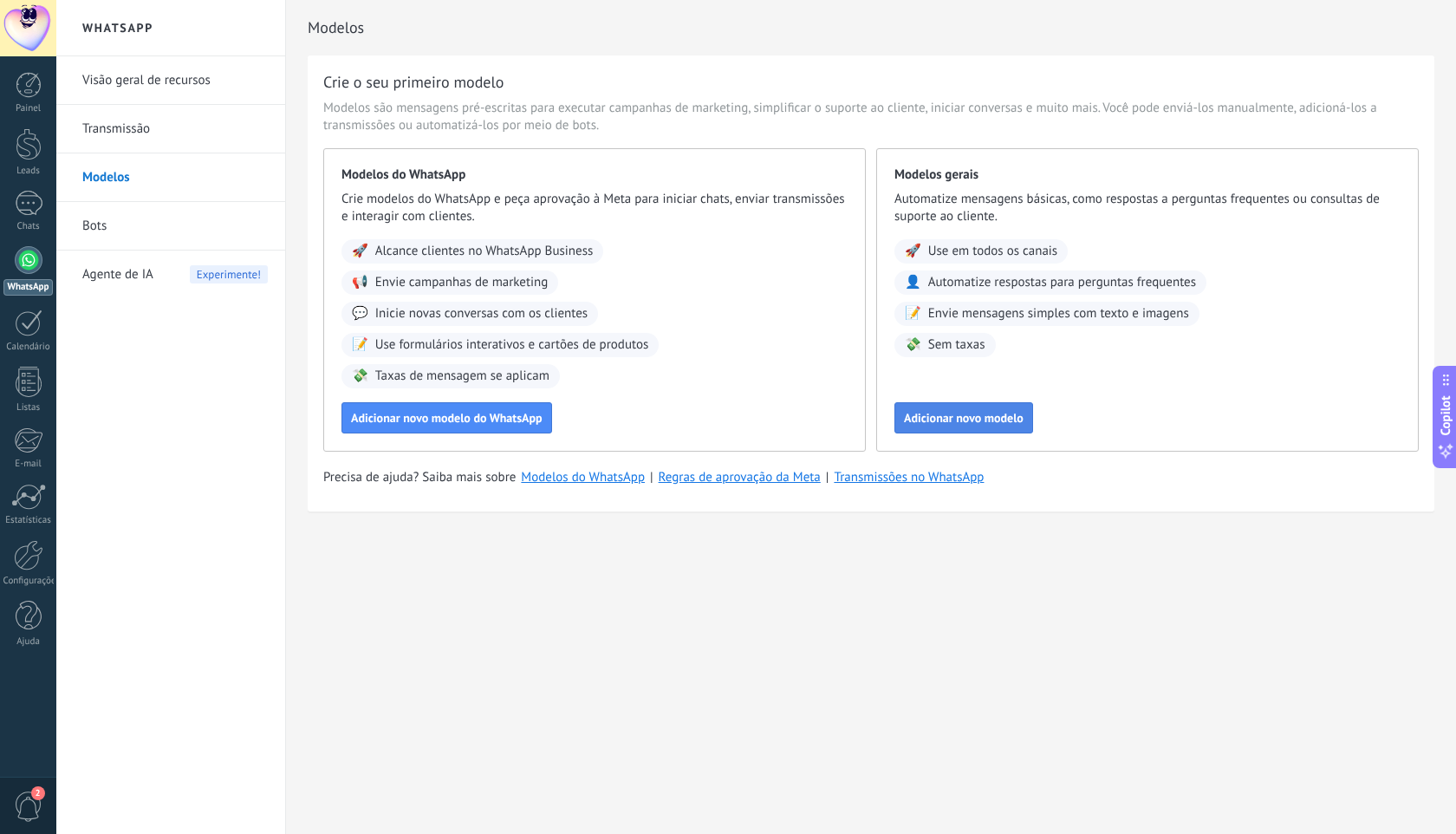
click at [982, 409] on button "Adicionar novo modelo" at bounding box center [964, 417] width 139 height 31
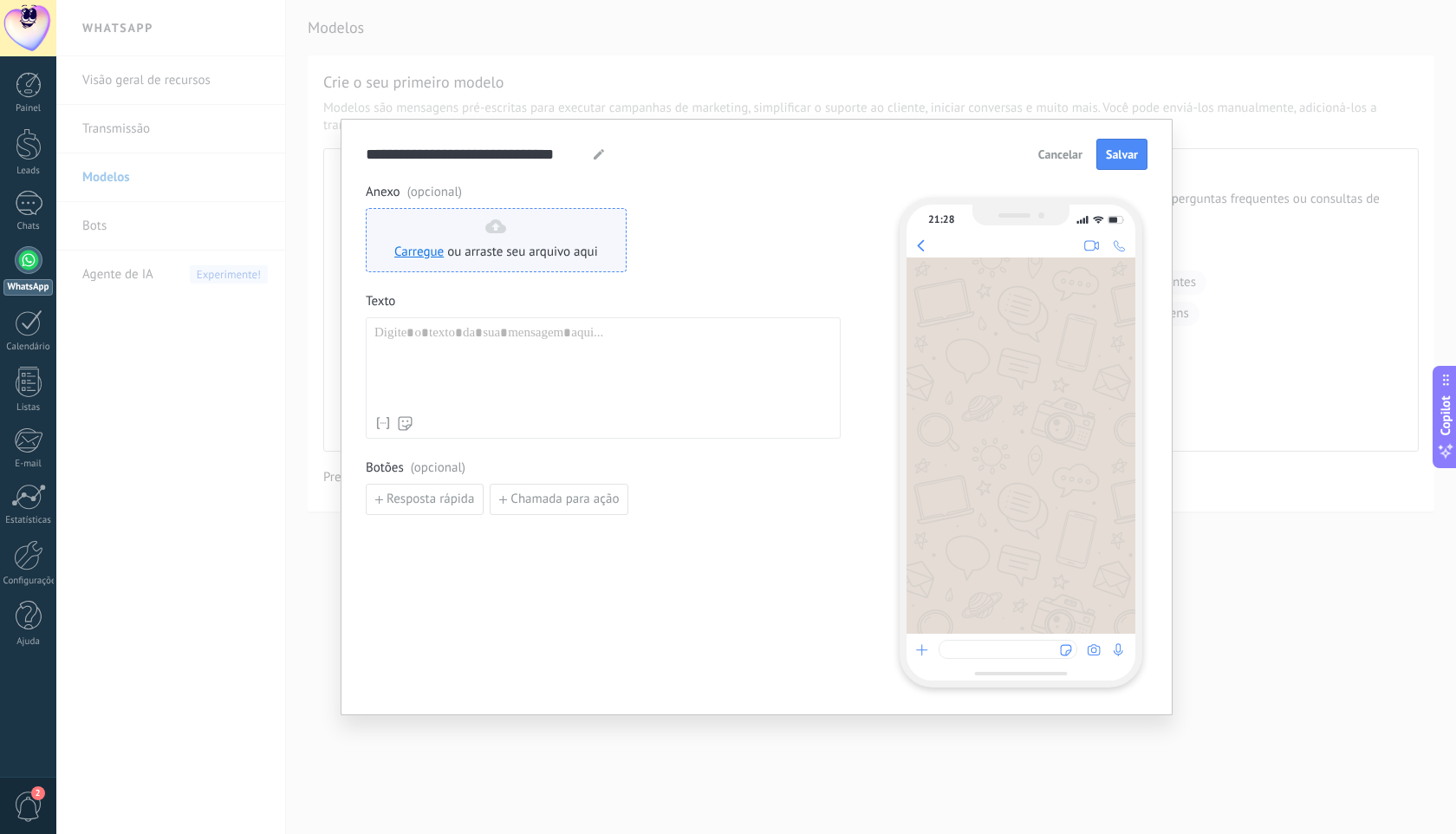
click at [535, 249] on span "ou arraste seu arquivo aqui" at bounding box center [523, 252] width 150 height 18
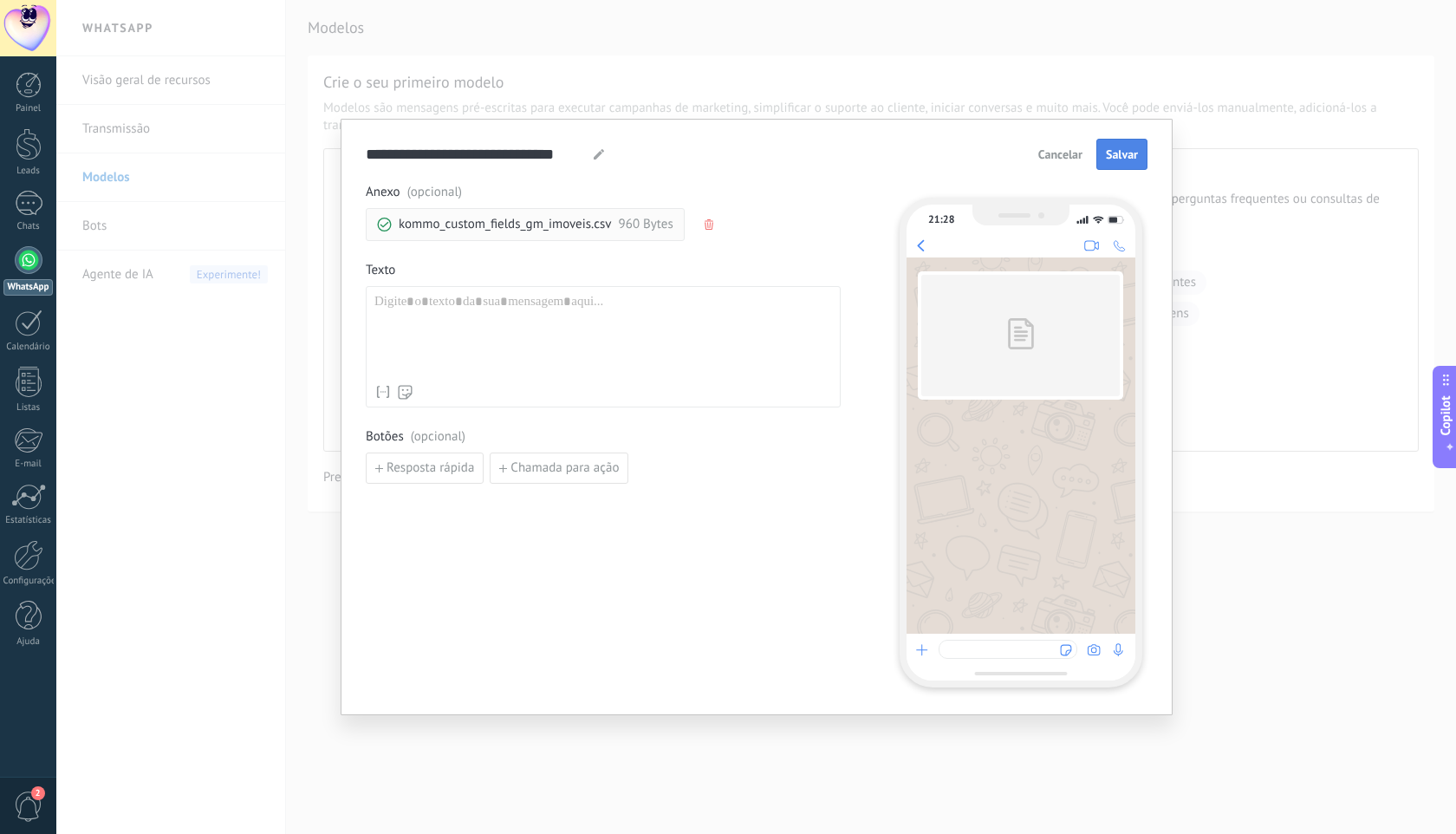
click at [1133, 158] on span "Salvar" at bounding box center [1121, 154] width 32 height 12
click at [612, 353] on div at bounding box center [603, 335] width 457 height 82
click at [1057, 159] on span "Cancelar" at bounding box center [1059, 154] width 44 height 12
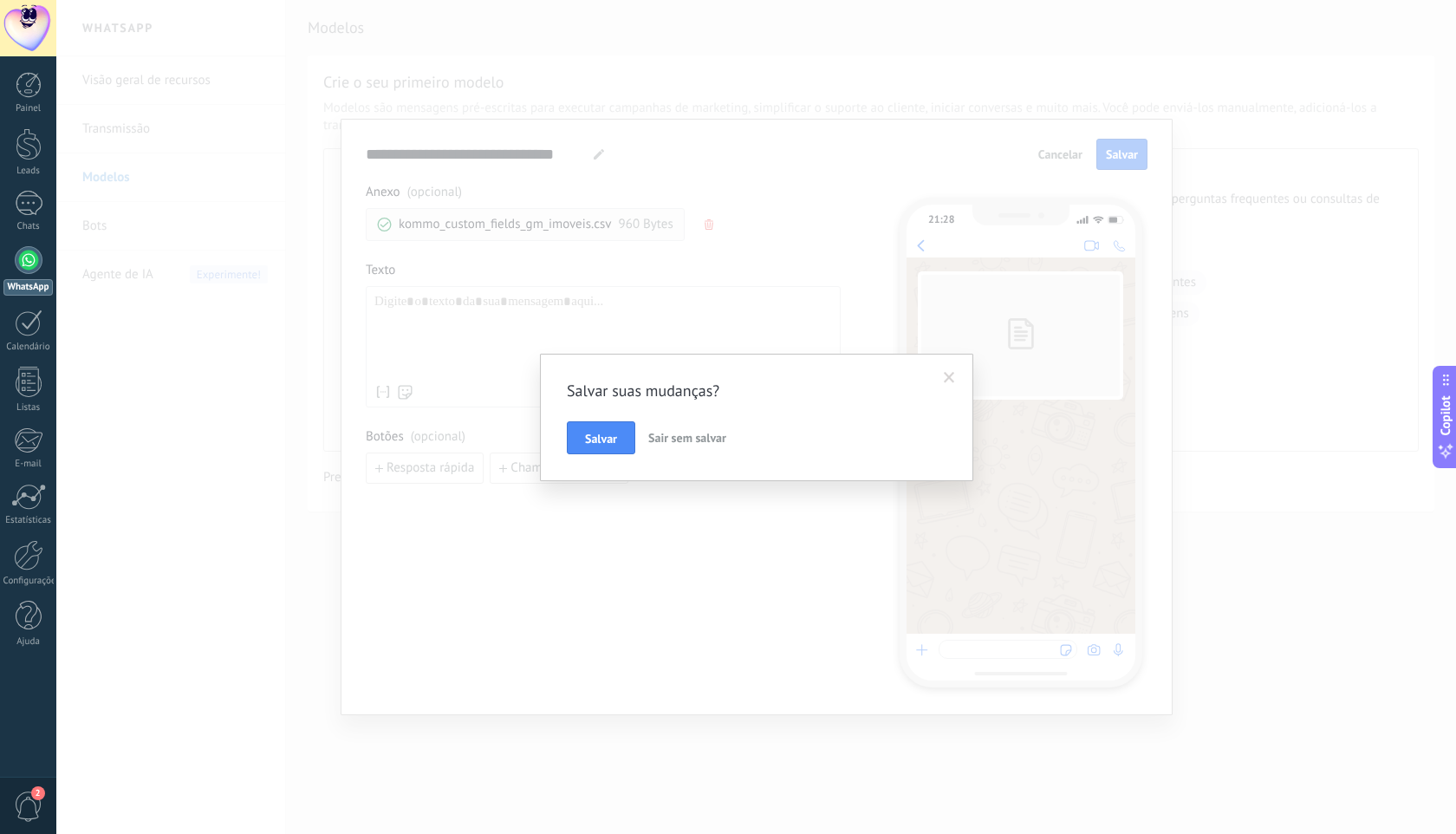
click at [693, 440] on span "Sair sem salvar" at bounding box center [687, 438] width 78 height 16
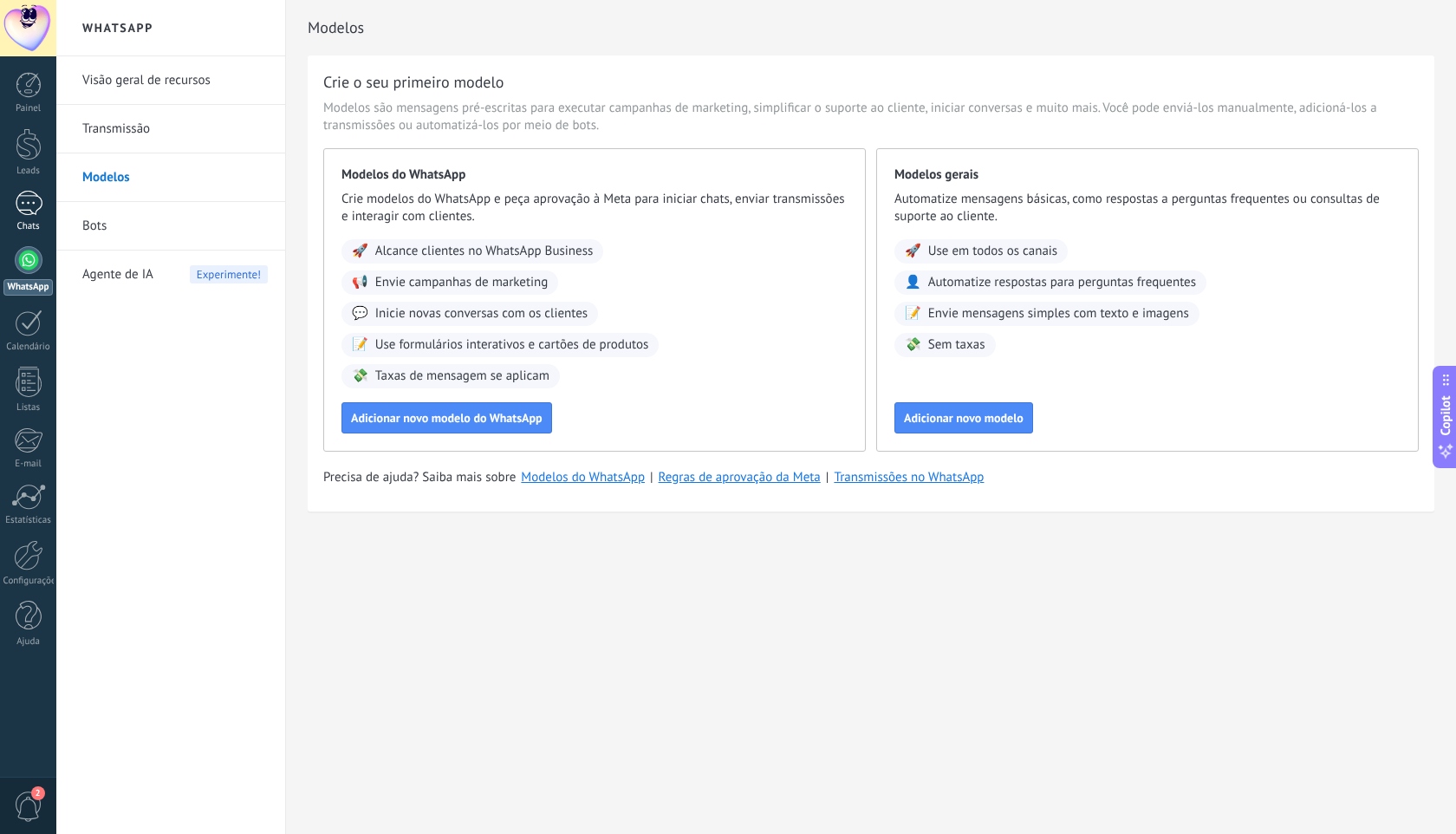
click at [38, 205] on div at bounding box center [28, 203] width 27 height 25
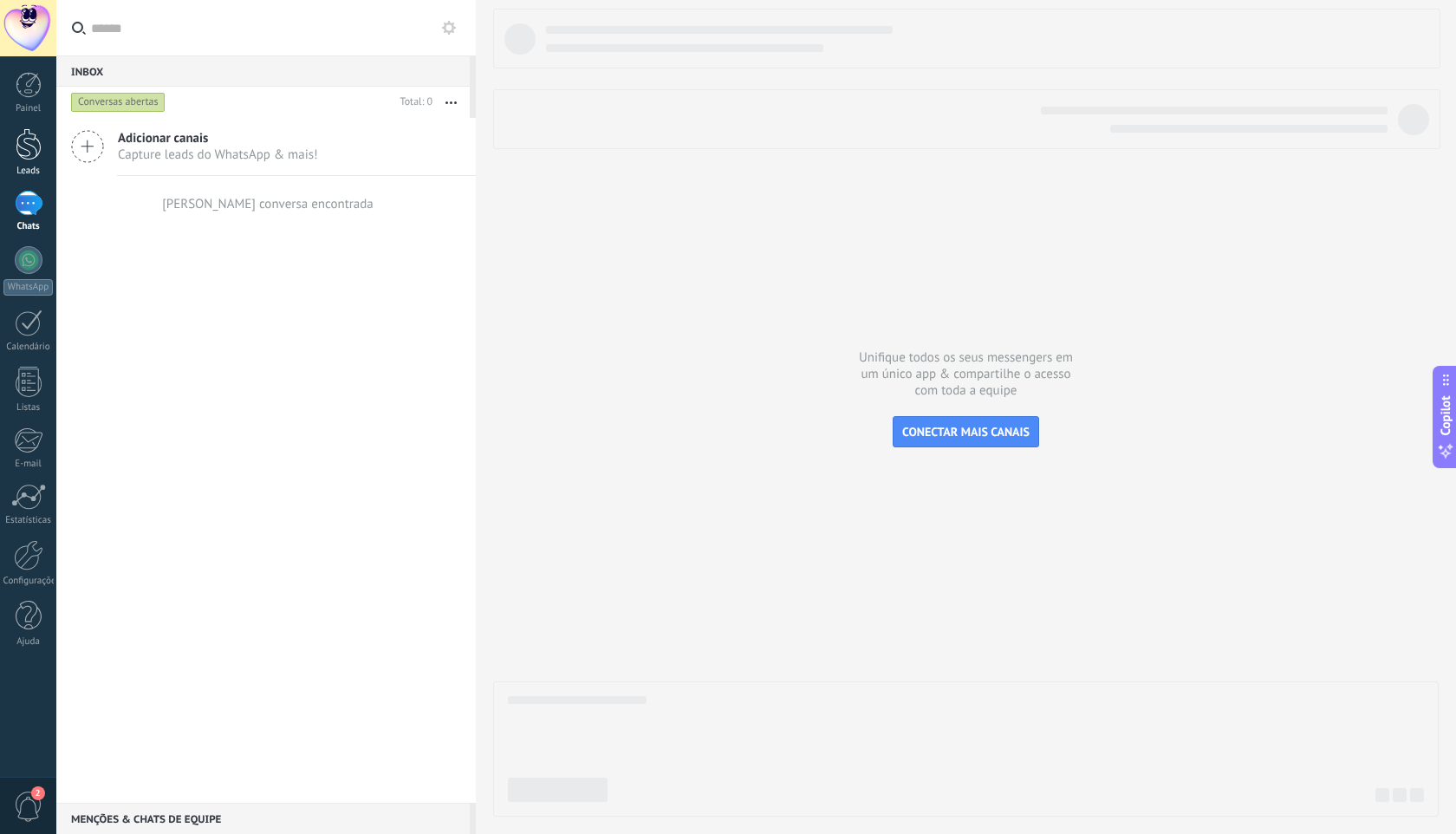
click at [20, 154] on div at bounding box center [28, 144] width 26 height 32
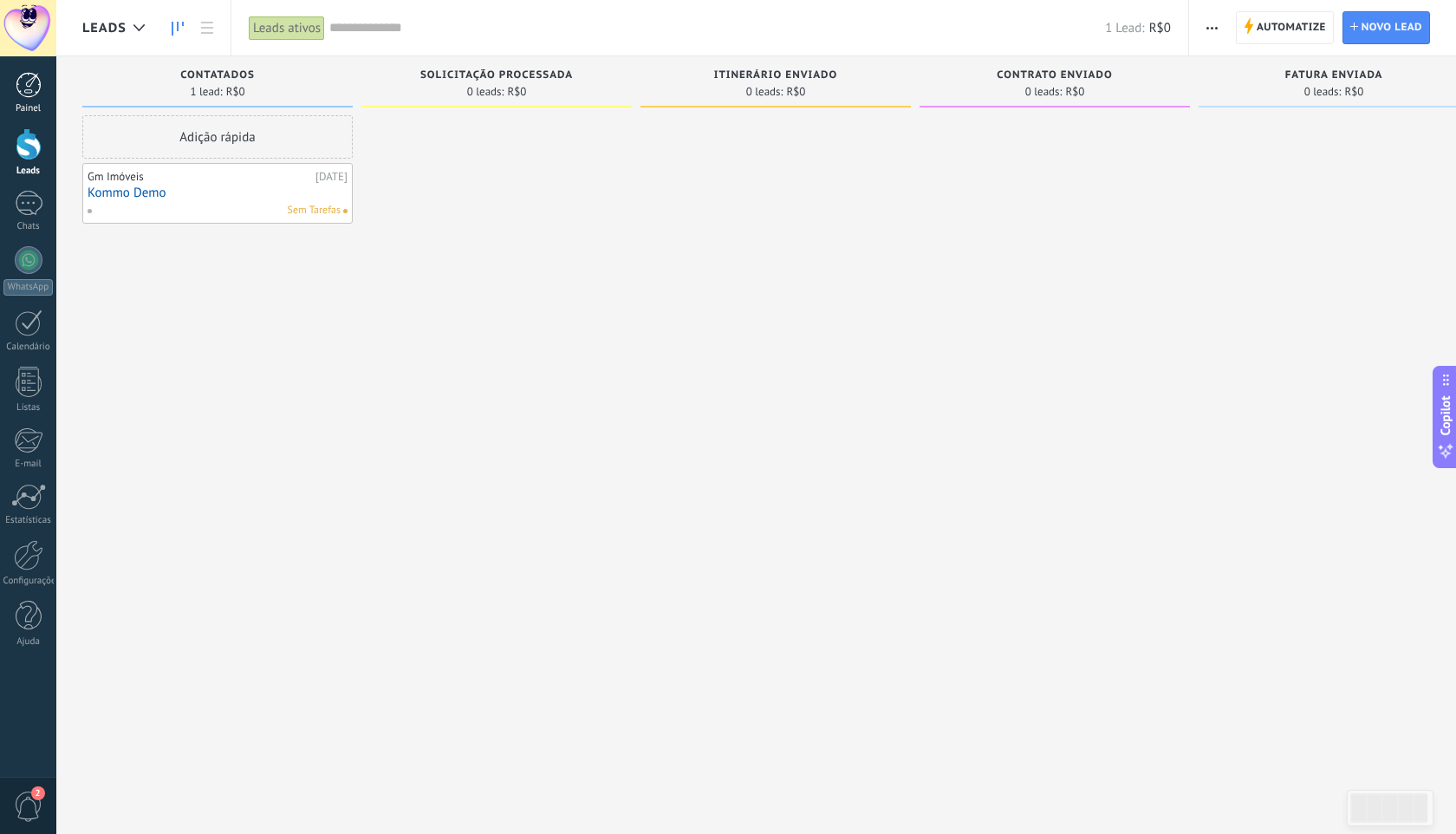
click at [34, 88] on div at bounding box center [28, 85] width 26 height 26
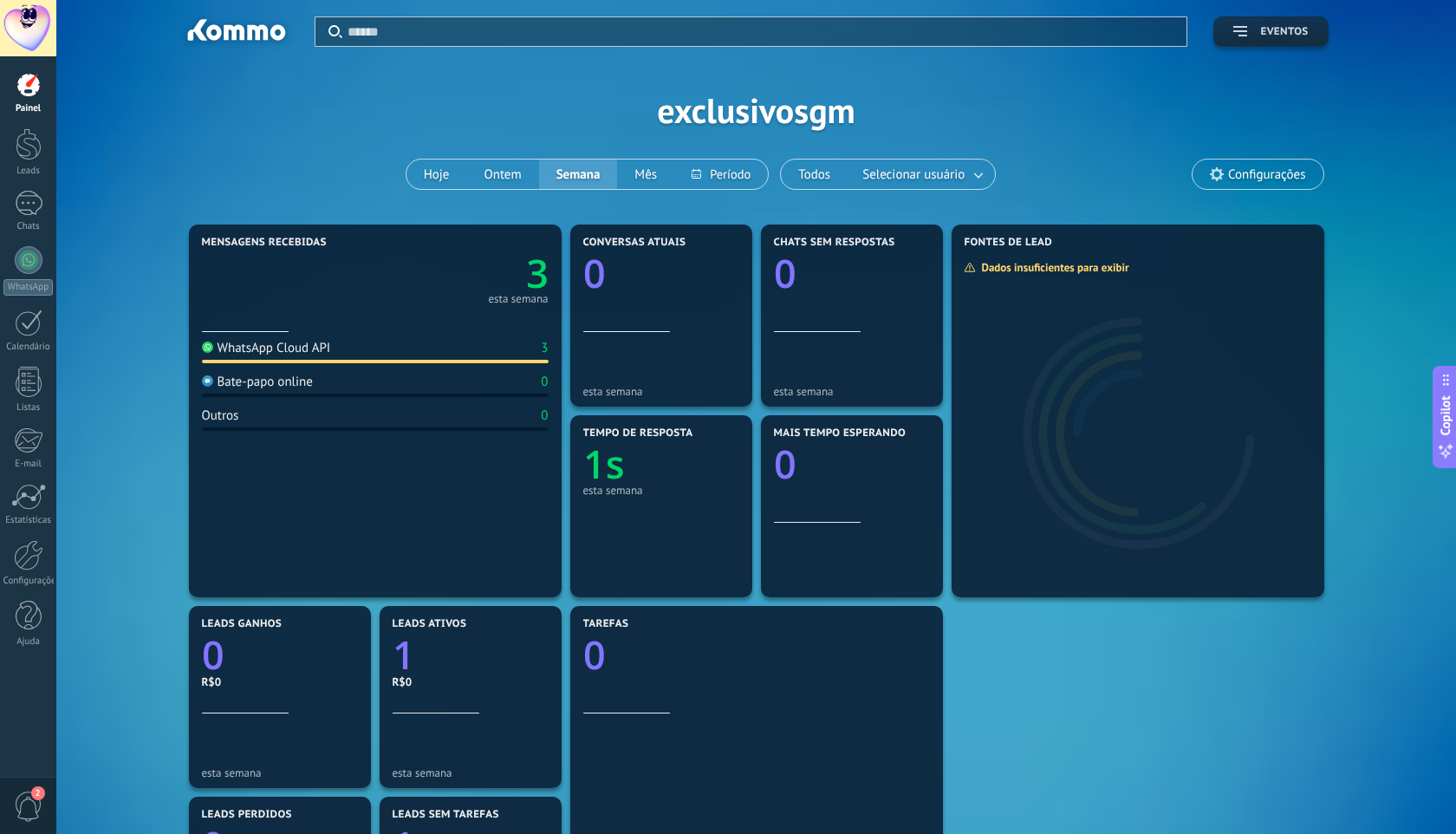
click at [1259, 29] on span "Eventos" at bounding box center [1270, 32] width 74 height 12
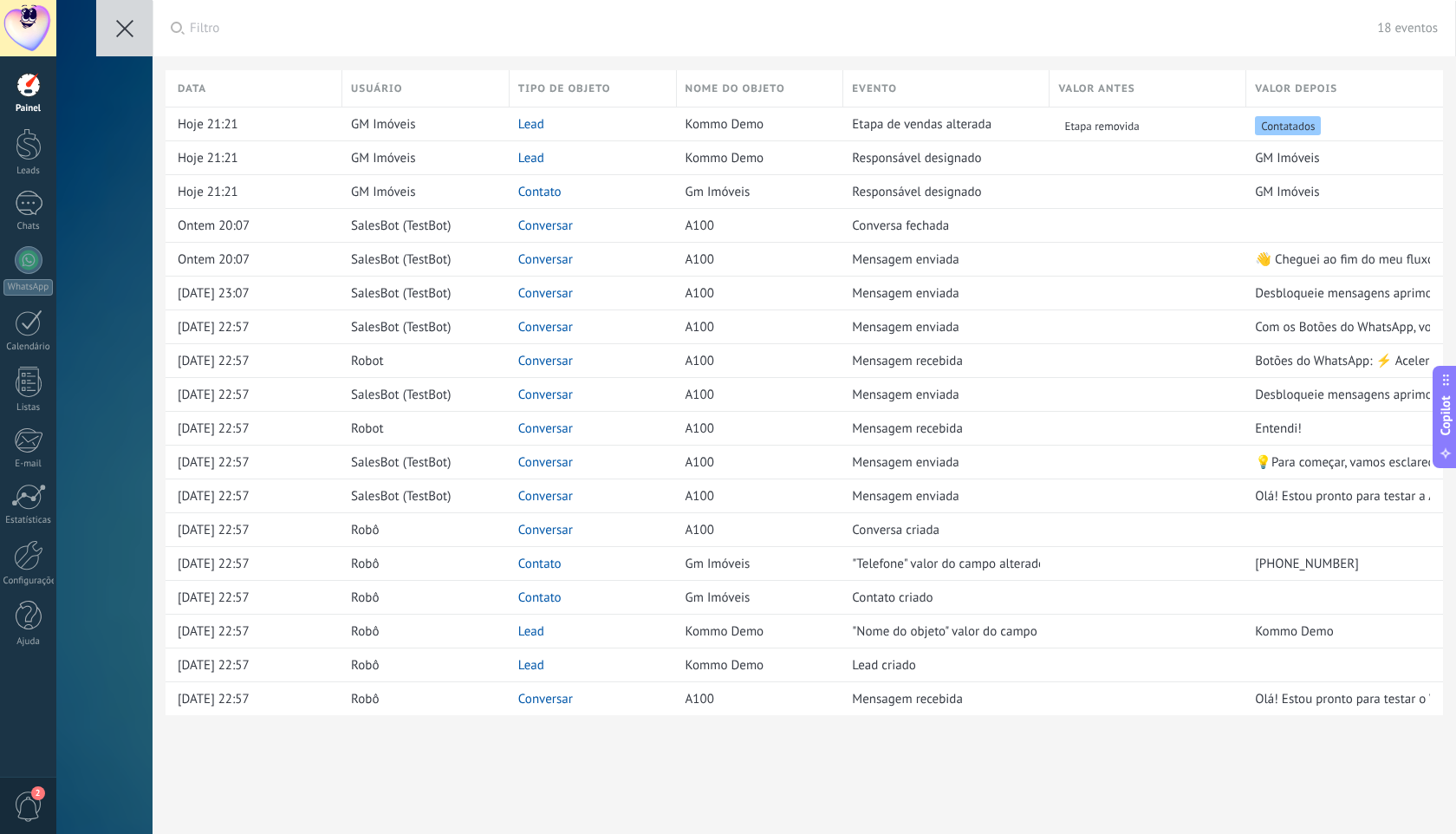
click at [133, 21] on button at bounding box center [124, 28] width 57 height 57
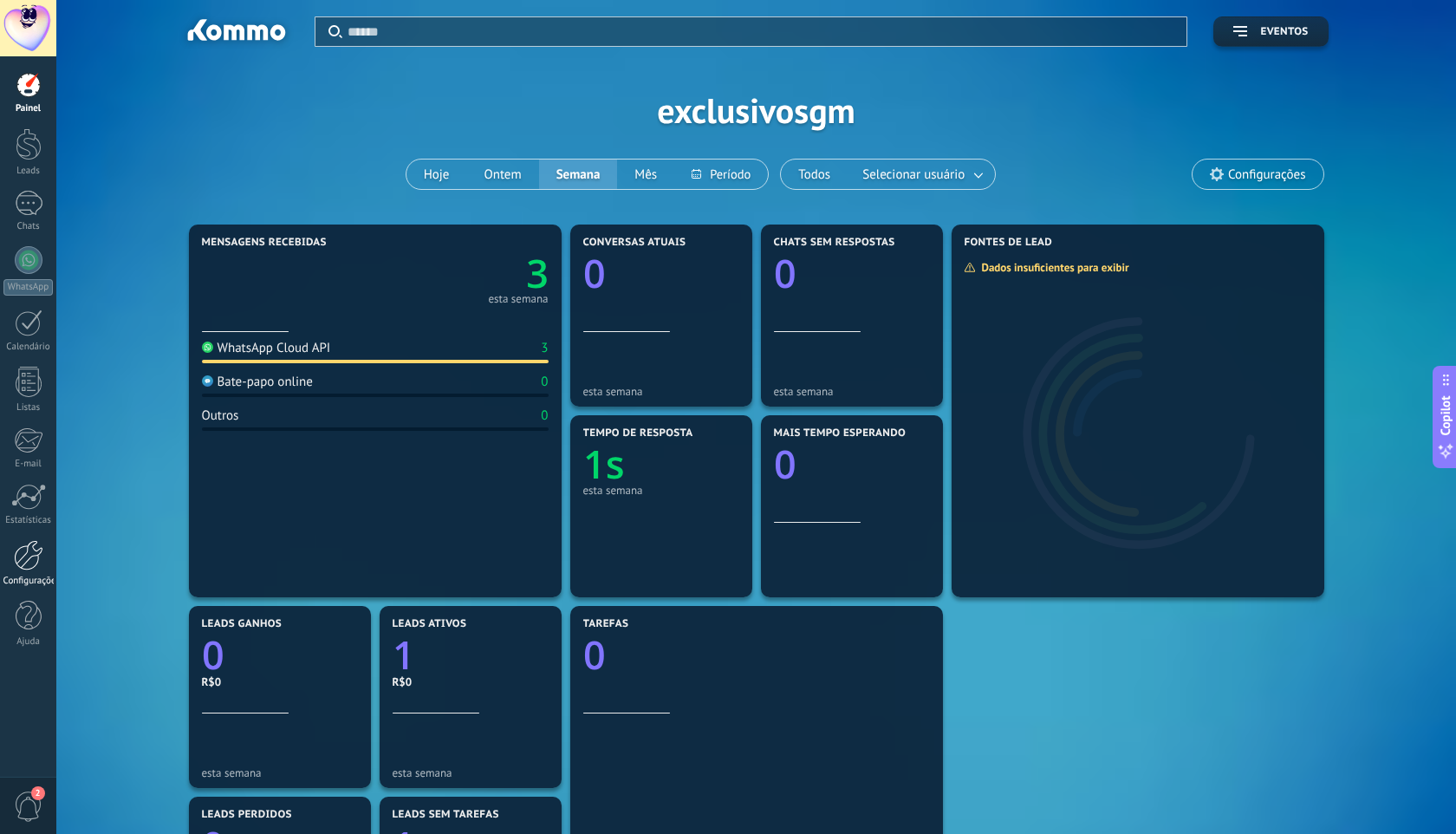
click at [28, 549] on div at bounding box center [28, 554] width 29 height 30
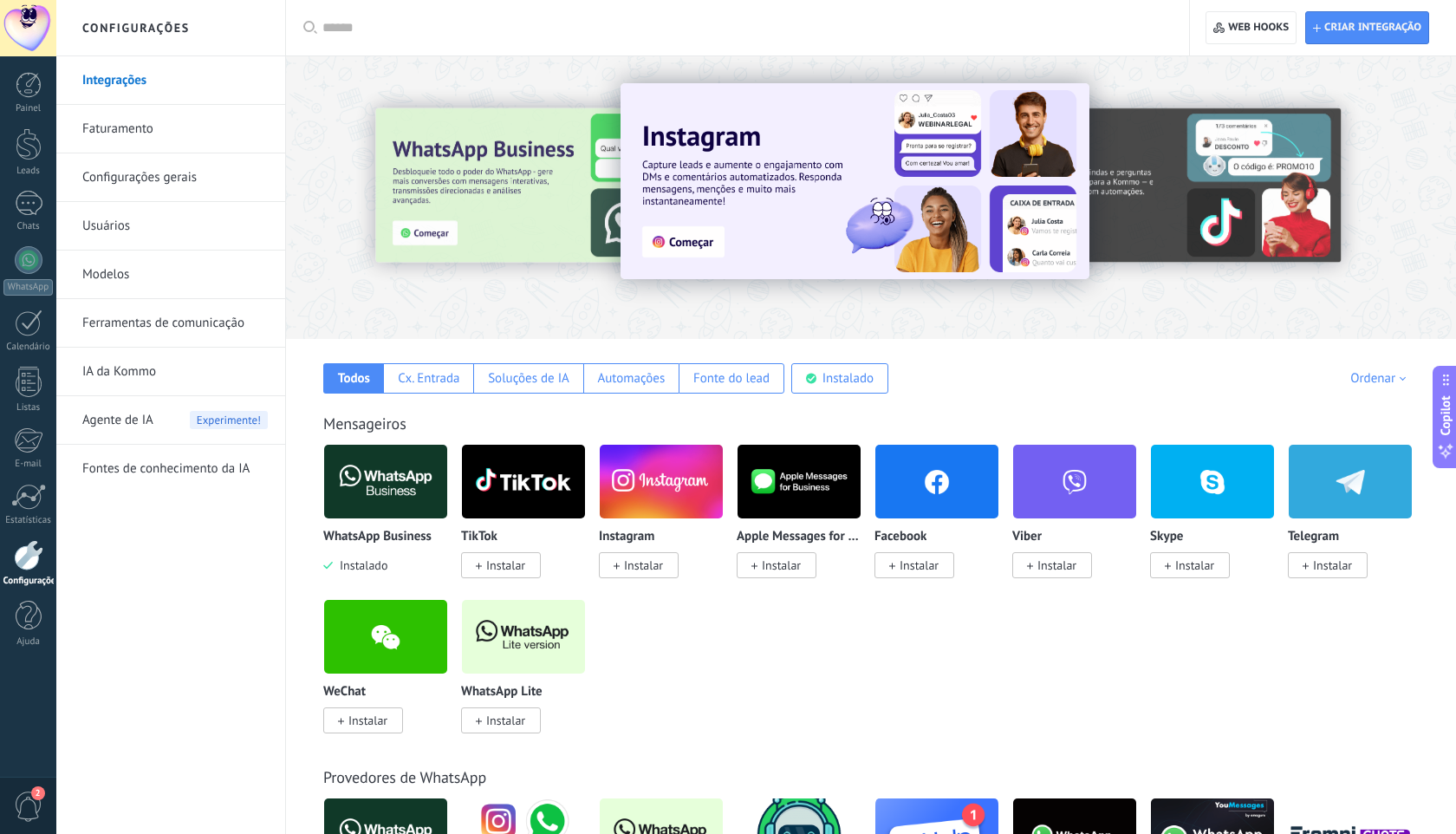
click at [156, 325] on link "Ferramentas de comunicação" at bounding box center [175, 324] width 186 height 49
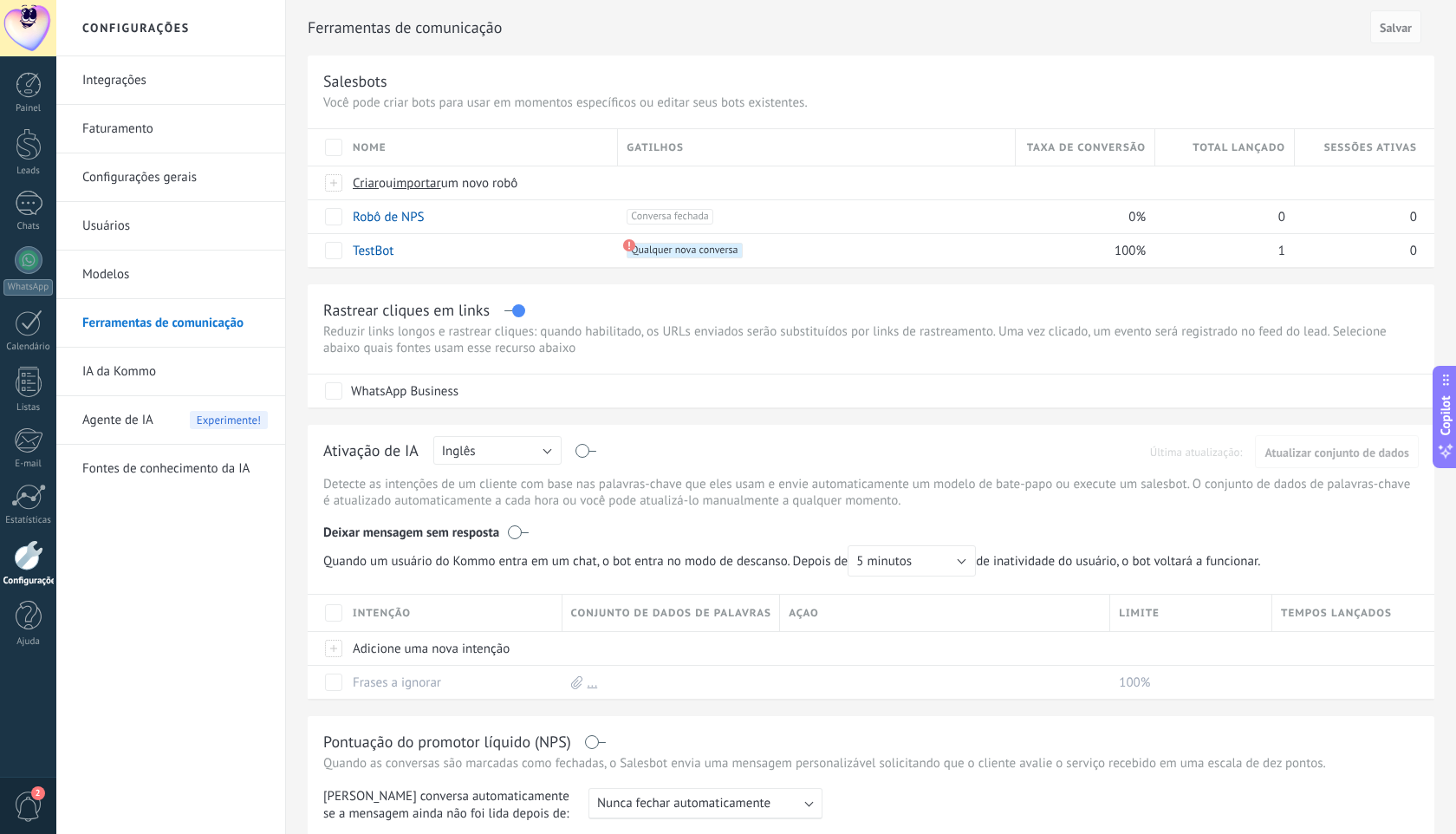
click at [371, 132] on div "Nome" at bounding box center [480, 147] width 273 height 36
click at [240, 317] on link "Ferramentas de comunicação" at bounding box center [175, 324] width 186 height 49
click at [239, 268] on link "Modelos" at bounding box center [175, 275] width 186 height 49
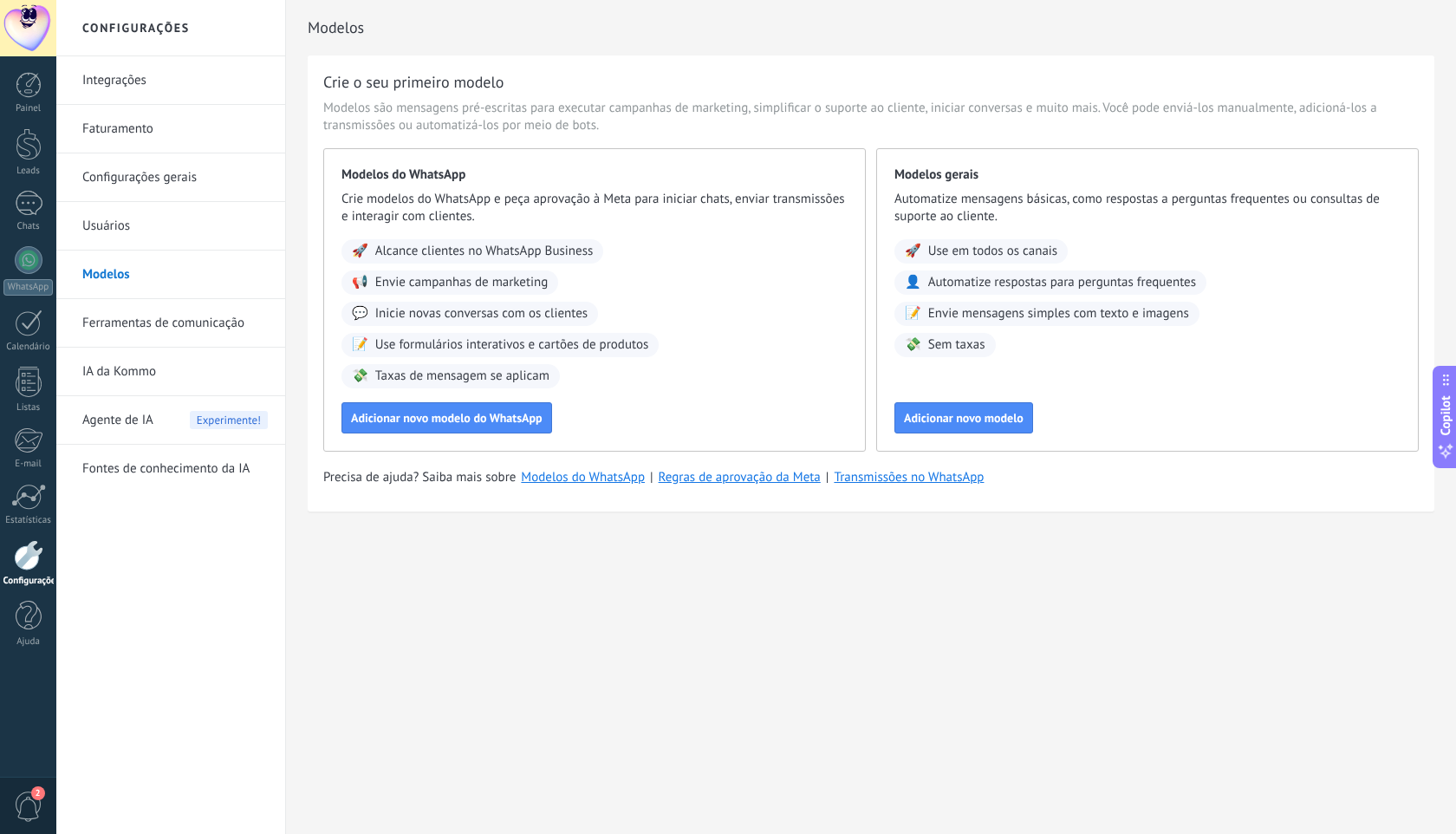
click at [150, 250] on link "Modelos" at bounding box center [175, 275] width 186 height 49
click at [154, 238] on link "Usuários" at bounding box center [175, 227] width 186 height 49
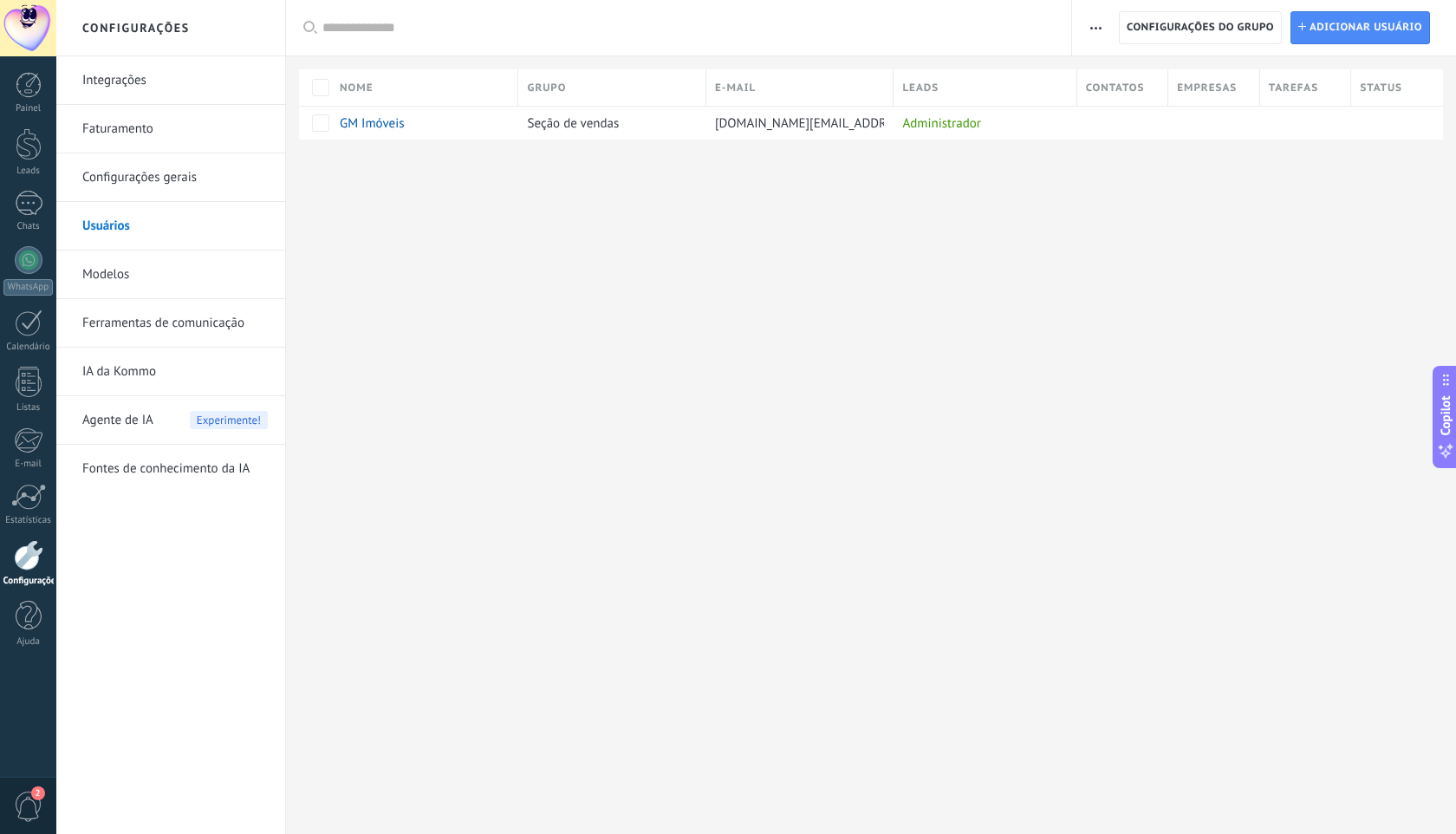
click at [162, 191] on link "Configurações gerais" at bounding box center [175, 178] width 186 height 49
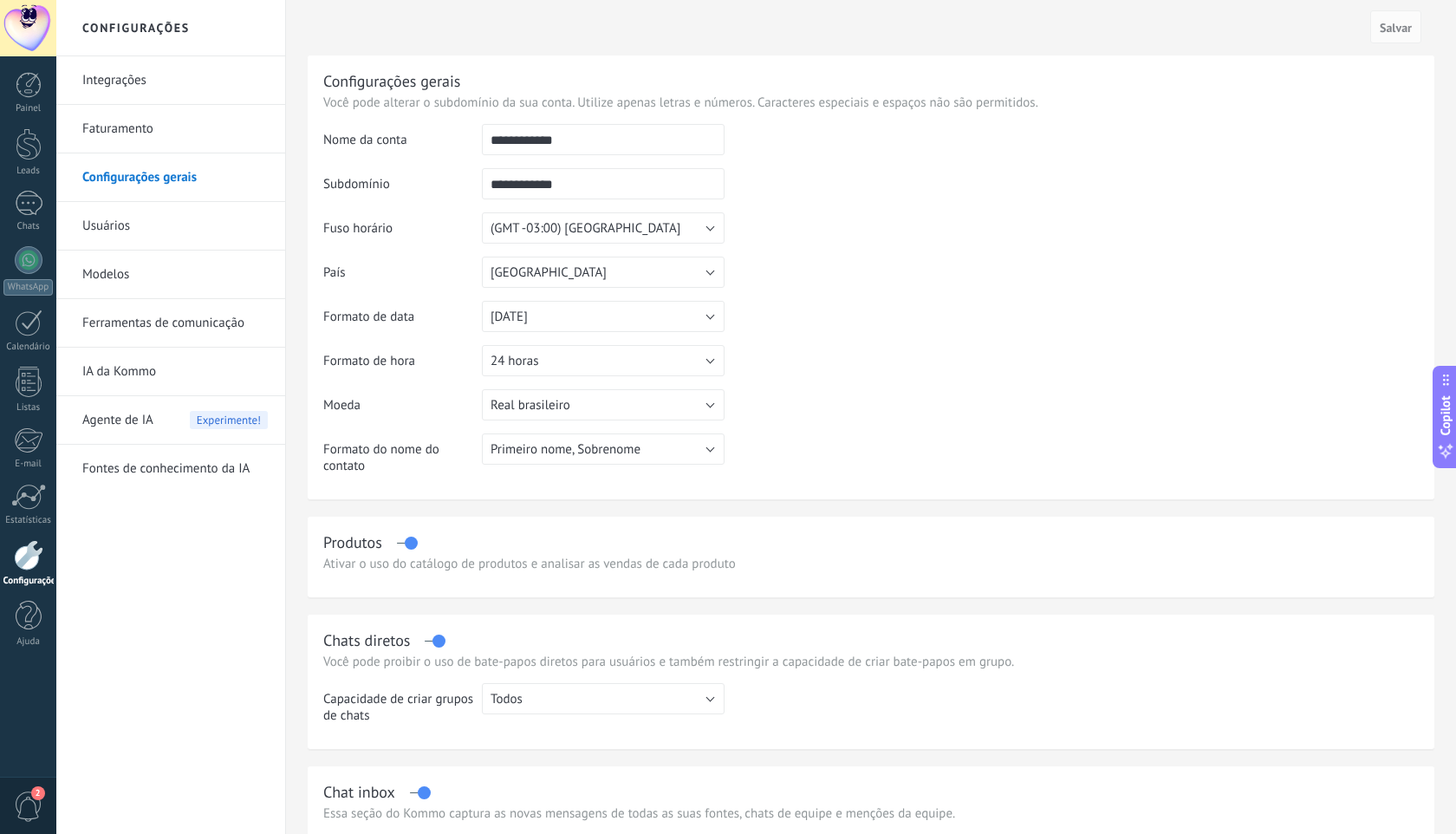
click at [173, 144] on link "Faturamento" at bounding box center [175, 129] width 186 height 49
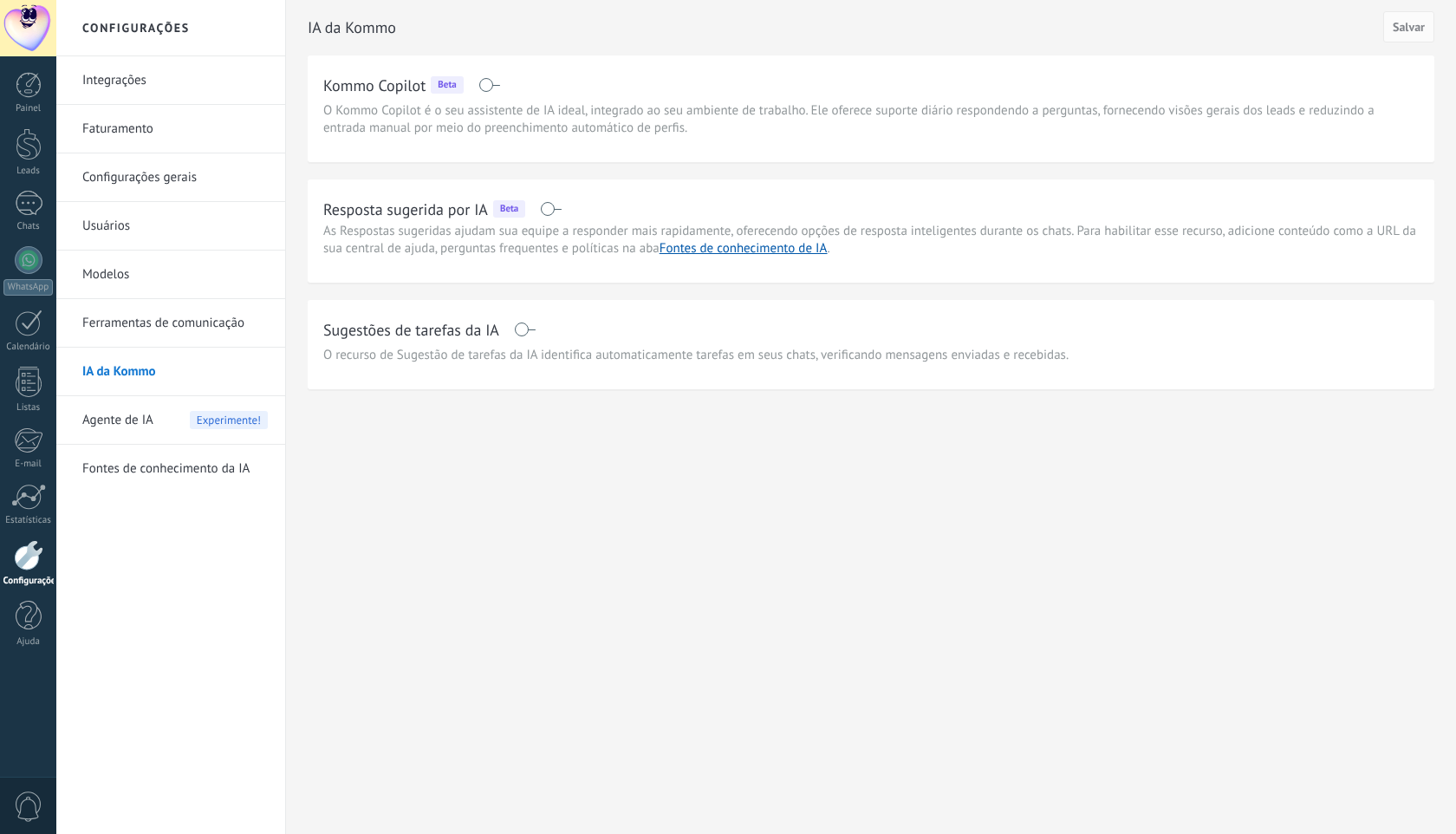
click at [145, 420] on span "Agente de IA" at bounding box center [117, 420] width 71 height 49
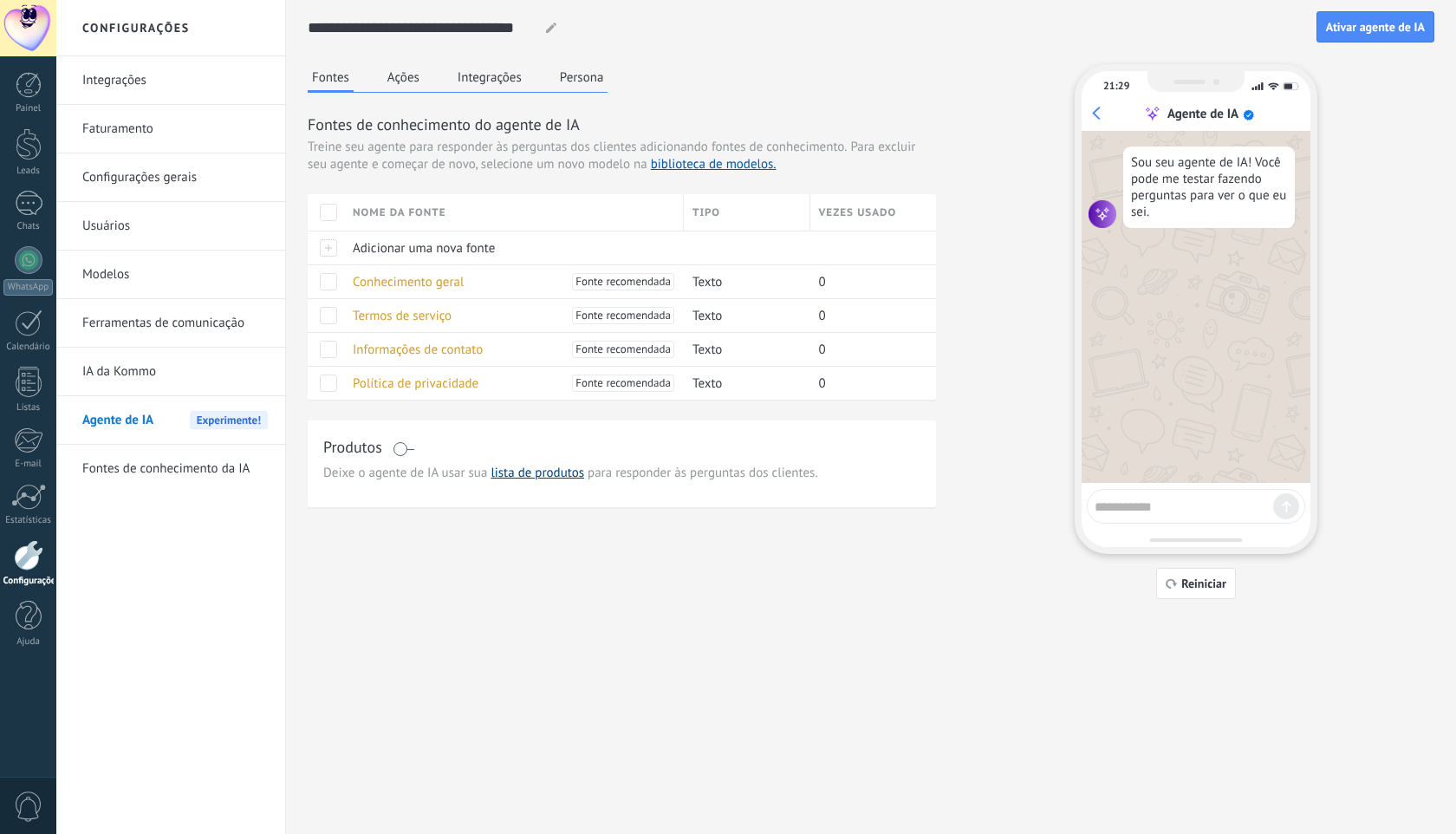
click at [538, 475] on link "lista de produtos" at bounding box center [537, 472] width 94 height 17
click at [399, 446] on span at bounding box center [404, 449] width 21 height 14
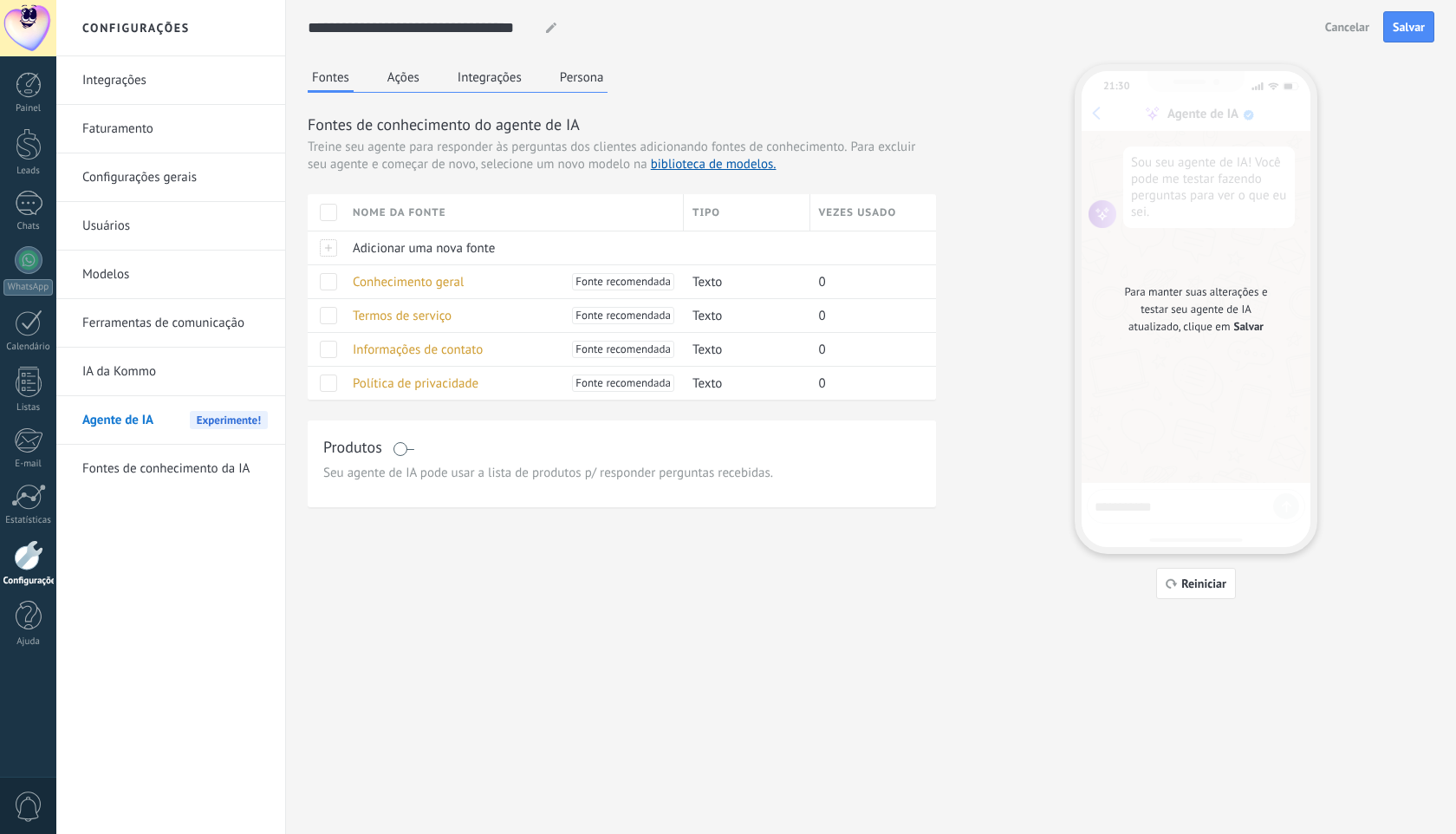
click at [1248, 332] on span "Salvar" at bounding box center [1249, 327] width 29 height 18
click at [824, 447] on div "Produtos" at bounding box center [621, 449] width 597 height 25
click at [696, 173] on div "Fontes de conhecimento do agente de IA Treine seu agente para responder às perg…" at bounding box center [621, 256] width 628 height 286
click at [708, 166] on link "biblioteca de modelos." at bounding box center [713, 164] width 126 height 17
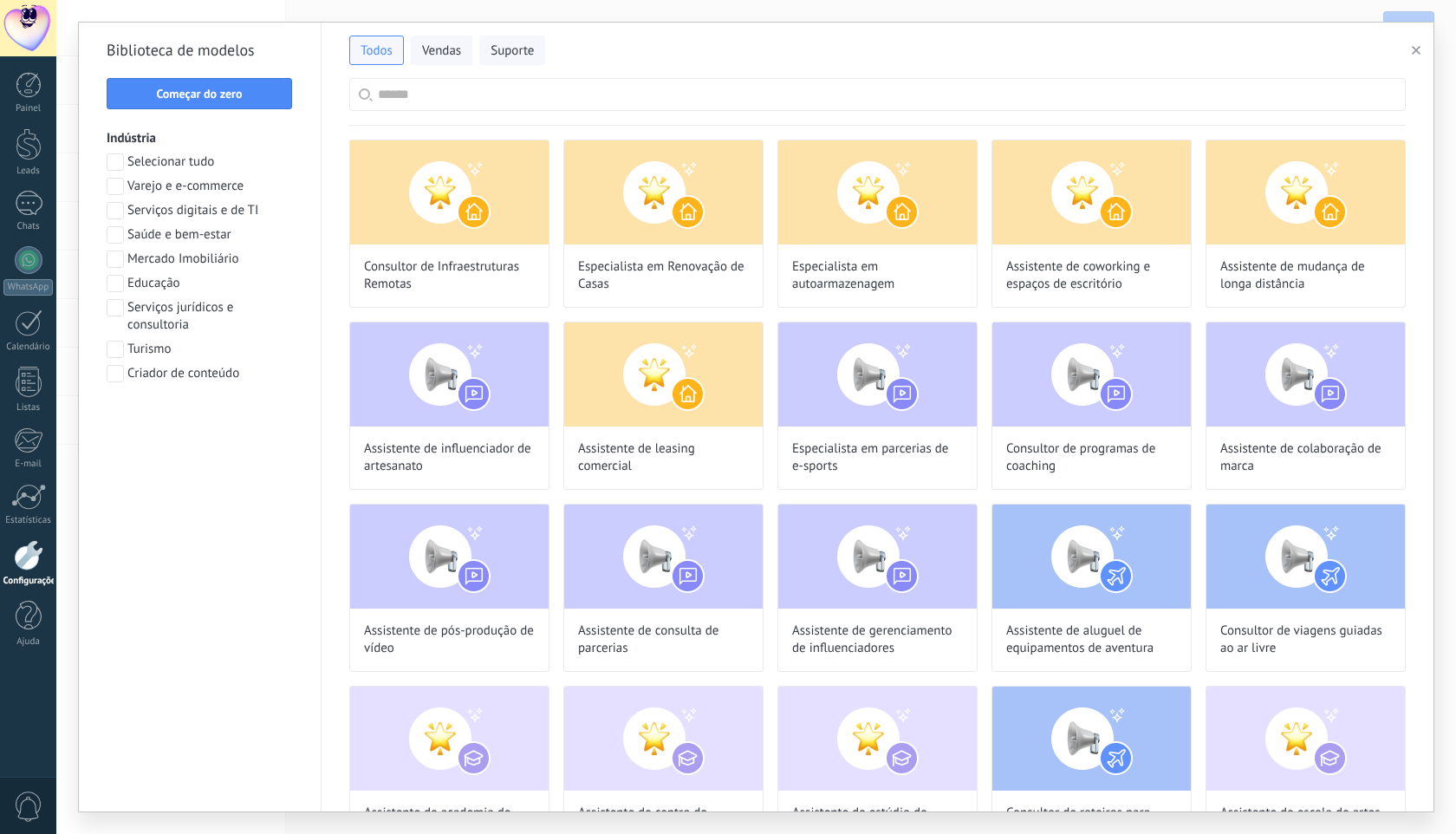
click at [1418, 51] on icon "button" at bounding box center [1415, 50] width 9 height 9
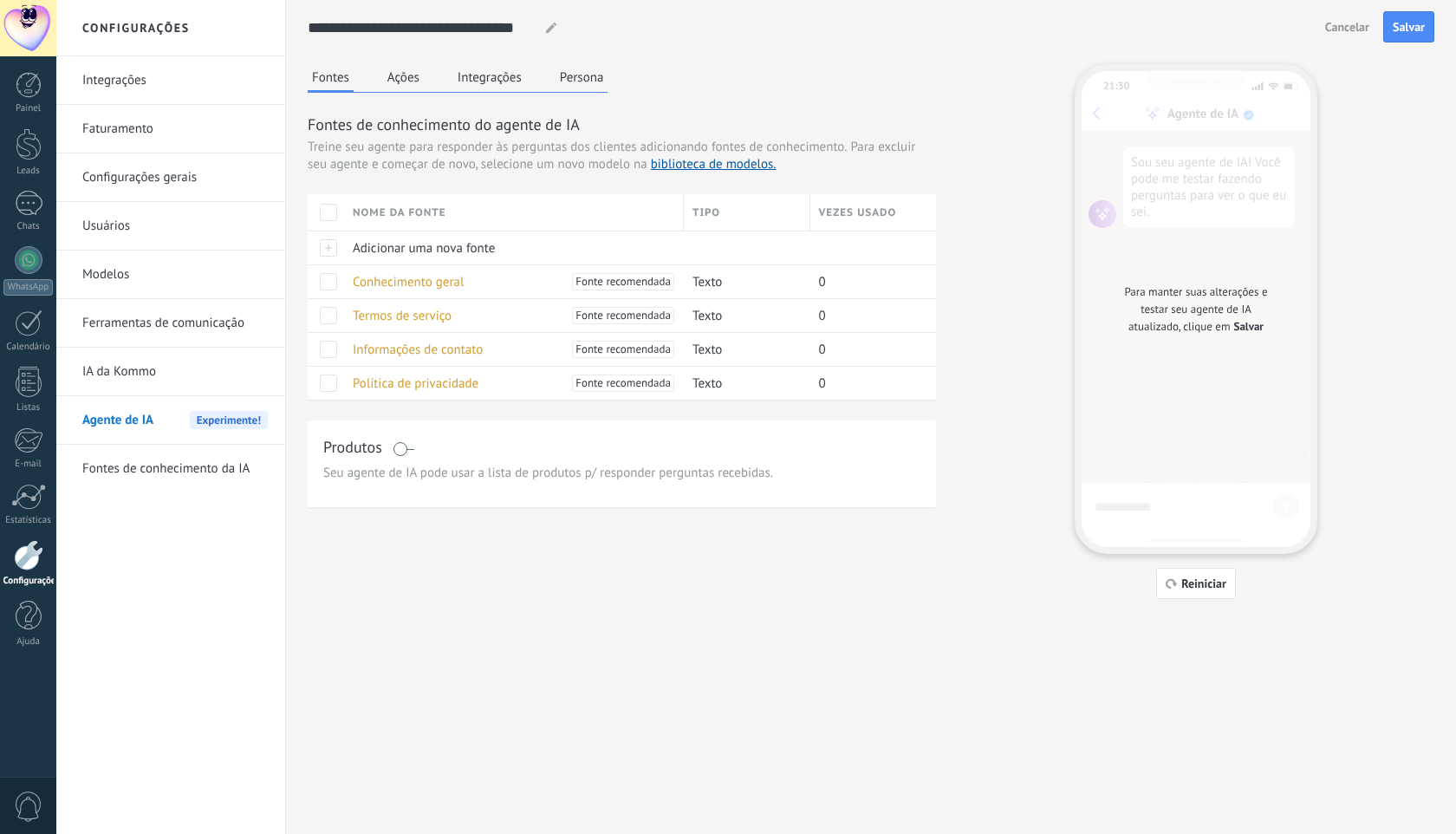
click at [564, 83] on button "Persona" at bounding box center [581, 77] width 53 height 26
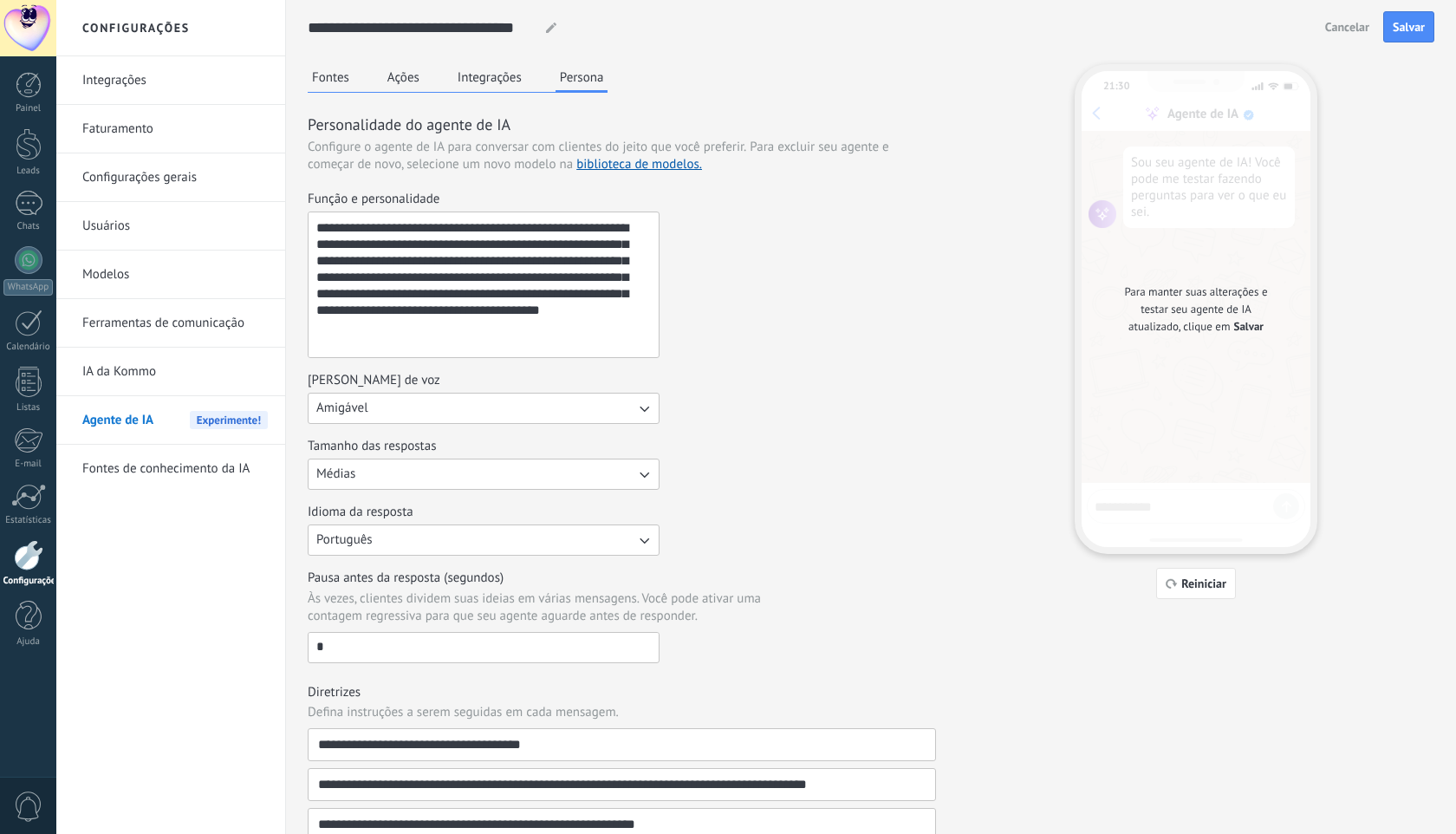
click at [480, 85] on button "Integrações" at bounding box center [490, 77] width 72 height 26
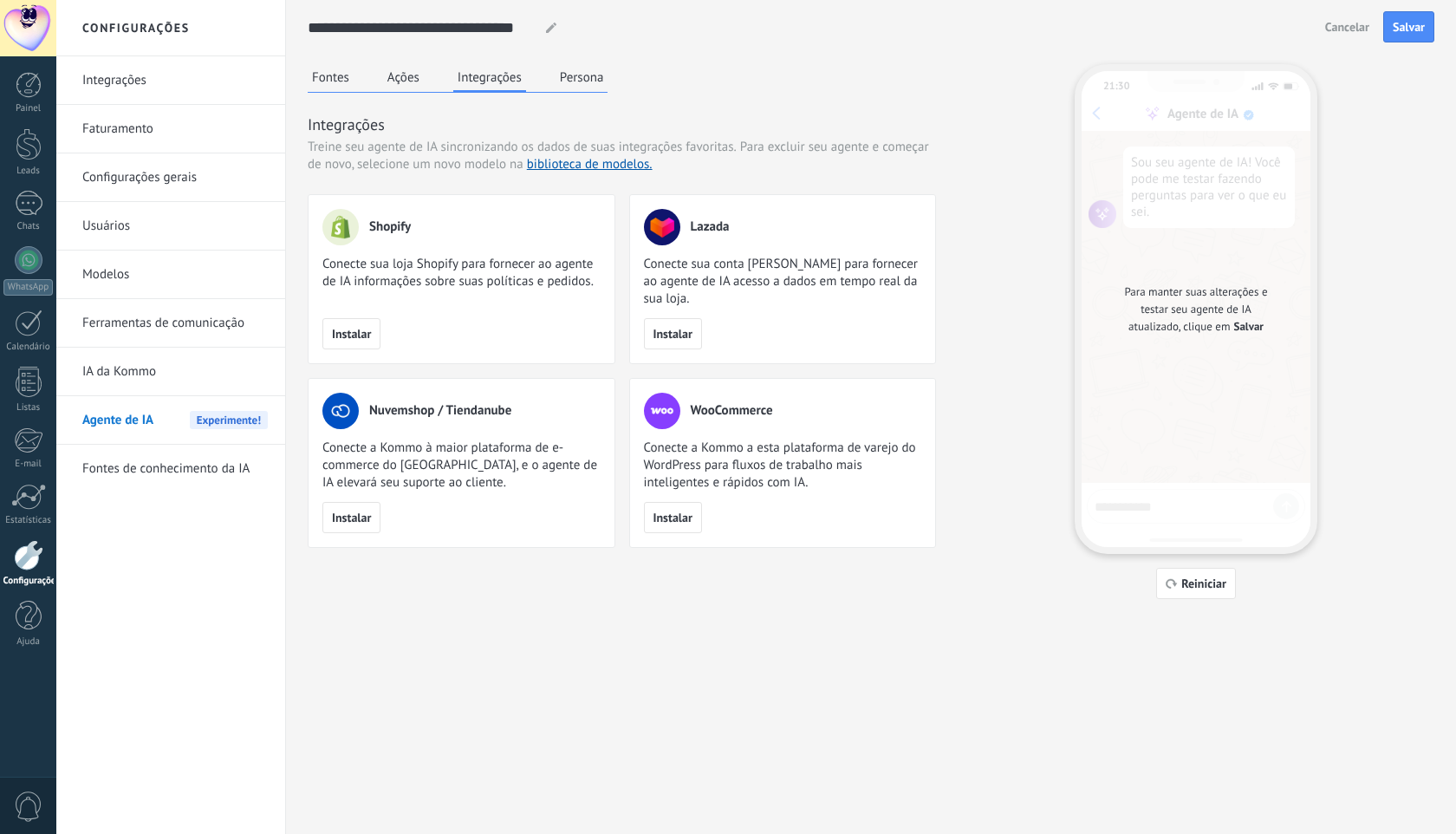
click at [401, 82] on button "Ações" at bounding box center [404, 77] width 41 height 26
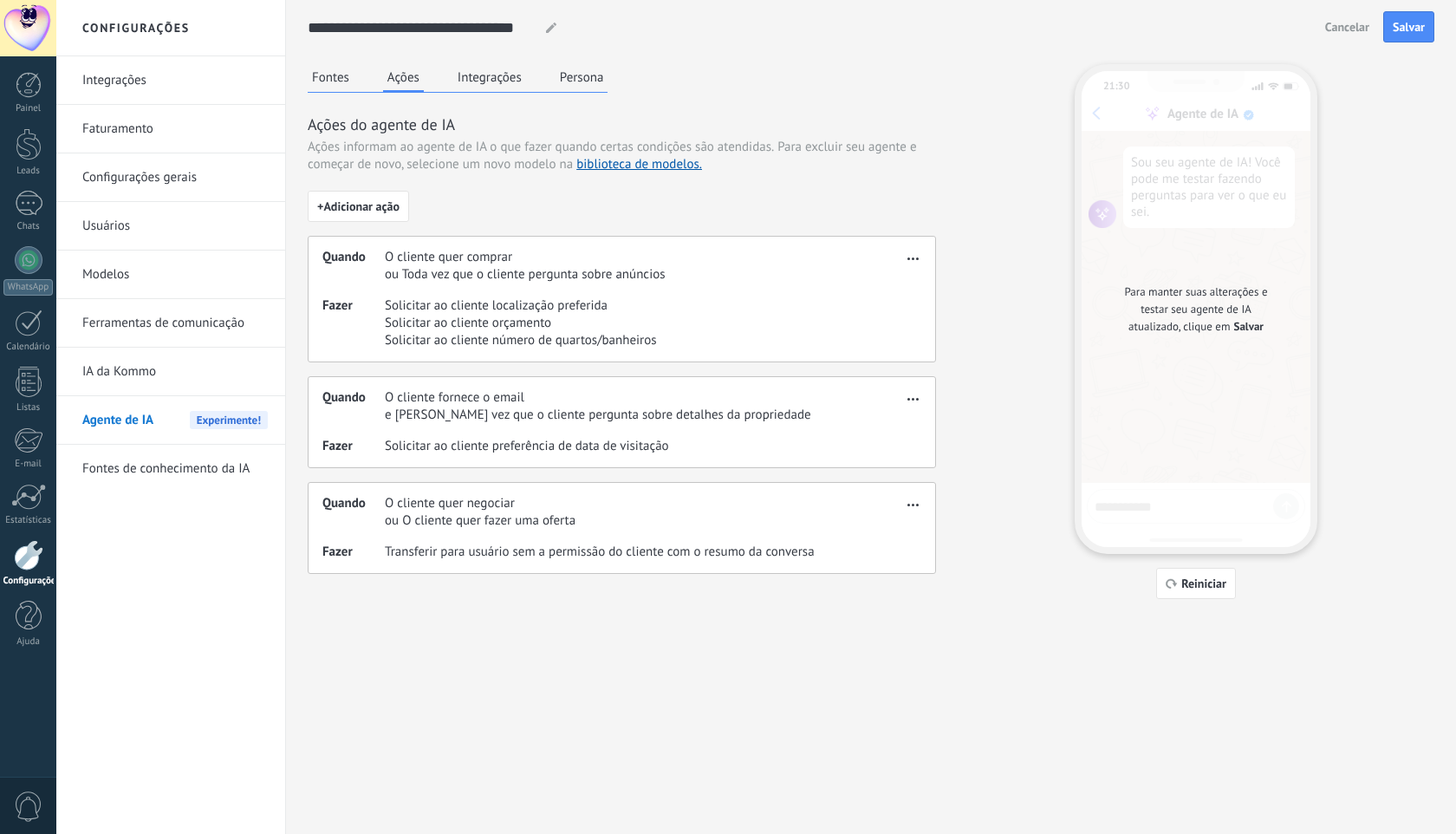
click at [343, 79] on button "Fontes" at bounding box center [330, 77] width 46 height 26
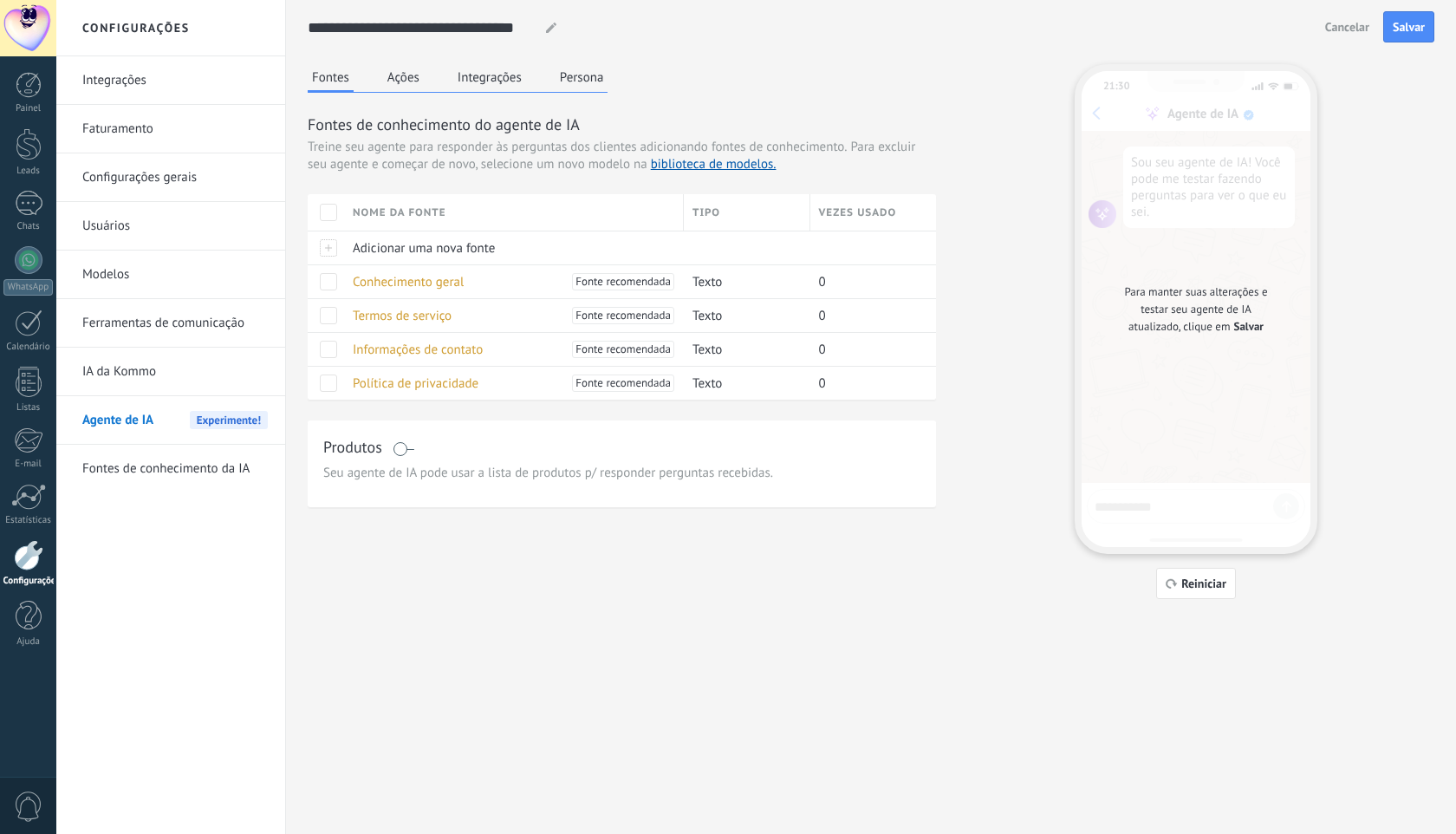
click at [147, 382] on link "IA da Kommo" at bounding box center [175, 373] width 186 height 49
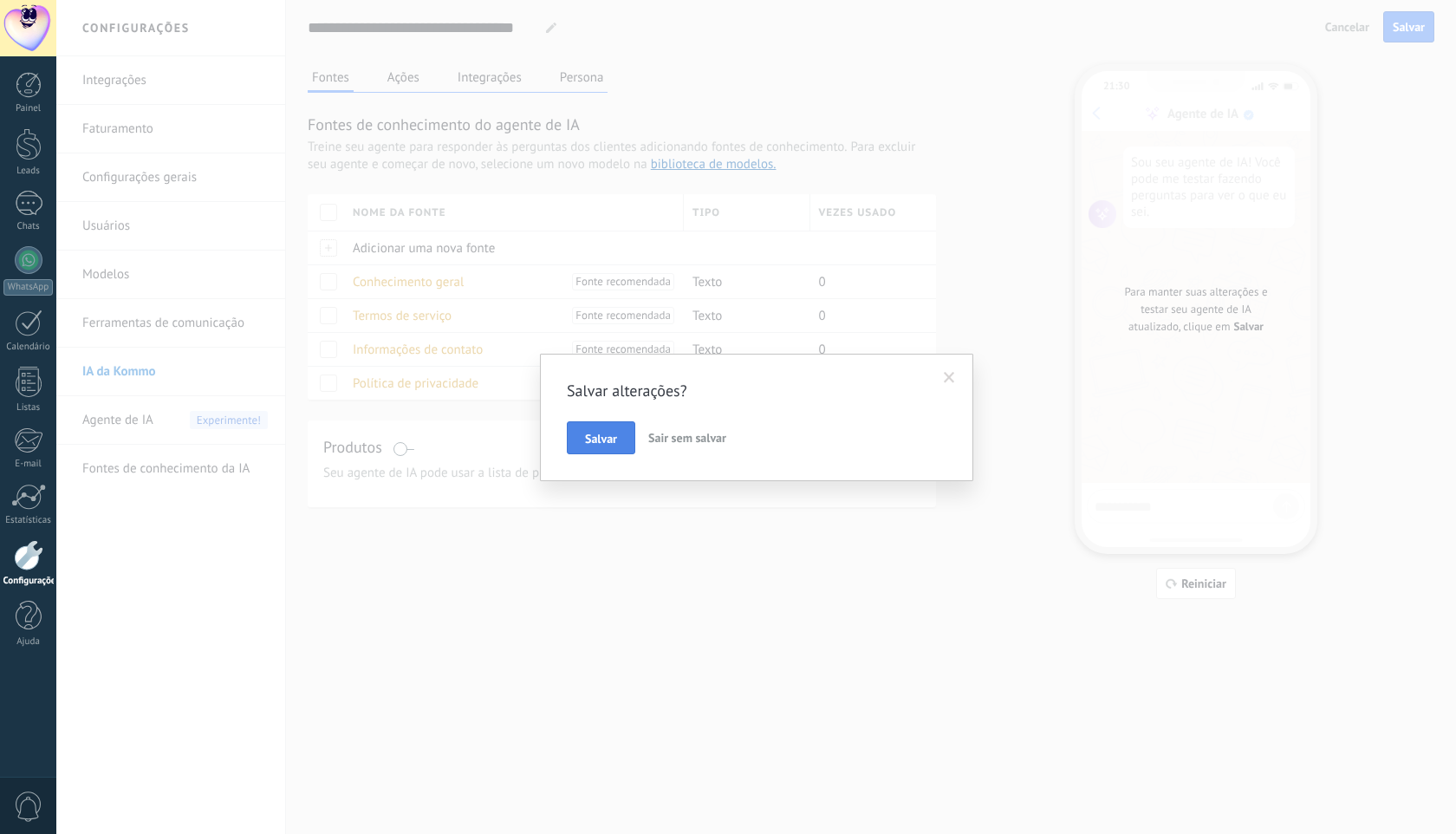
click at [582, 449] on button "Salvar" at bounding box center [601, 438] width 68 height 33
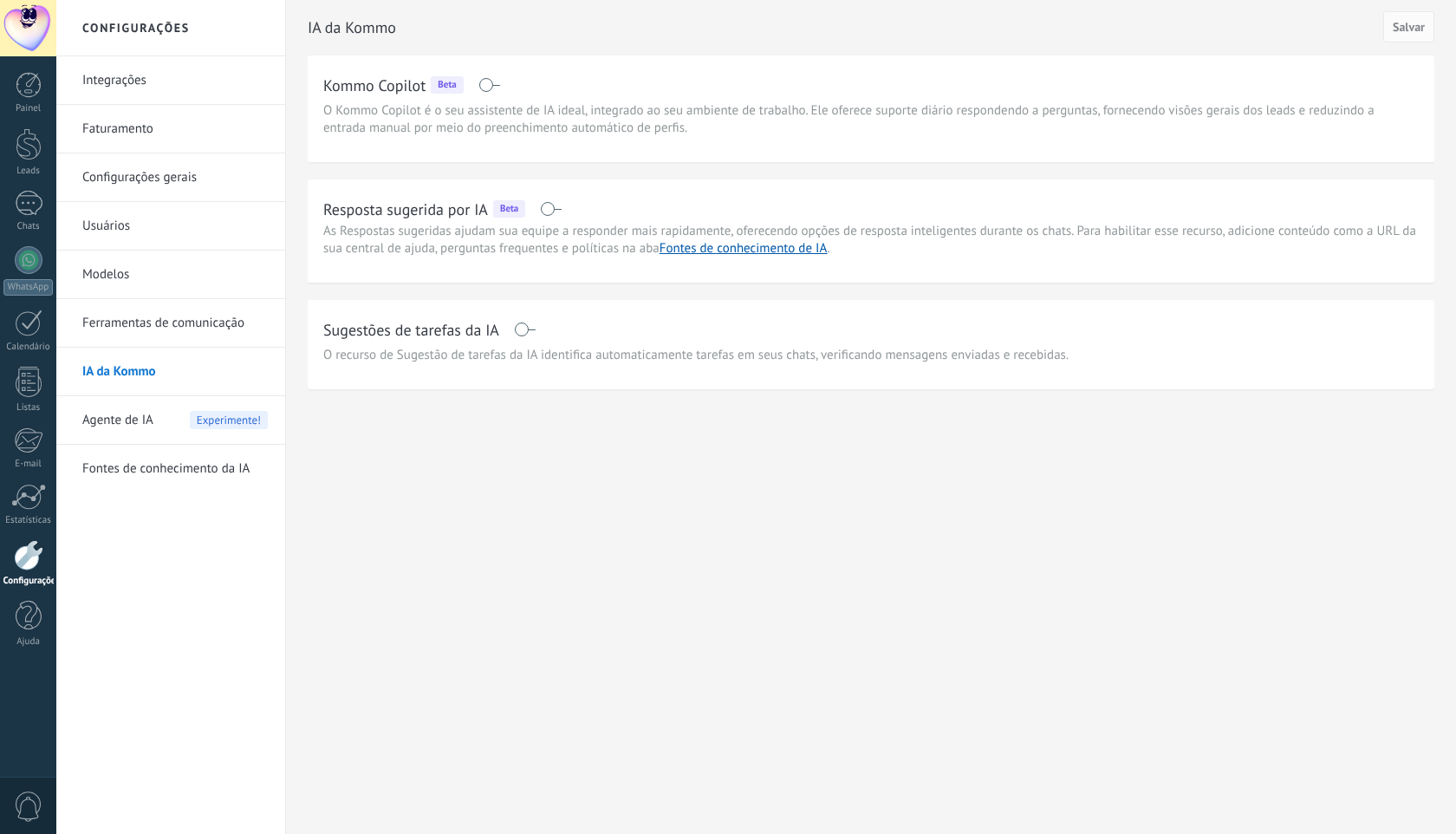
click at [126, 80] on link "Integrações" at bounding box center [175, 81] width 186 height 49
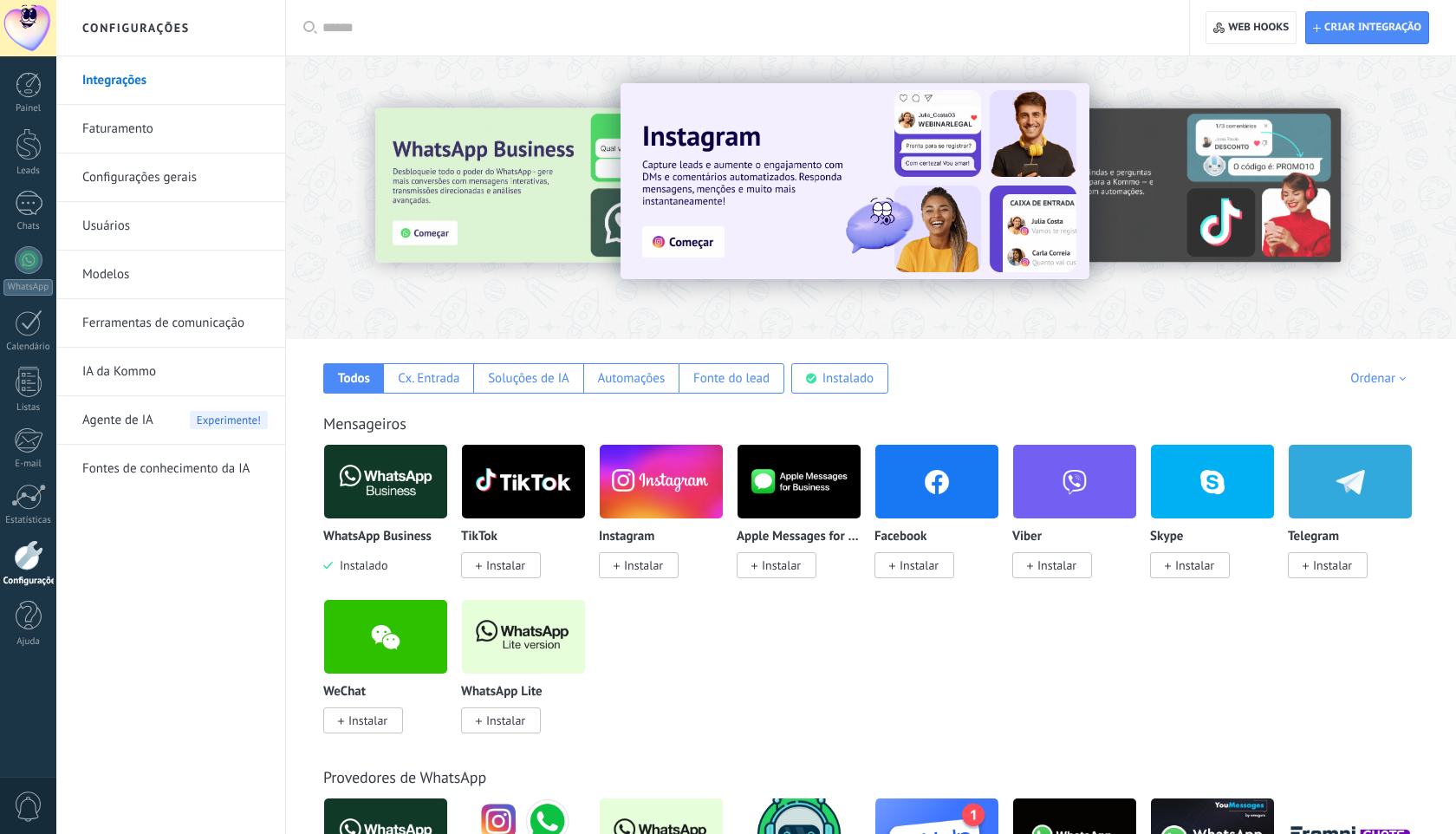
click at [196, 133] on link "Faturamento" at bounding box center [175, 129] width 186 height 49
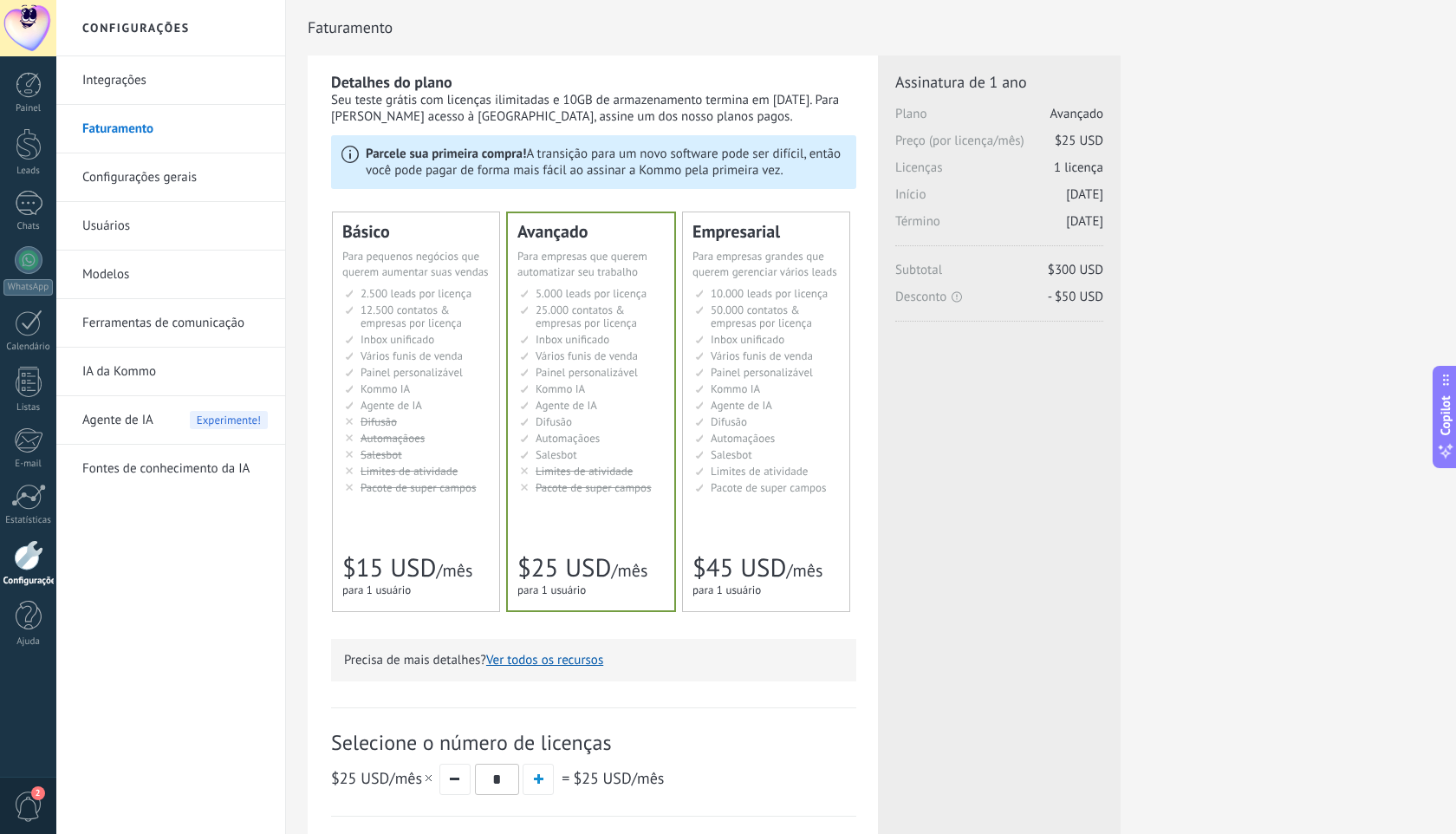
click at [201, 172] on link "Configurações gerais" at bounding box center [175, 178] width 186 height 49
